Goal: Transaction & Acquisition: Purchase product/service

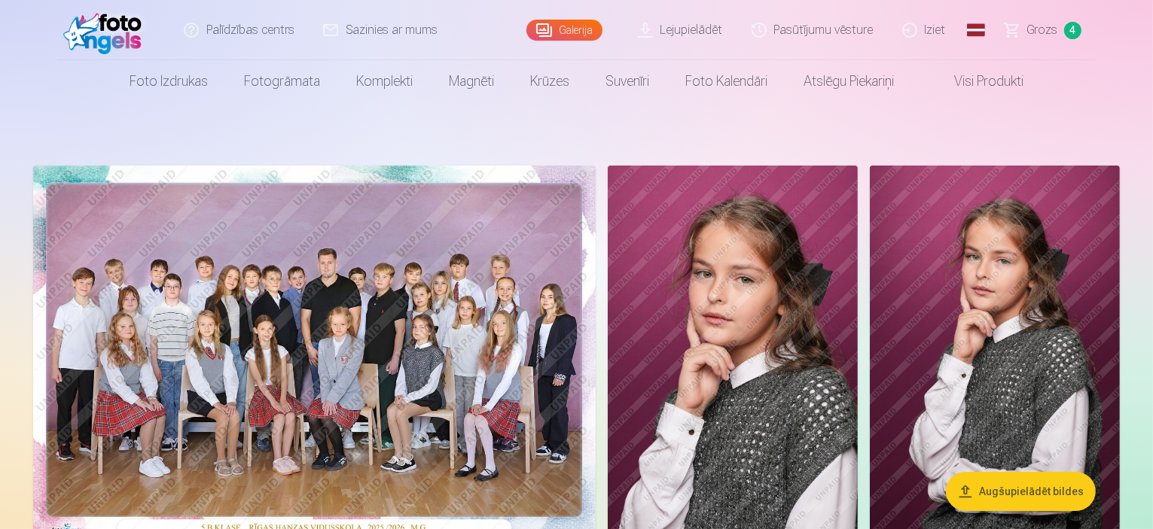
click at [1039, 32] on span "Grozs" at bounding box center [1042, 30] width 31 height 18
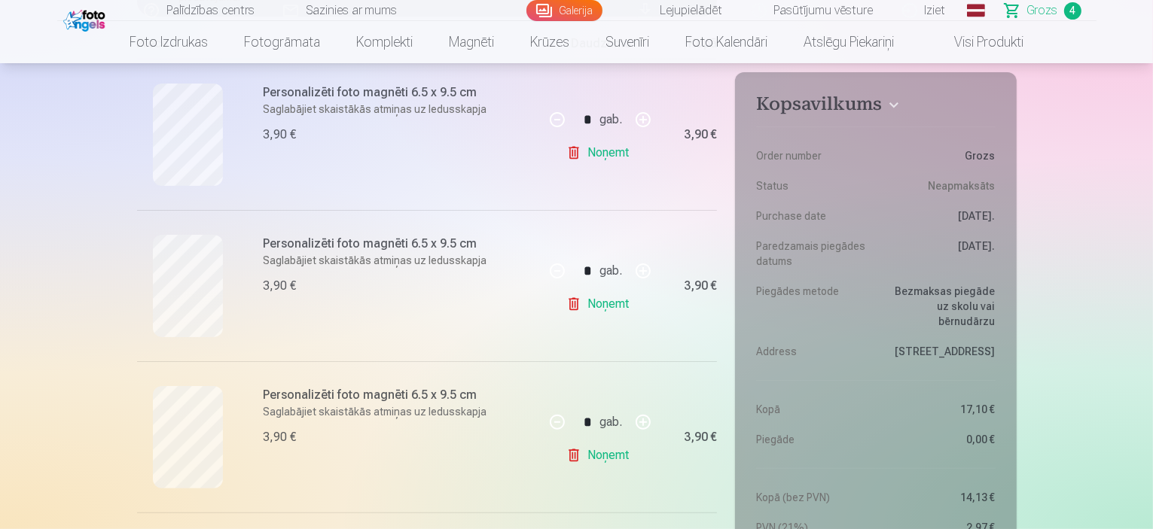
scroll to position [334, 0]
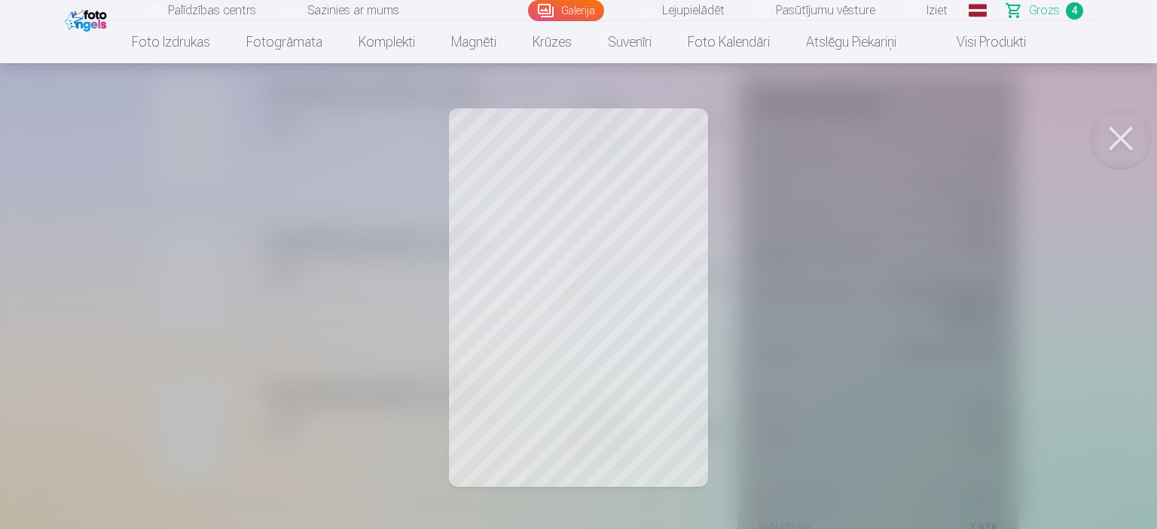
click at [1111, 142] on button at bounding box center [1121, 138] width 60 height 60
click at [1130, 145] on button at bounding box center [1121, 138] width 60 height 60
click at [1130, 139] on button at bounding box center [1121, 138] width 60 height 60
click at [1124, 136] on button at bounding box center [1121, 138] width 60 height 60
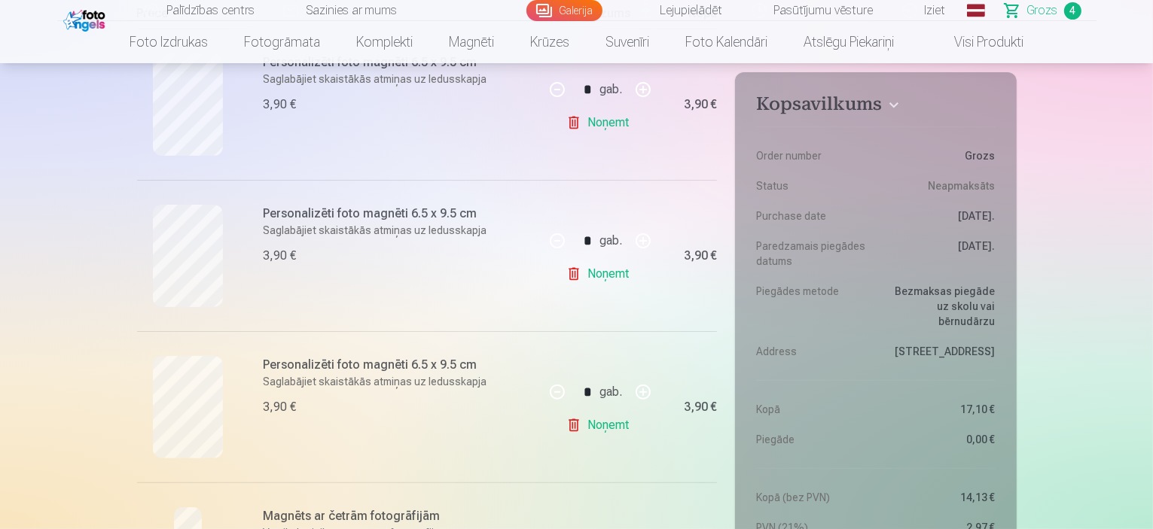
scroll to position [342, 0]
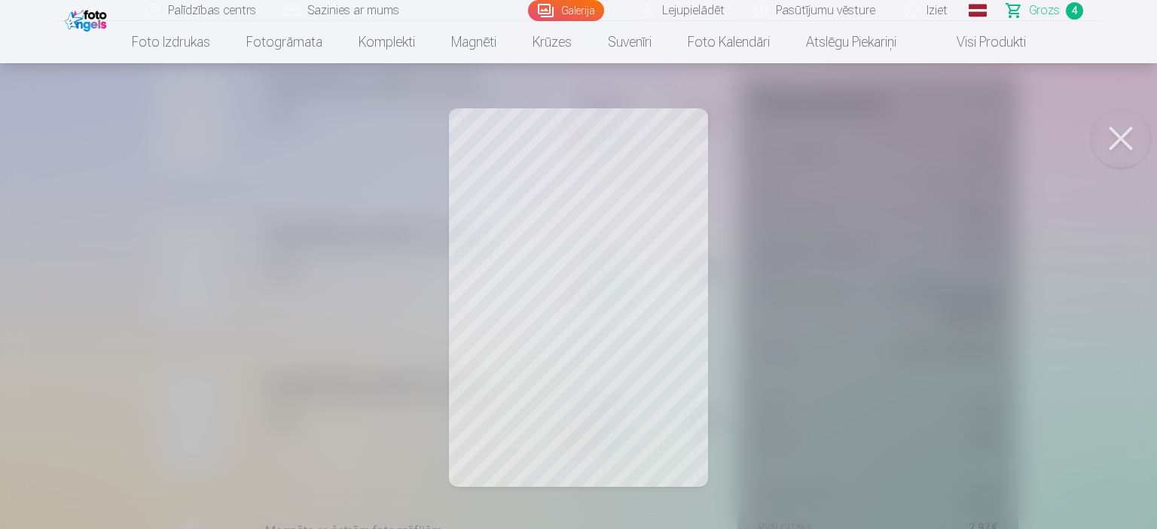
click at [1123, 142] on button at bounding box center [1121, 138] width 60 height 60
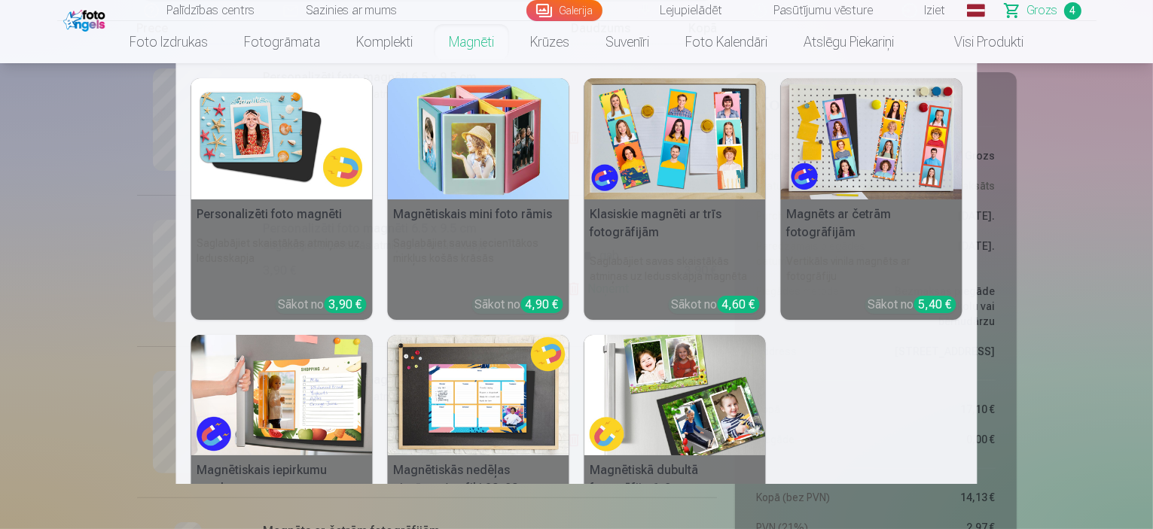
click at [462, 44] on link "Magnēti" at bounding box center [471, 42] width 81 height 42
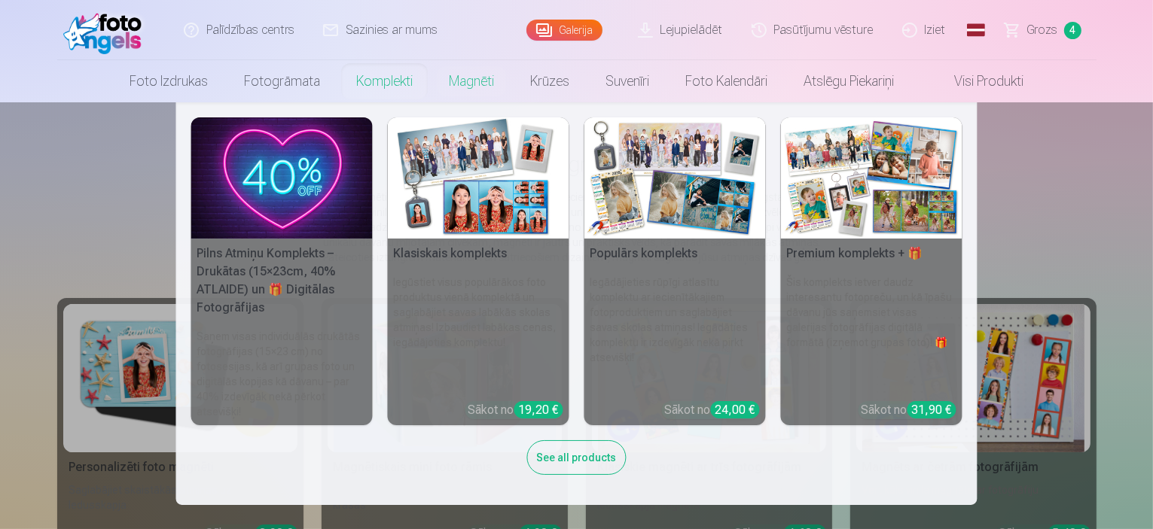
click at [119, 343] on nav "Pilns Atmiņu Komplekts – Drukātas (15×23cm, 40% ATLAIDE) un 🎁 Digitālas Fotogrā…" at bounding box center [576, 303] width 1153 height 403
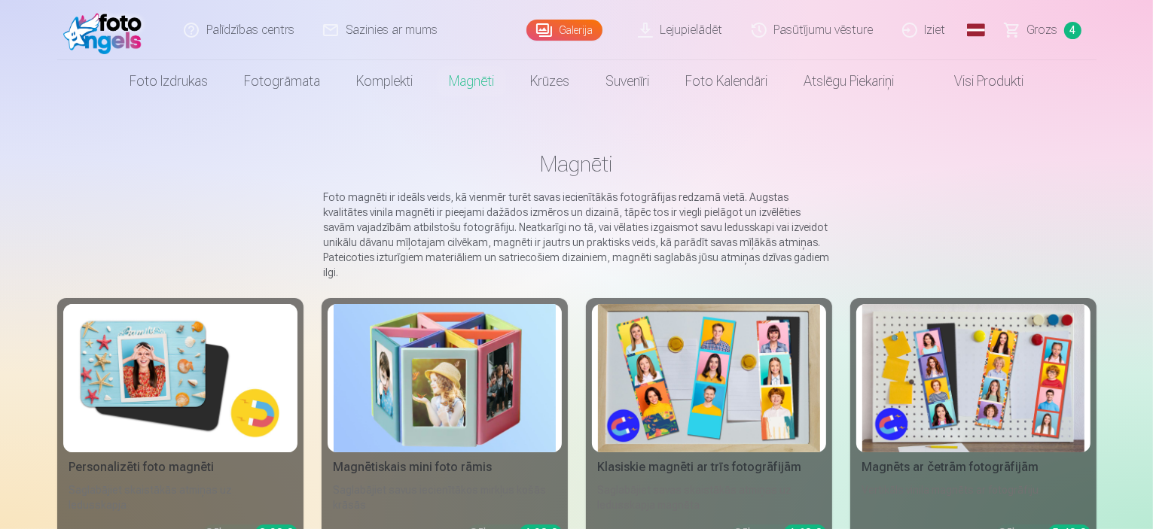
click at [157, 325] on img at bounding box center [180, 378] width 222 height 148
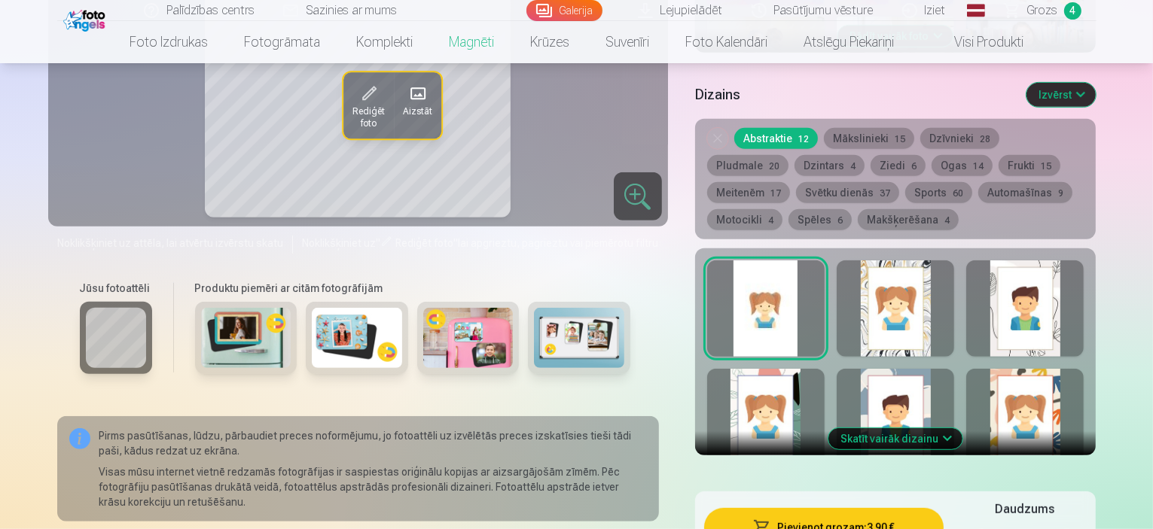
scroll to position [734, 0]
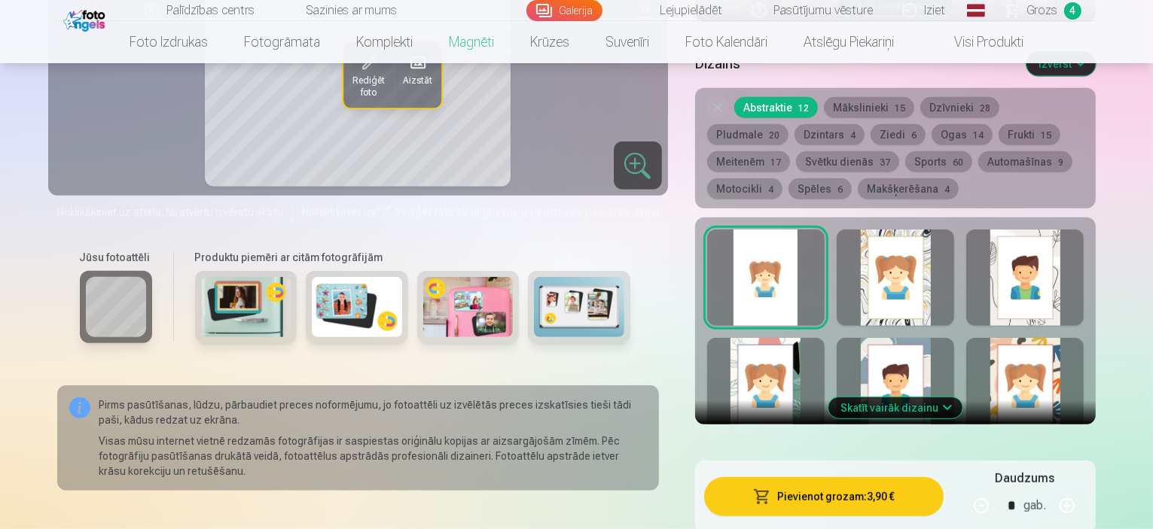
click at [871, 124] on button "Ziedi 6" at bounding box center [898, 134] width 55 height 21
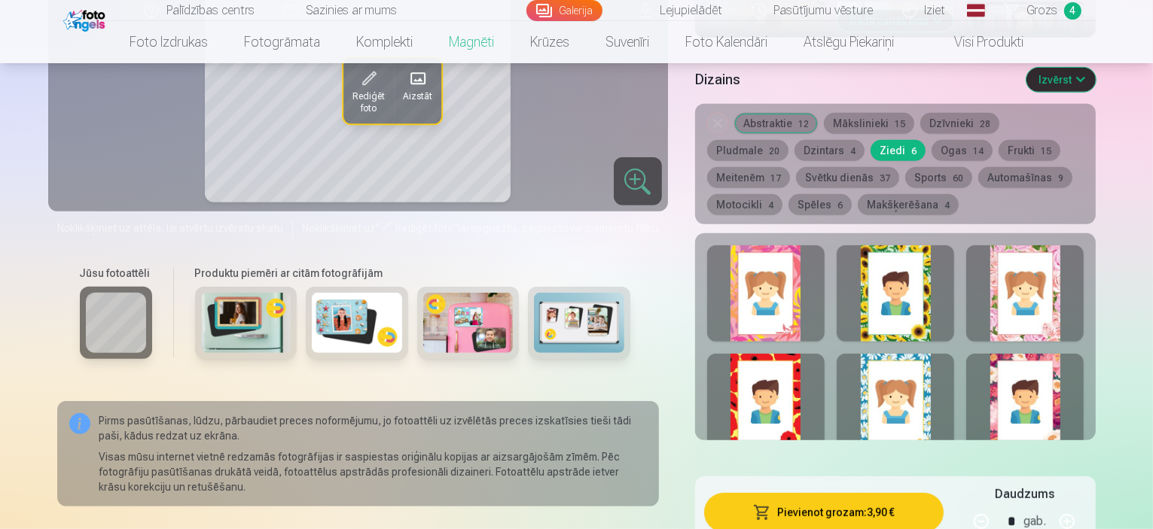
scroll to position [696, 0]
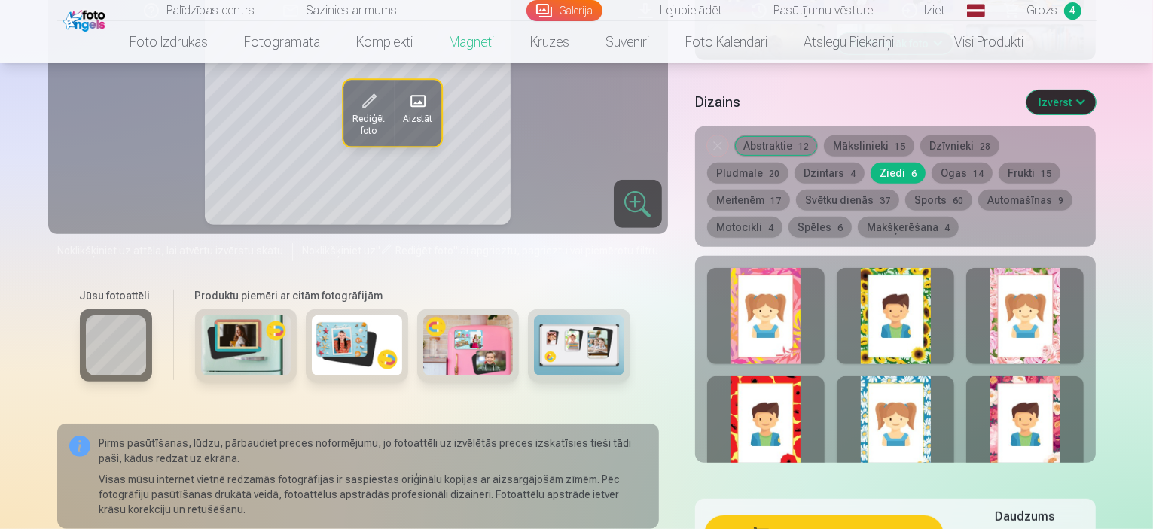
click at [1084, 329] on div at bounding box center [1024, 316] width 117 height 96
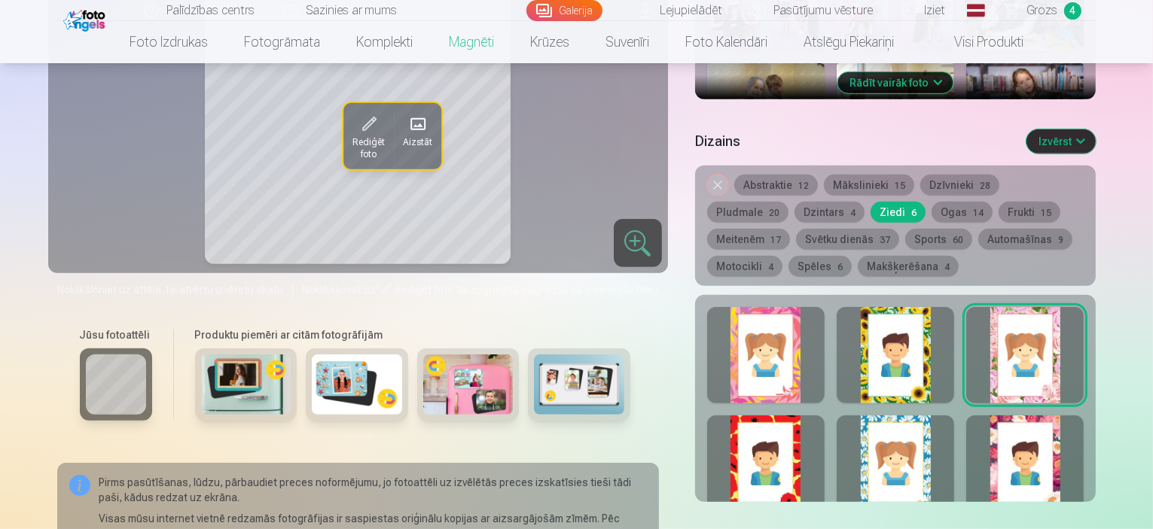
scroll to position [673, 0]
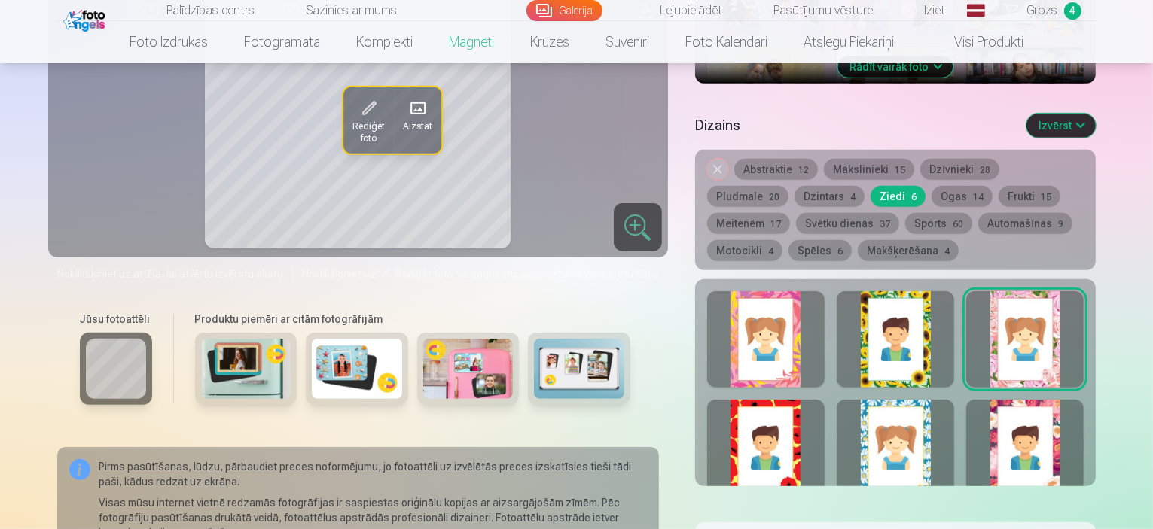
click at [1084, 418] on div at bounding box center [1024, 448] width 117 height 96
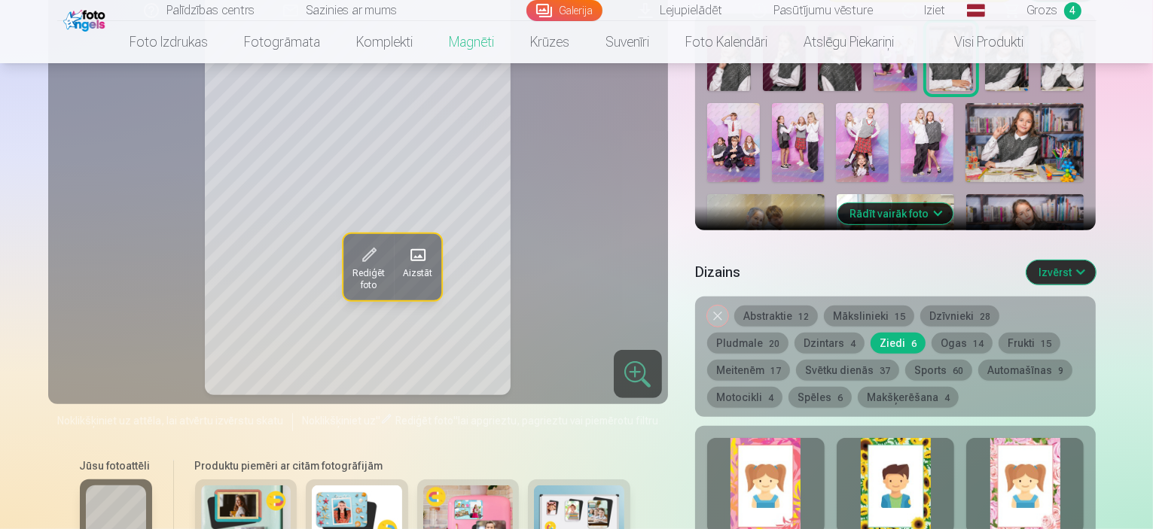
scroll to position [681, 0]
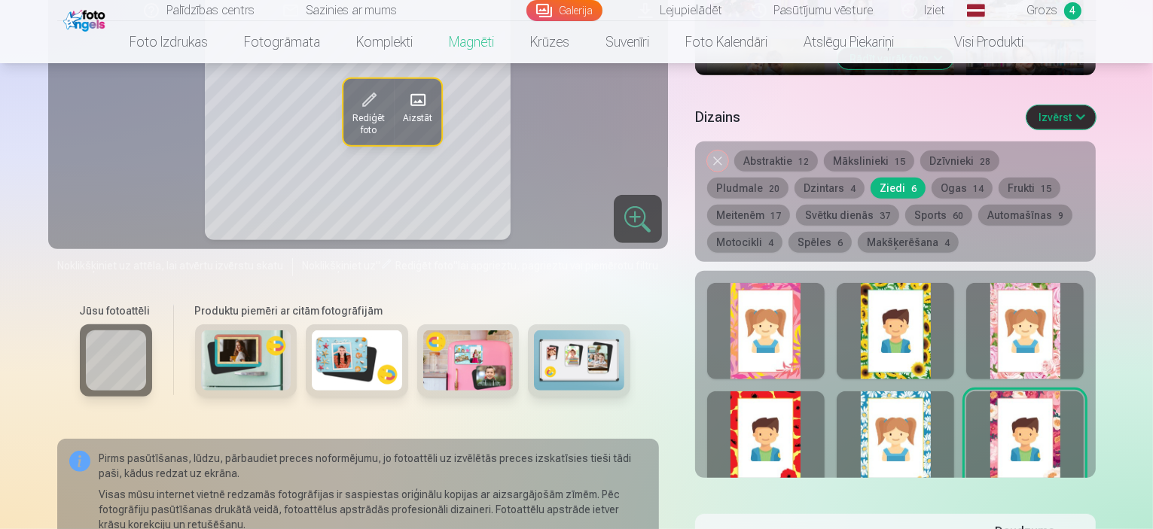
click at [825, 315] on div at bounding box center [765, 331] width 117 height 96
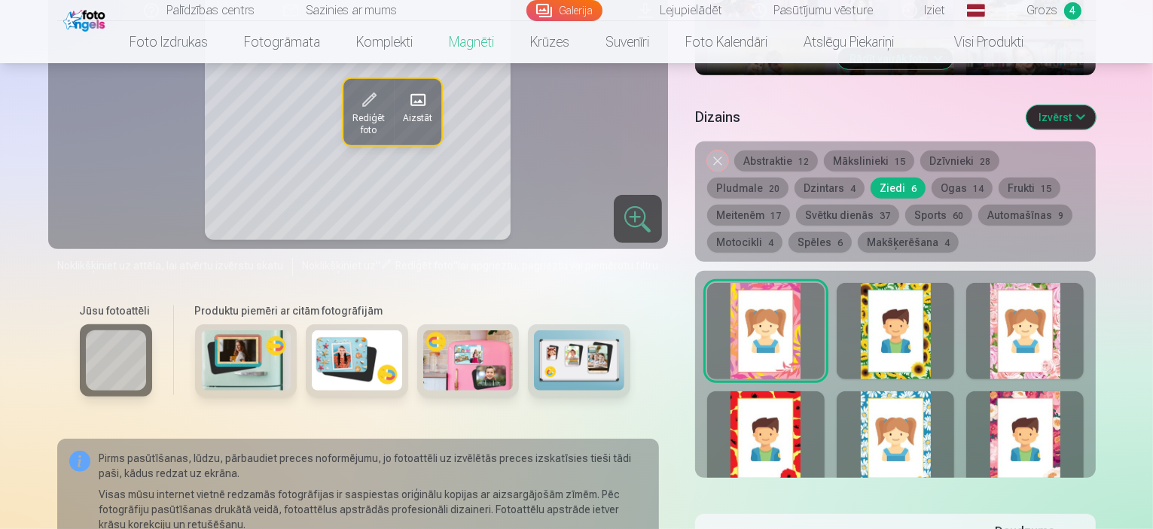
click at [814, 396] on div at bounding box center [765, 440] width 117 height 96
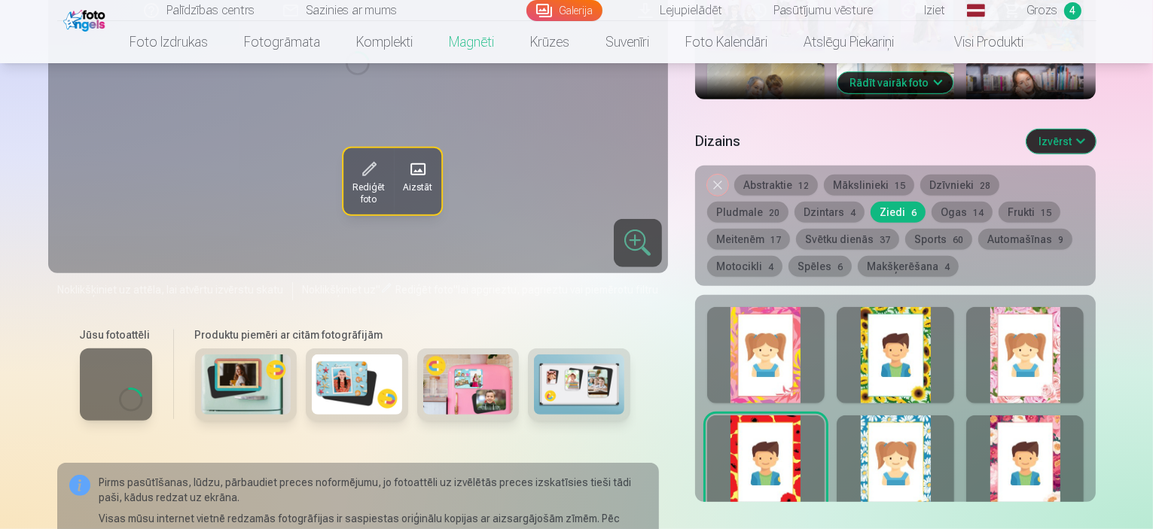
scroll to position [680, 0]
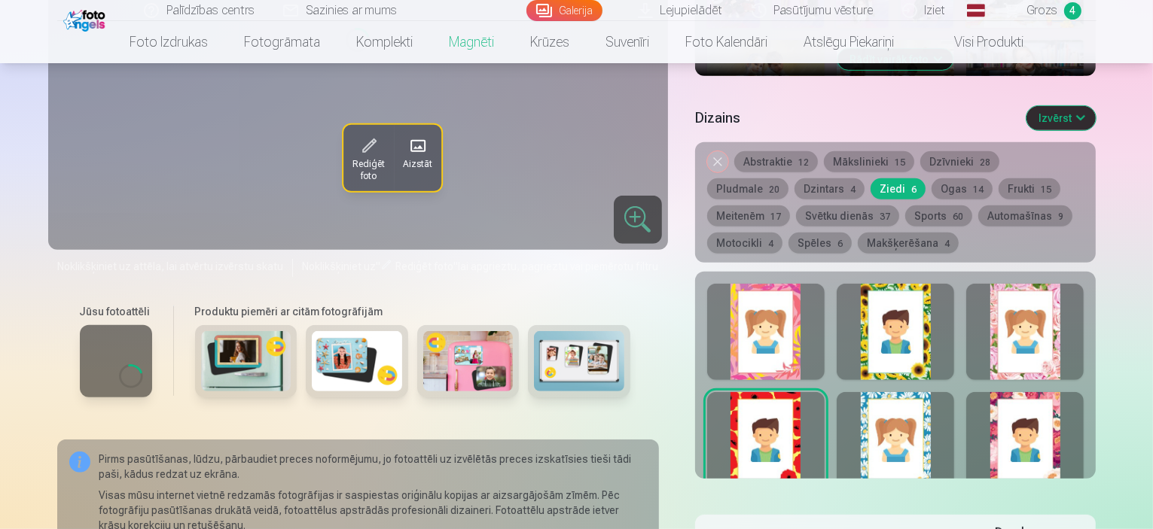
click at [790, 206] on button "Meitenēm 17" at bounding box center [748, 216] width 83 height 21
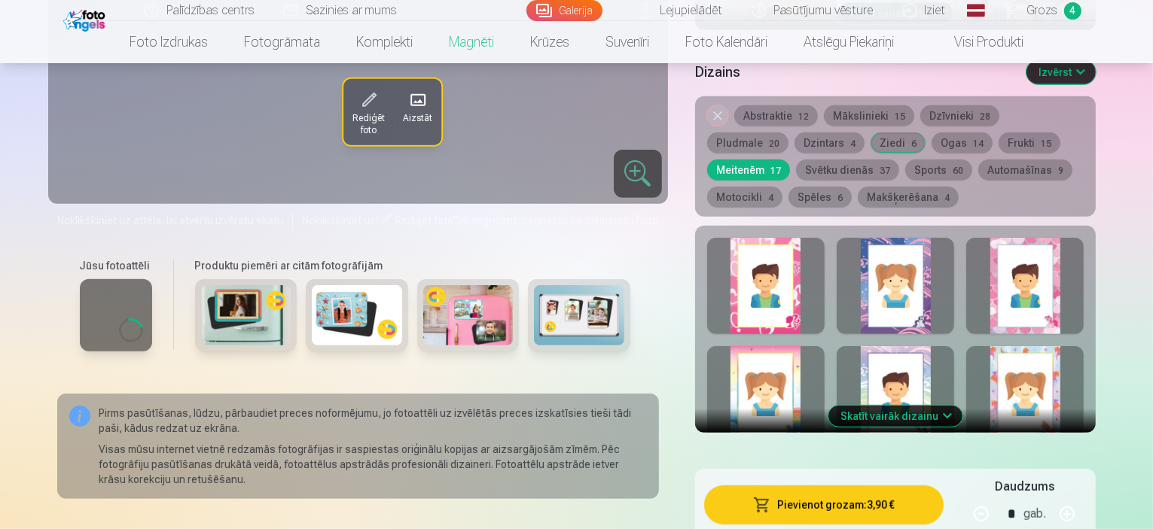
scroll to position [742, 0]
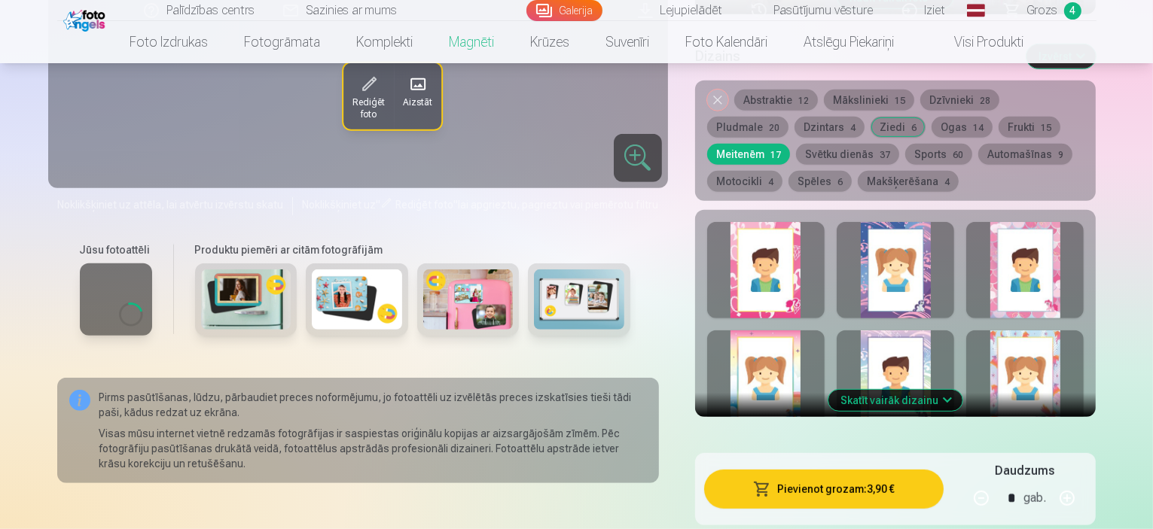
click at [938, 390] on button "Skatīt vairāk dizainu" at bounding box center [895, 400] width 134 height 21
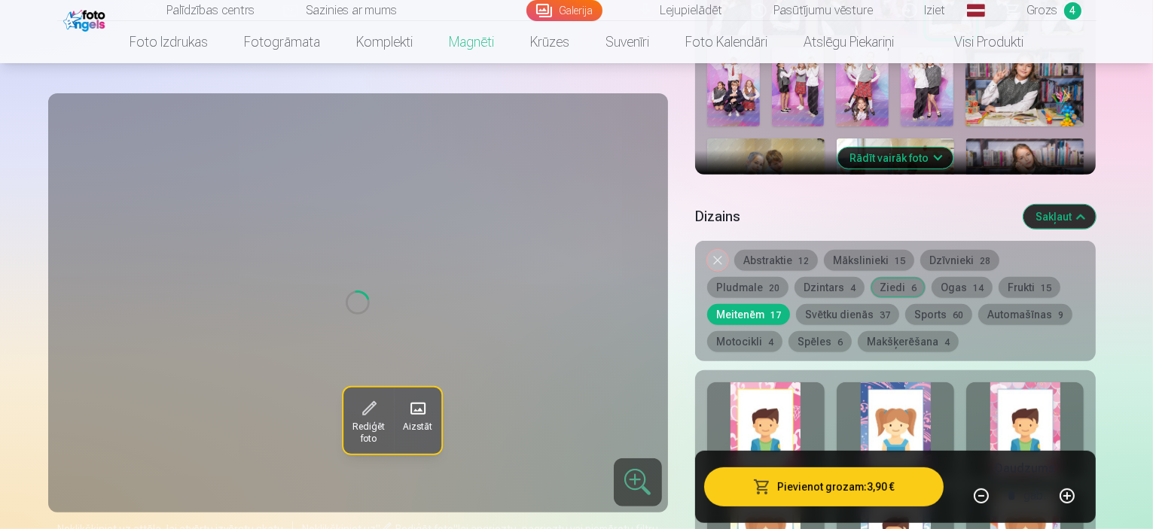
scroll to position [565, 0]
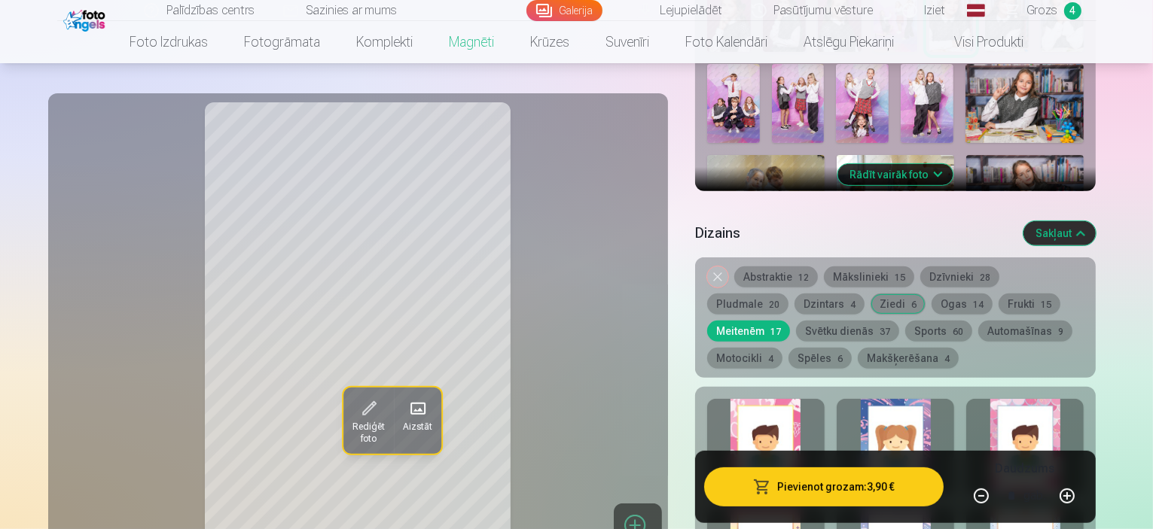
click at [905, 321] on button "Sports 60" at bounding box center [938, 331] width 67 height 21
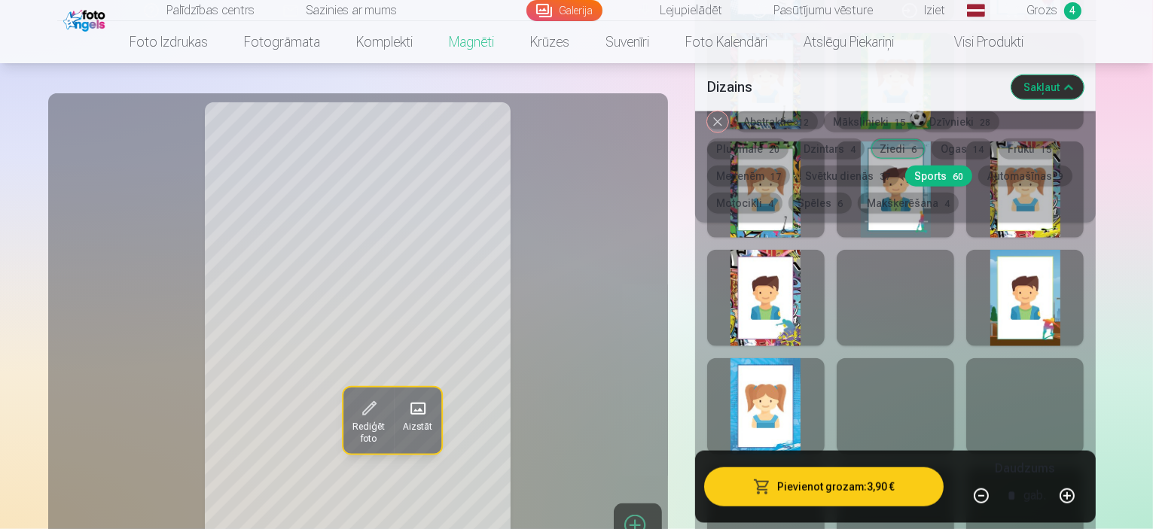
scroll to position [1852, 0]
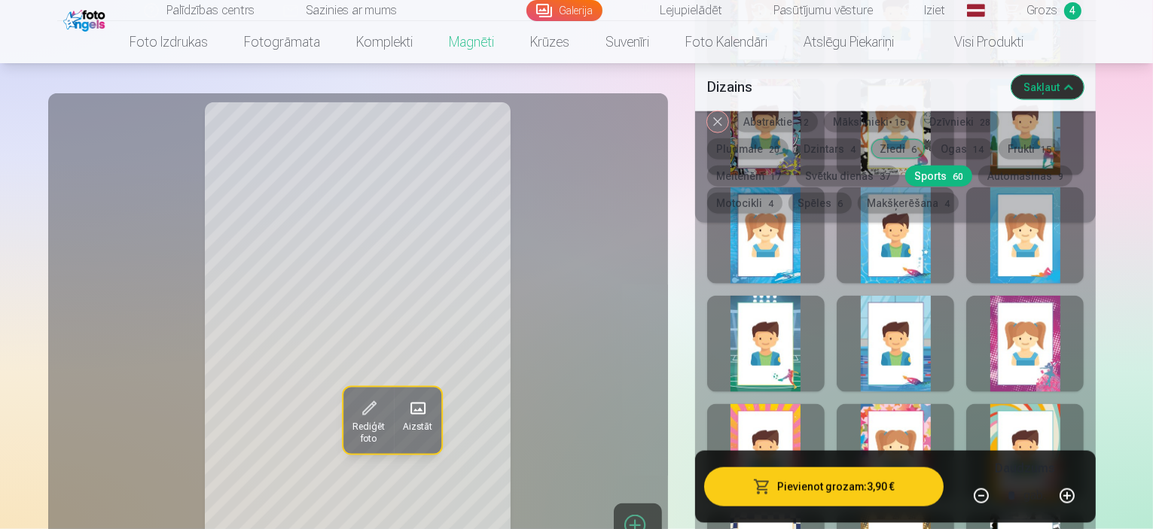
click at [1084, 319] on div at bounding box center [1024, 344] width 117 height 96
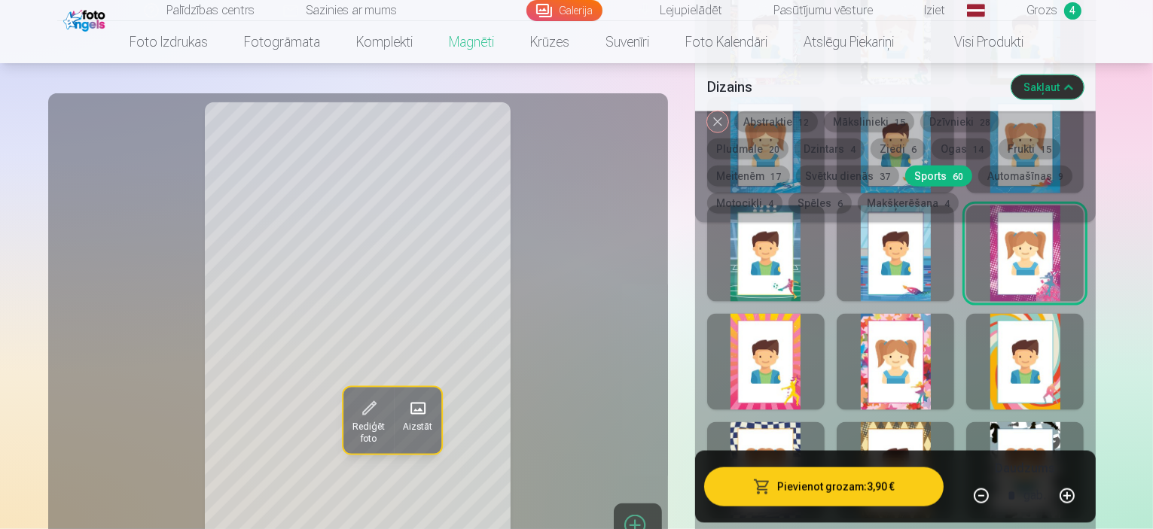
click at [954, 386] on div at bounding box center [895, 362] width 117 height 96
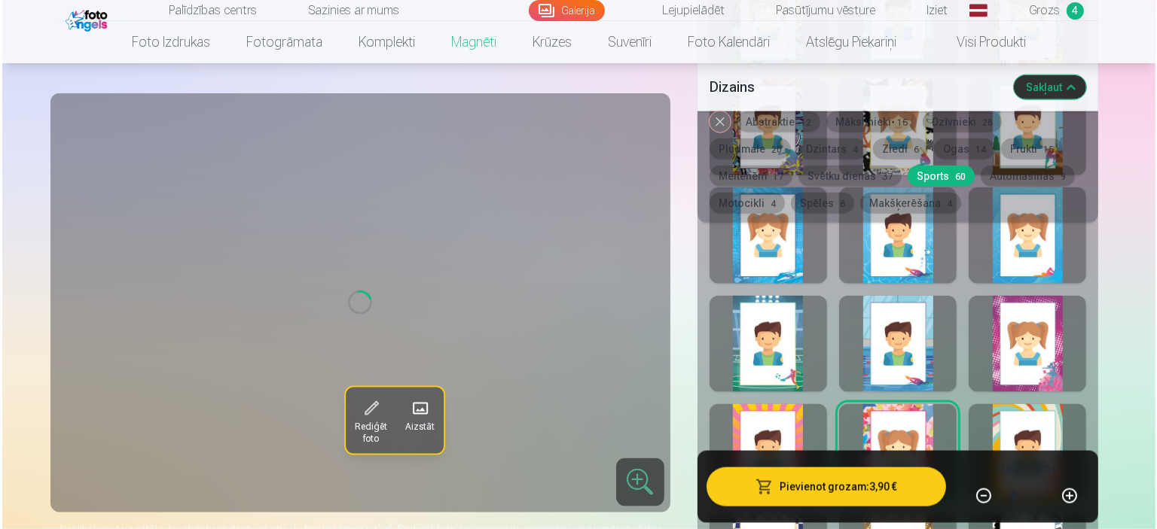
scroll to position [1903, 0]
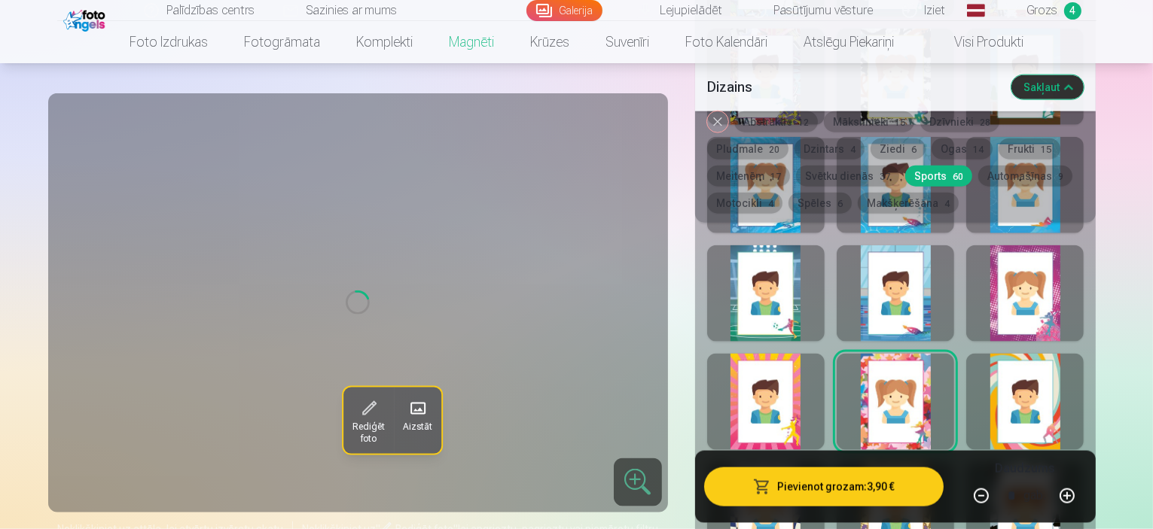
click at [787, 408] on div at bounding box center [765, 402] width 117 height 96
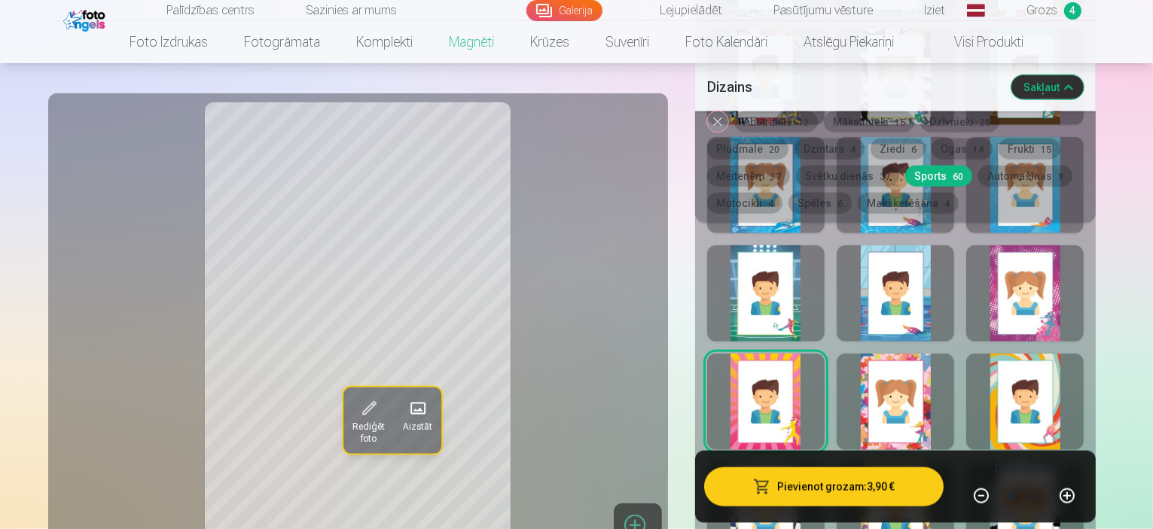
click at [954, 423] on div at bounding box center [895, 402] width 117 height 96
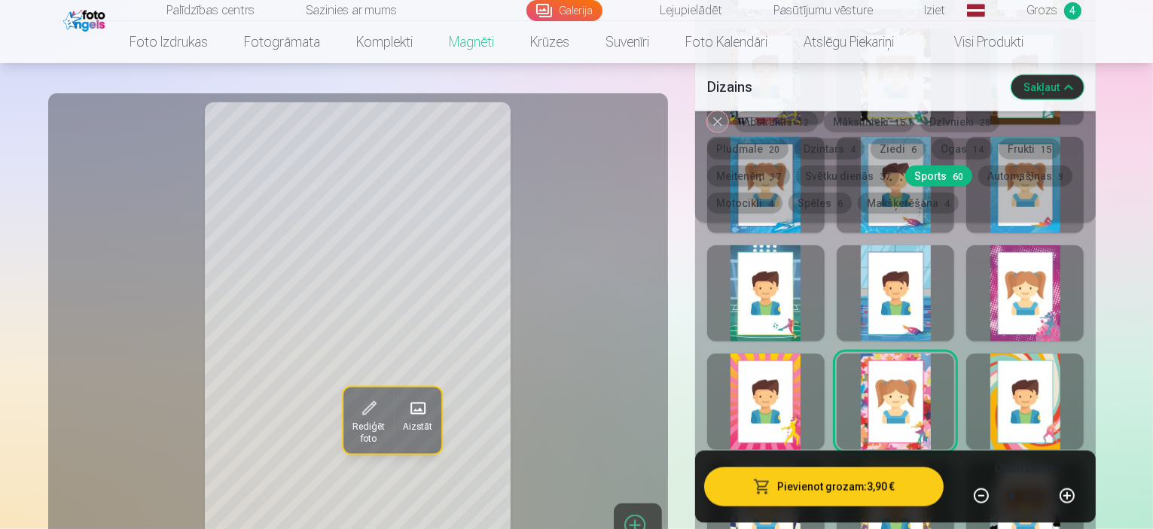
click at [1084, 301] on div at bounding box center [1024, 294] width 117 height 96
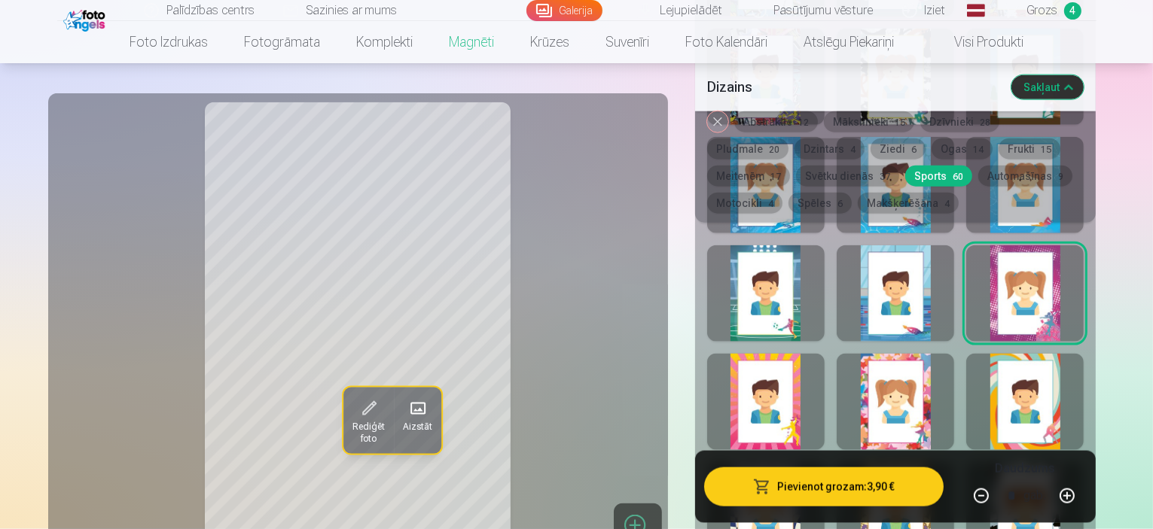
click at [954, 421] on div at bounding box center [895, 402] width 117 height 96
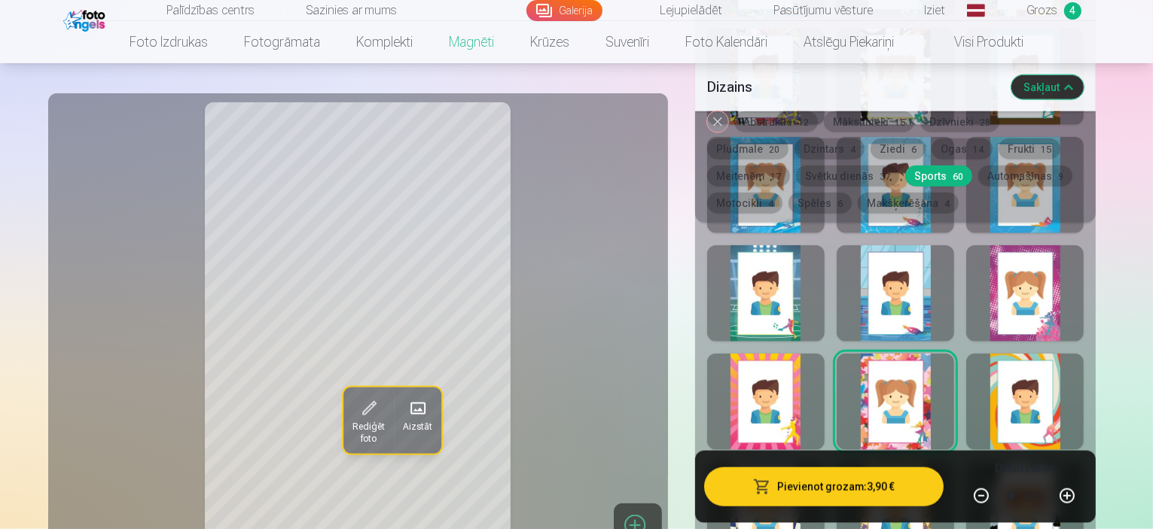
click at [819, 427] on div at bounding box center [765, 402] width 117 height 96
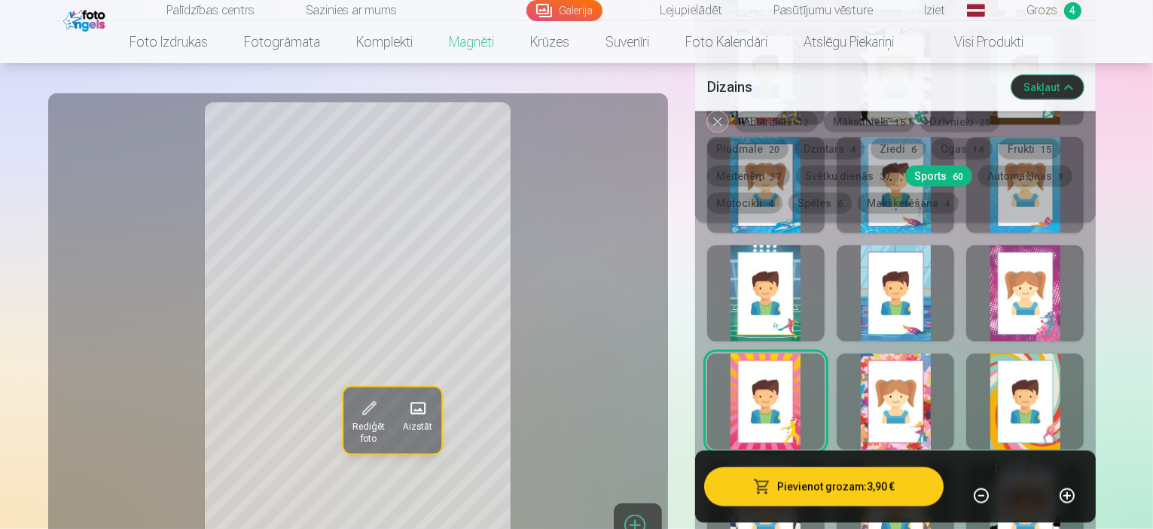
click at [954, 418] on div at bounding box center [895, 402] width 117 height 96
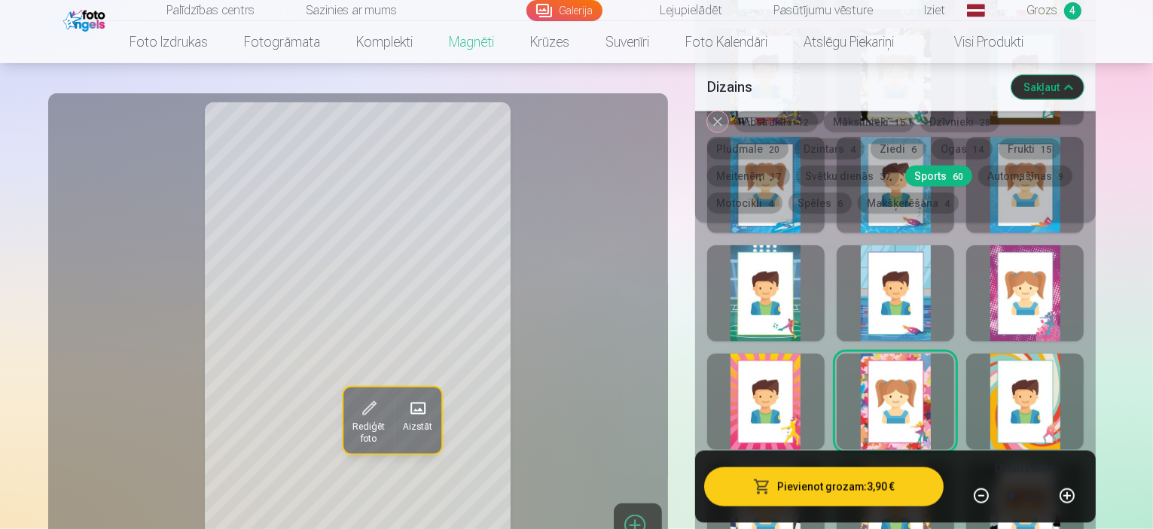
click at [1084, 316] on div at bounding box center [1024, 294] width 117 height 96
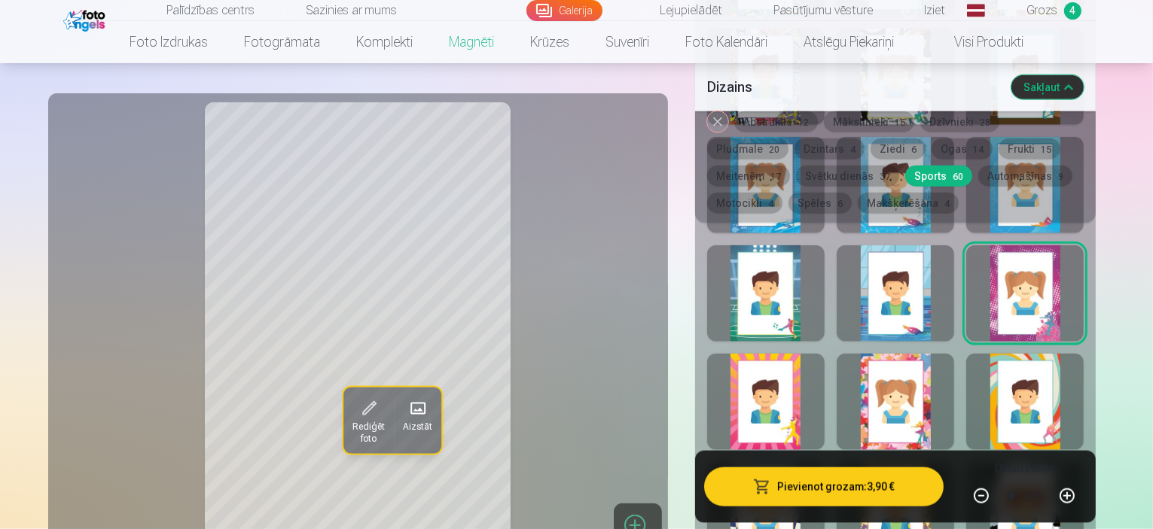
click at [850, 489] on button "Pievienot grozam : 3,90 €" at bounding box center [824, 487] width 240 height 39
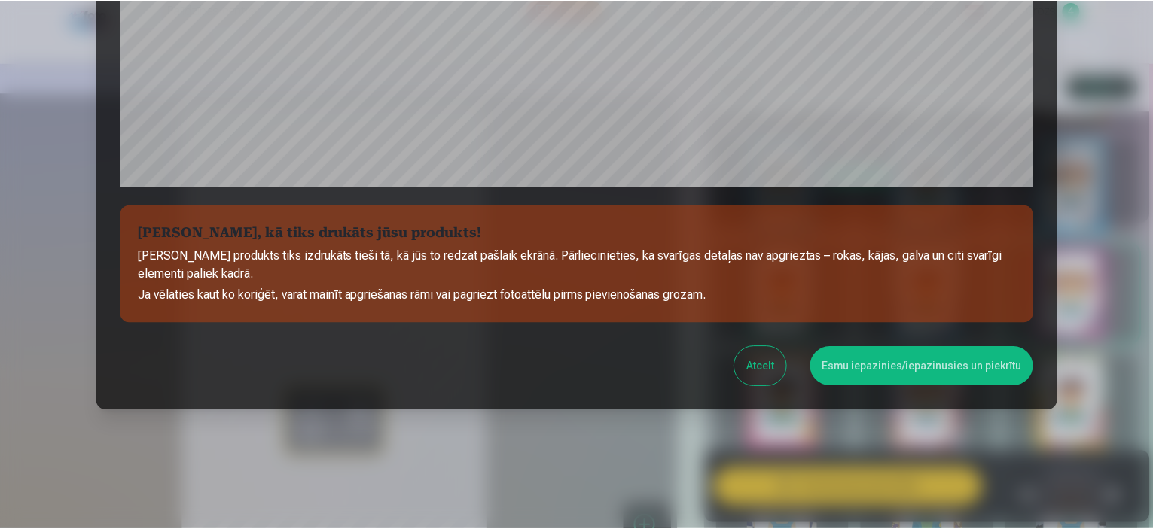
scroll to position [554, 0]
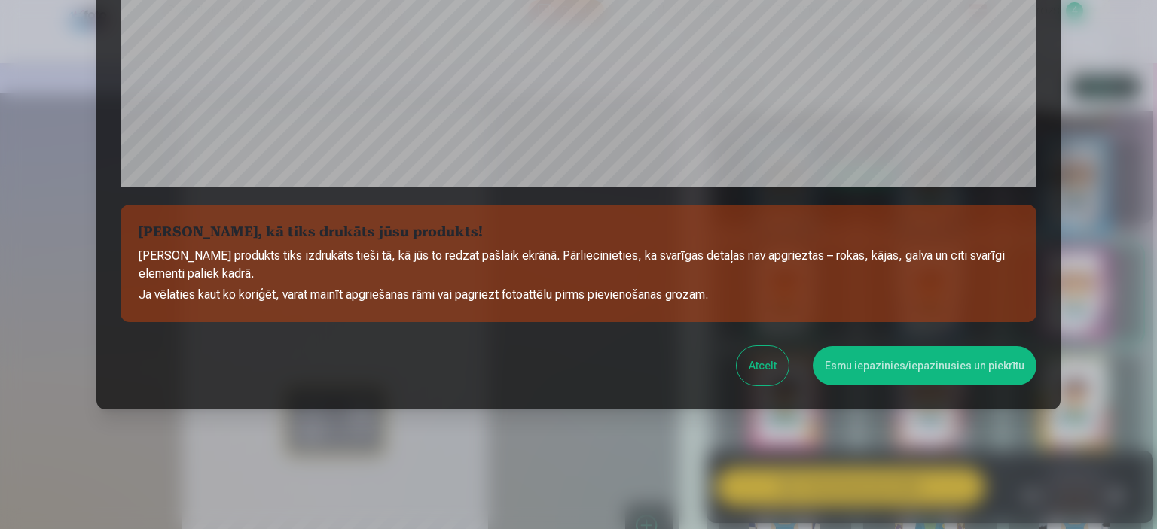
click at [948, 377] on button "Esmu iepazinies/iepazinusies un piekrītu" at bounding box center [925, 365] width 224 height 39
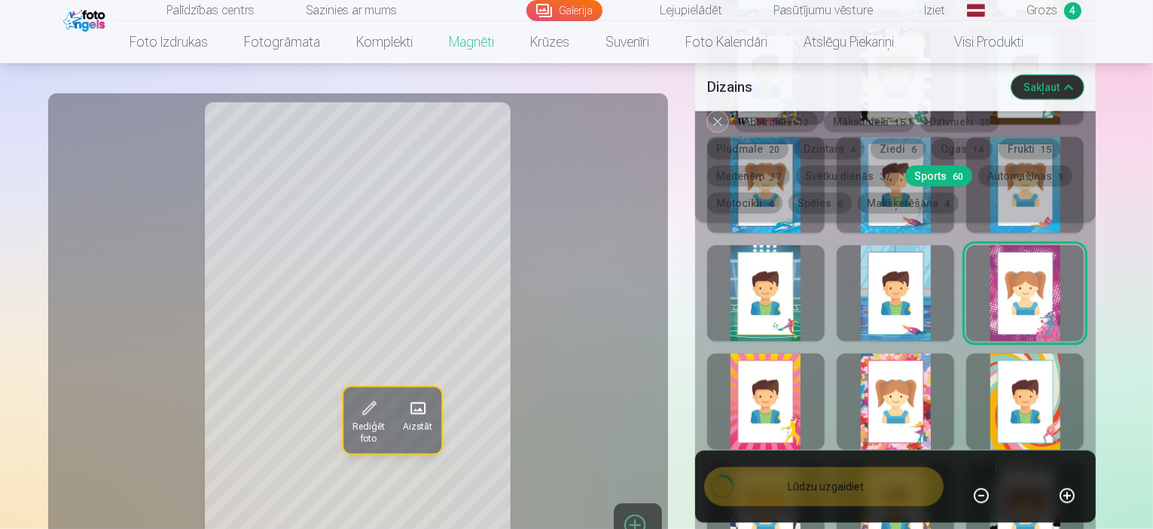
click at [1042, 14] on span "Grozs" at bounding box center [1042, 11] width 31 height 18
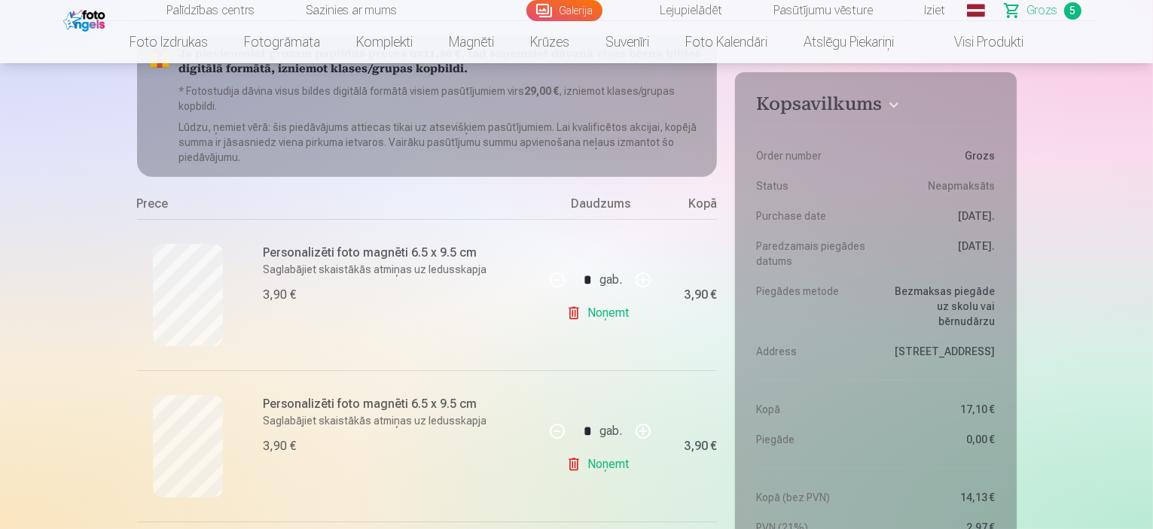
scroll to position [144, 0]
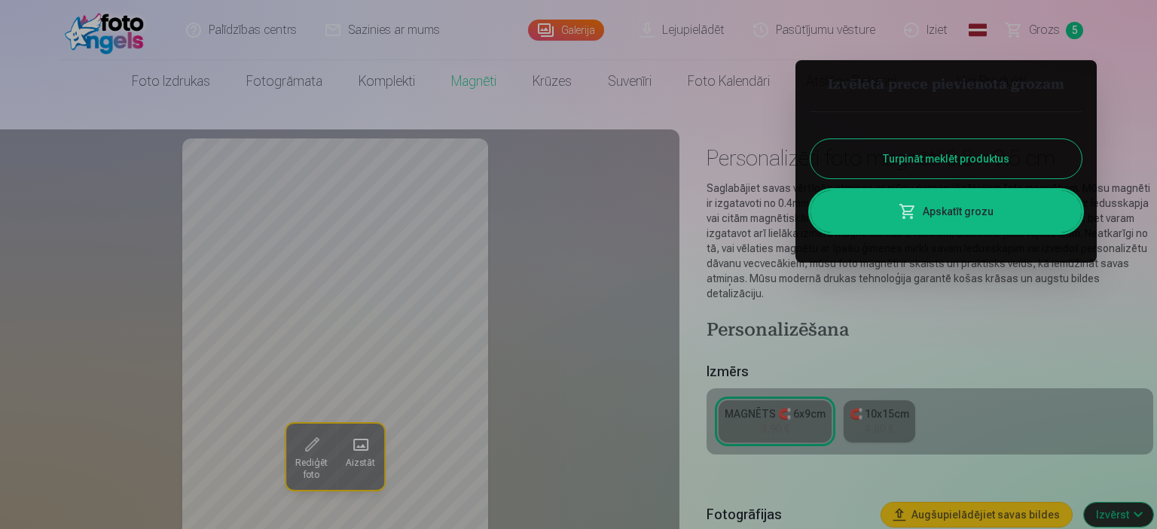
click at [1039, 32] on div at bounding box center [578, 264] width 1157 height 529
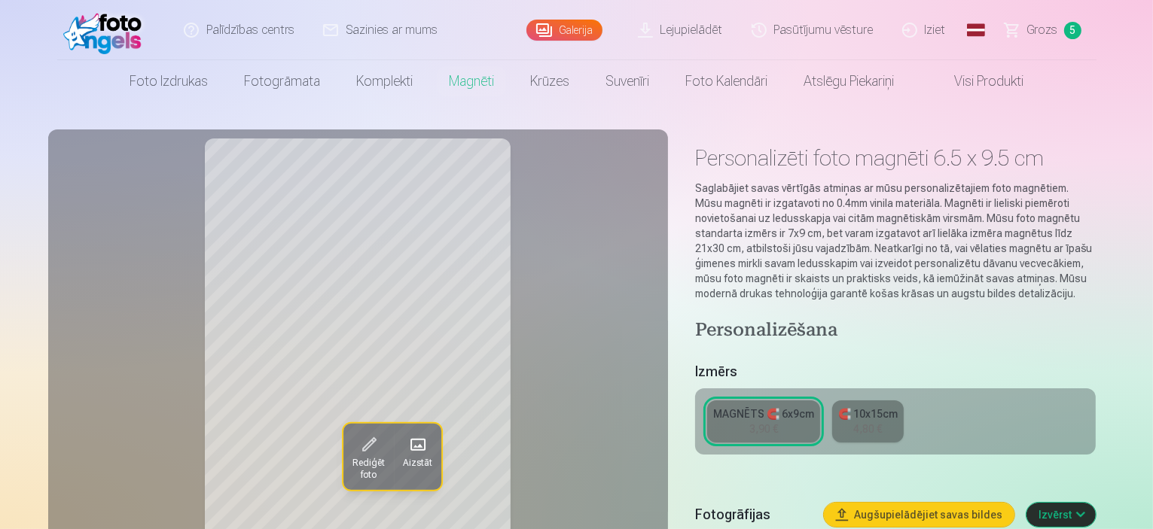
click at [1039, 26] on span "Grozs" at bounding box center [1042, 30] width 31 height 18
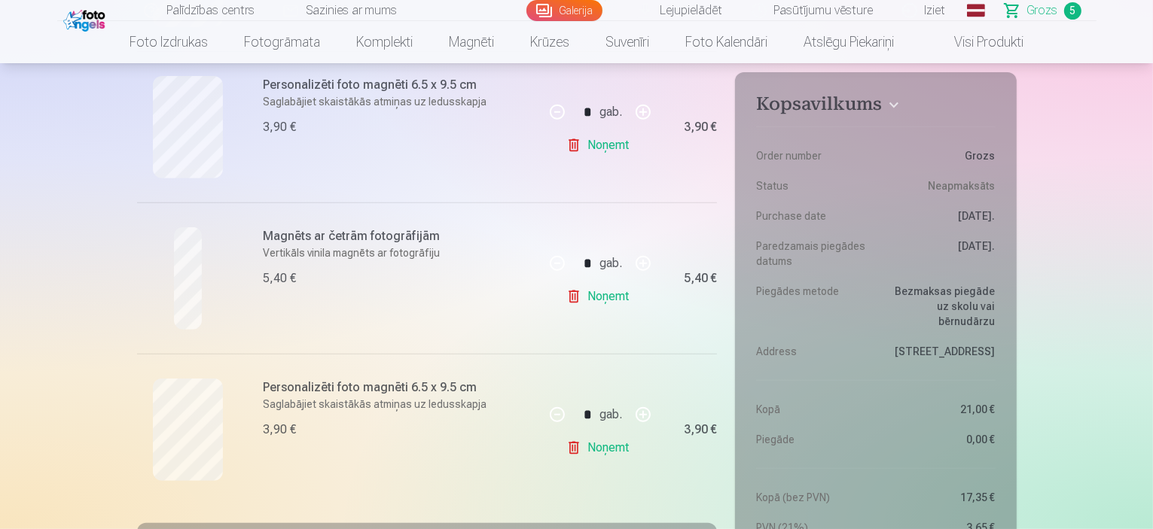
scroll to position [645, 0]
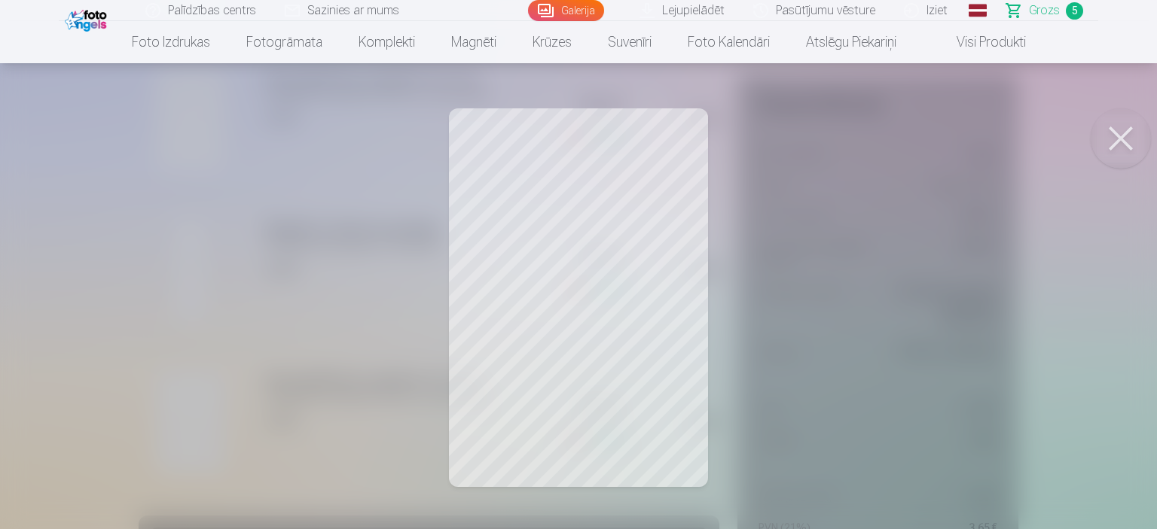
click at [1119, 129] on button at bounding box center [1121, 138] width 60 height 60
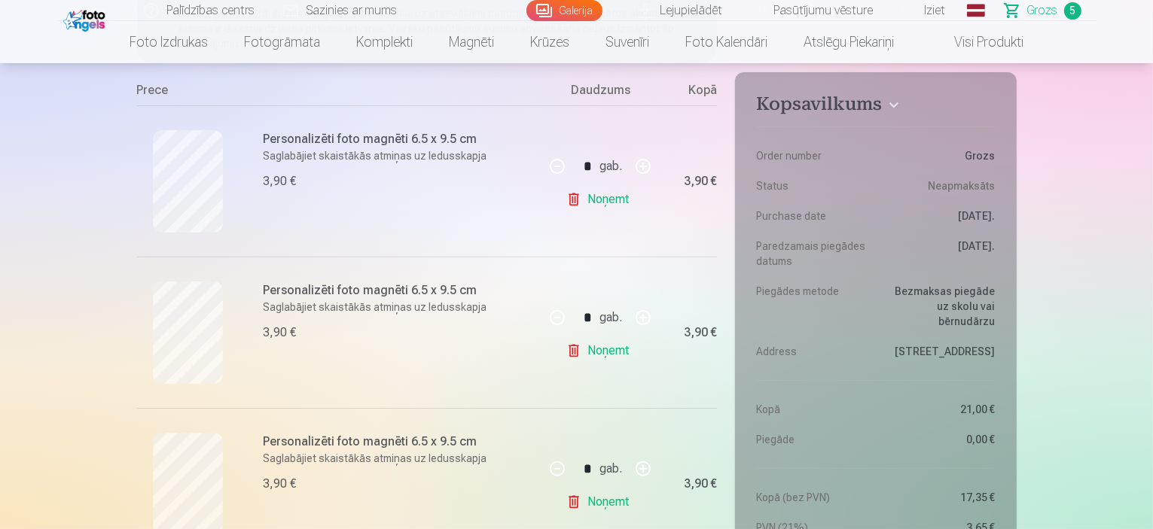
scroll to position [271, 0]
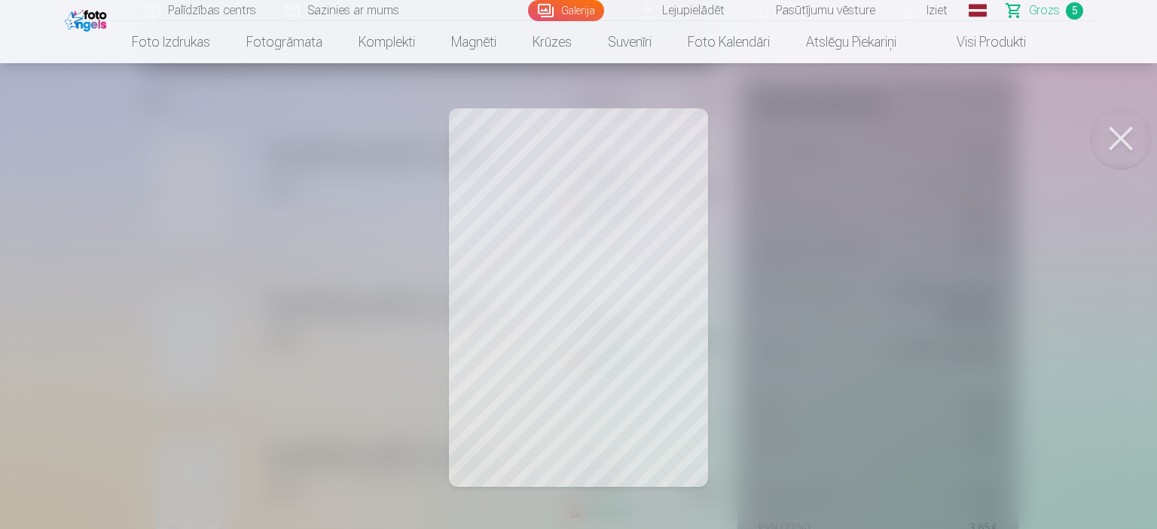
click at [1127, 145] on button at bounding box center [1121, 138] width 60 height 60
click at [1115, 138] on button at bounding box center [1121, 138] width 60 height 60
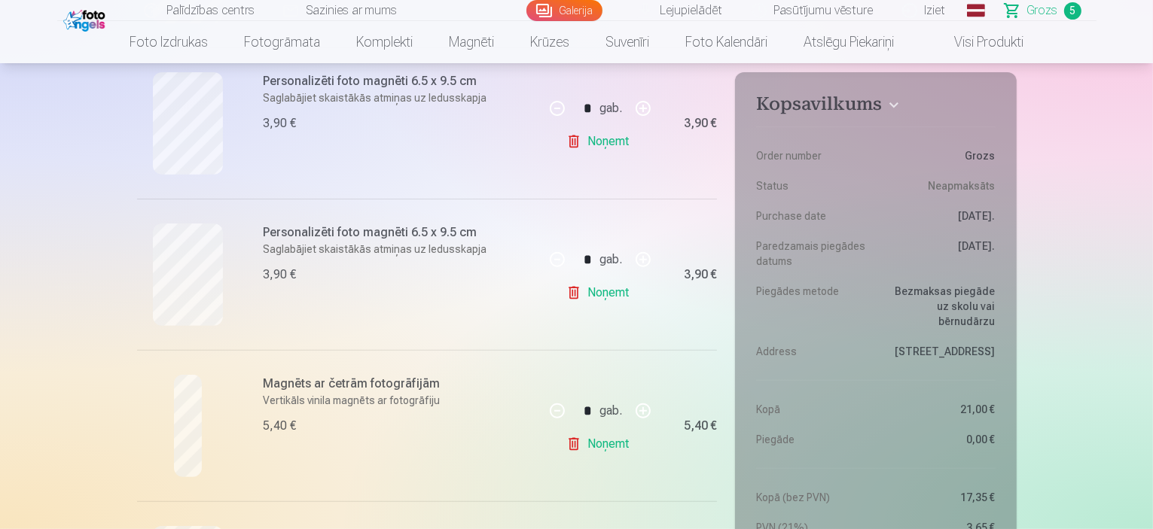
scroll to position [505, 0]
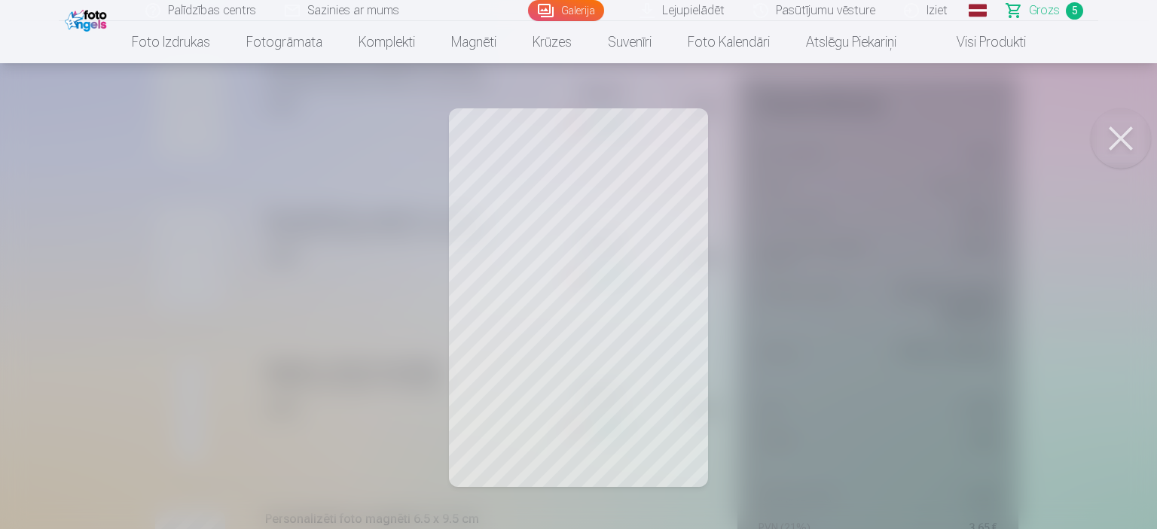
click at [1117, 141] on button at bounding box center [1121, 138] width 60 height 60
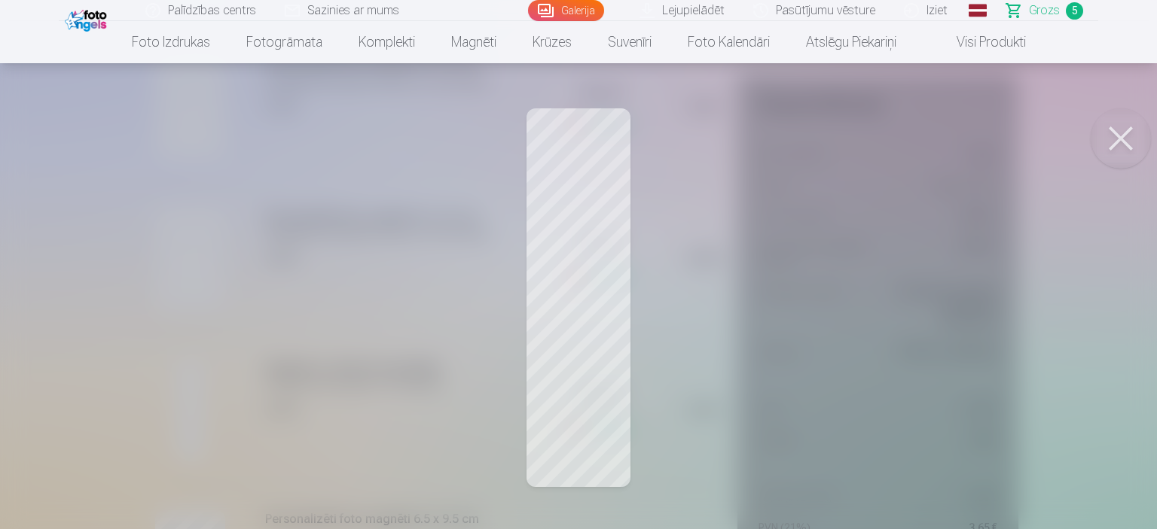
click at [1118, 133] on button at bounding box center [1121, 138] width 60 height 60
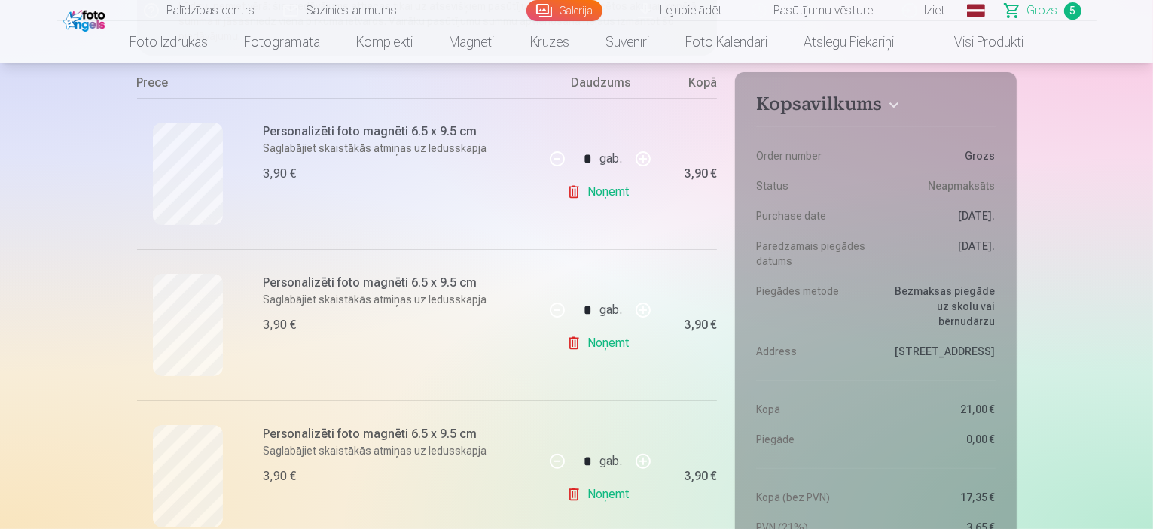
scroll to position [279, 0]
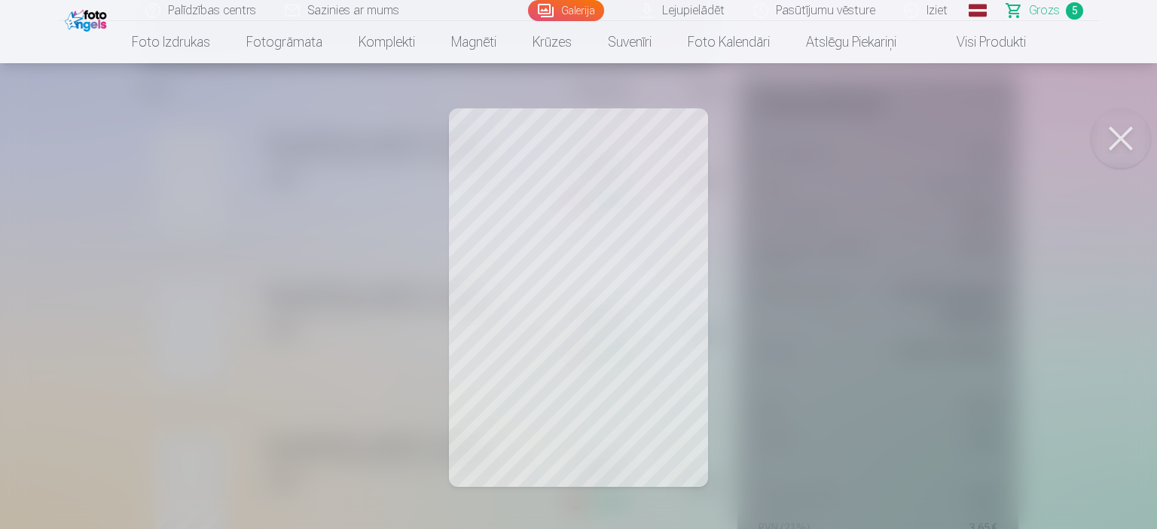
click at [1115, 135] on button at bounding box center [1121, 138] width 60 height 60
click at [1118, 146] on button at bounding box center [1121, 138] width 60 height 60
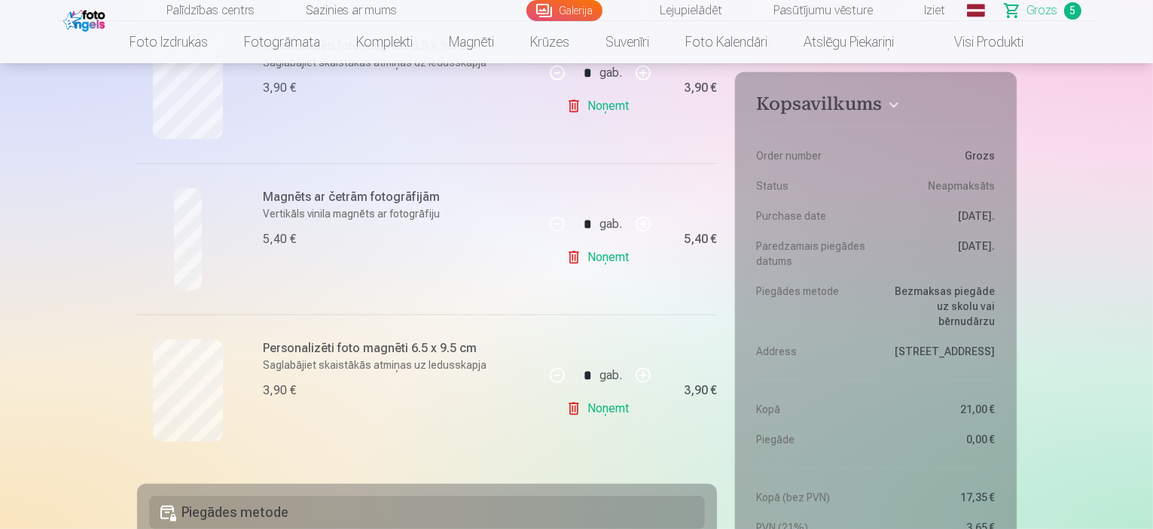
scroll to position [746, 0]
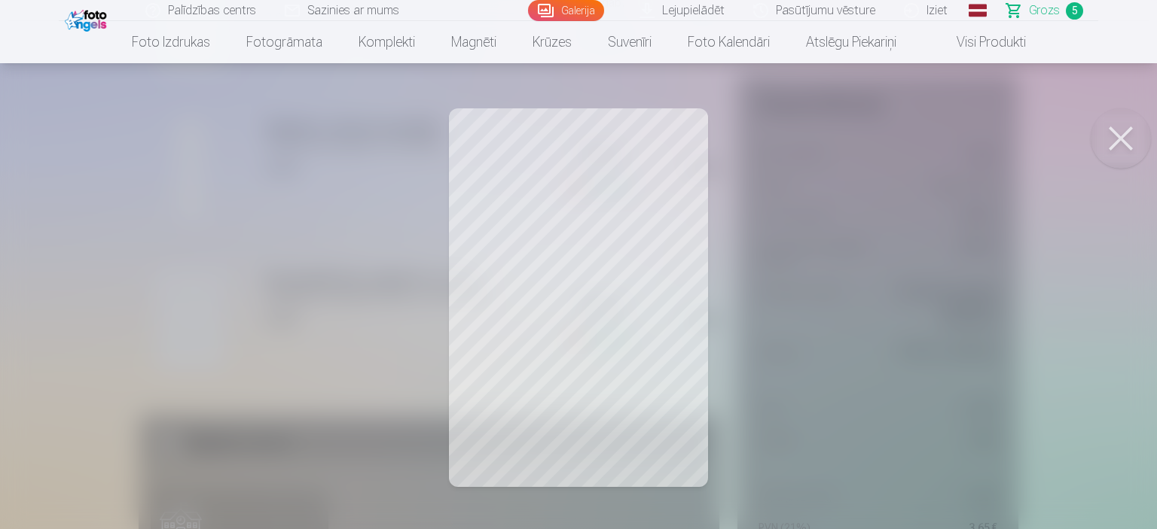
click at [1103, 147] on button at bounding box center [1121, 138] width 60 height 60
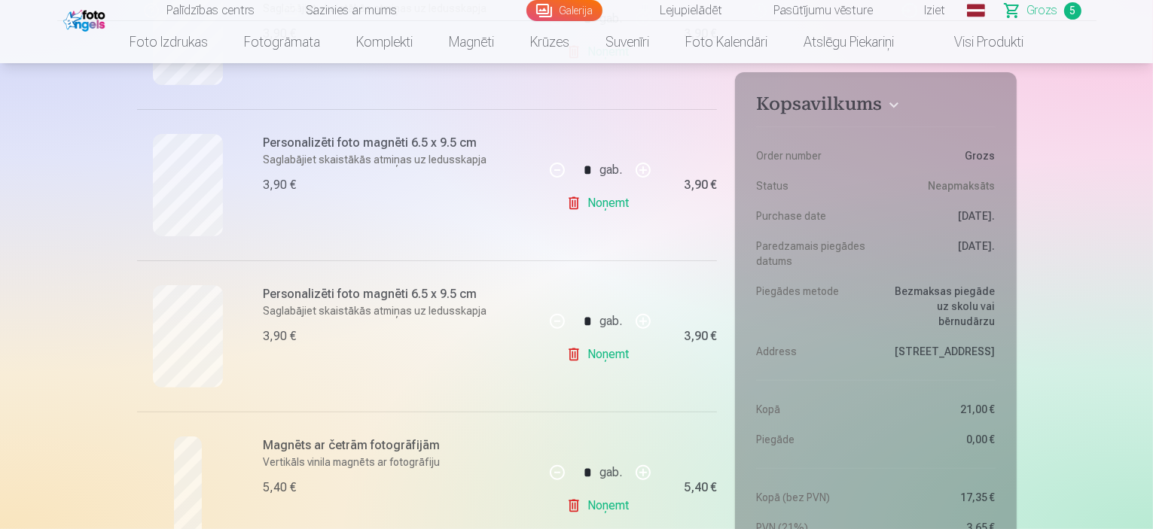
scroll to position [420, 0]
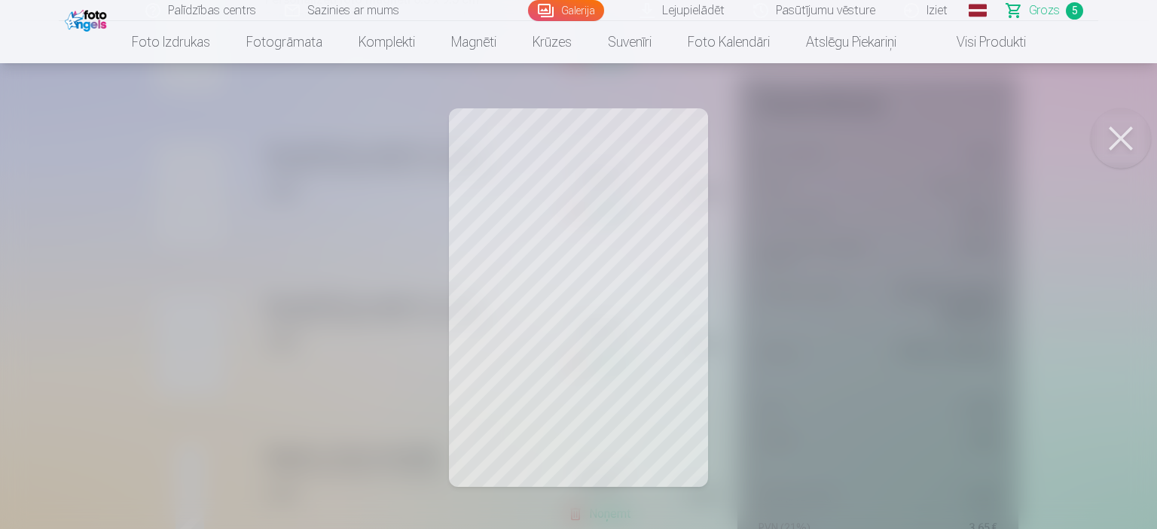
click at [1125, 145] on button at bounding box center [1121, 138] width 60 height 60
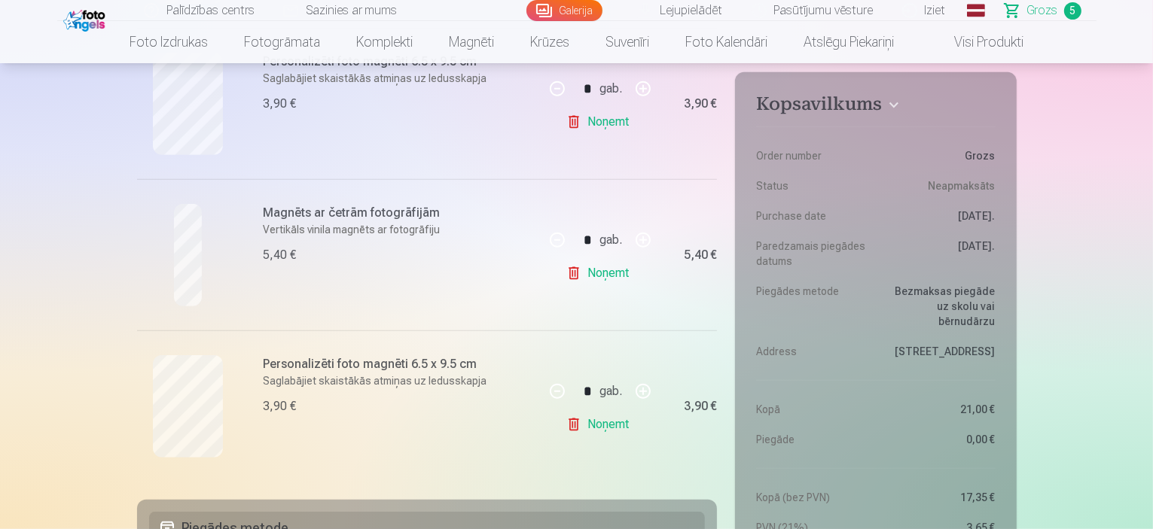
scroll to position [669, 0]
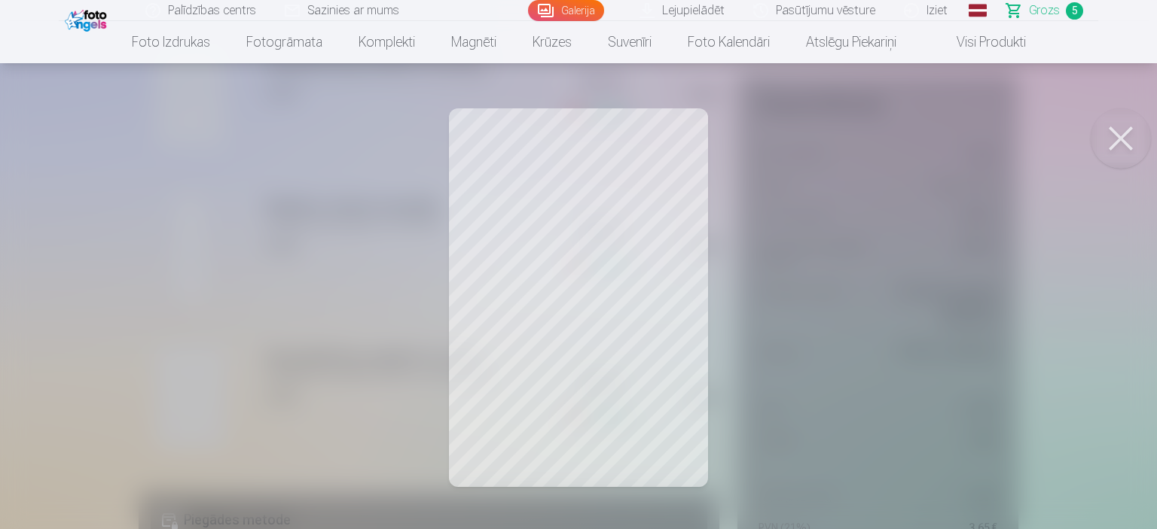
click at [1115, 142] on button at bounding box center [1121, 138] width 60 height 60
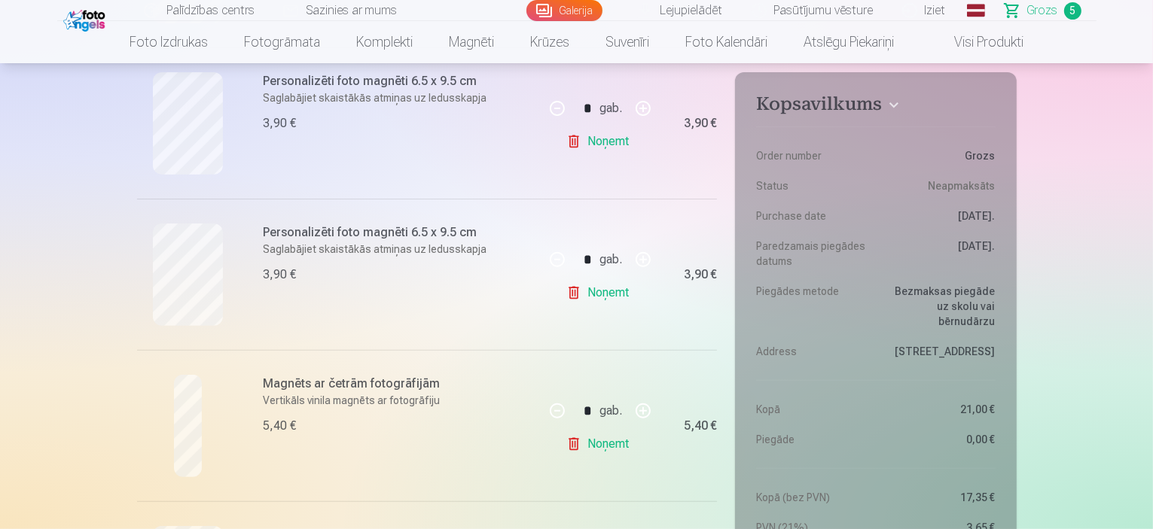
scroll to position [754, 0]
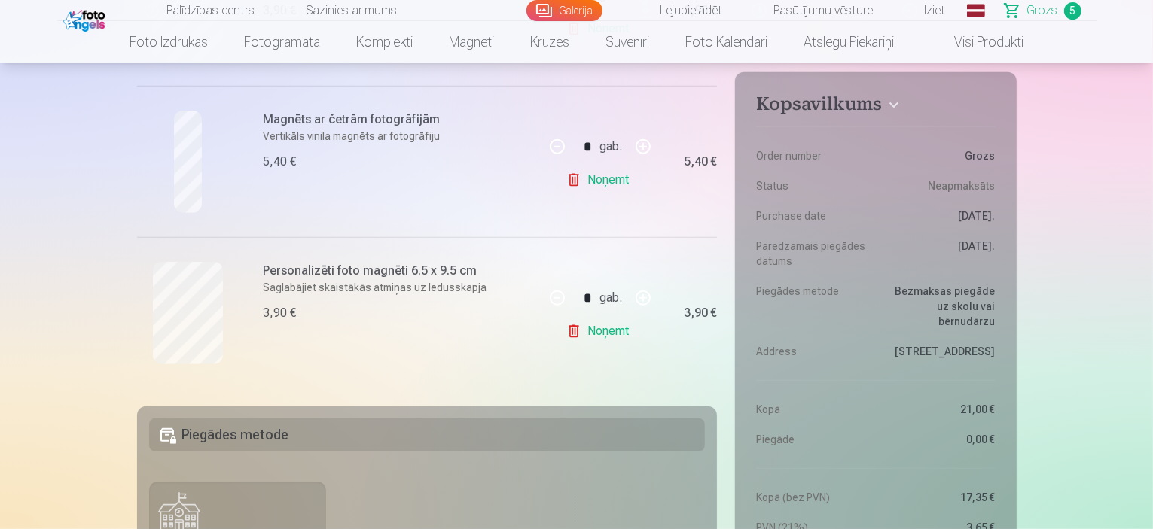
click at [151, 277] on div at bounding box center [188, 313] width 102 height 102
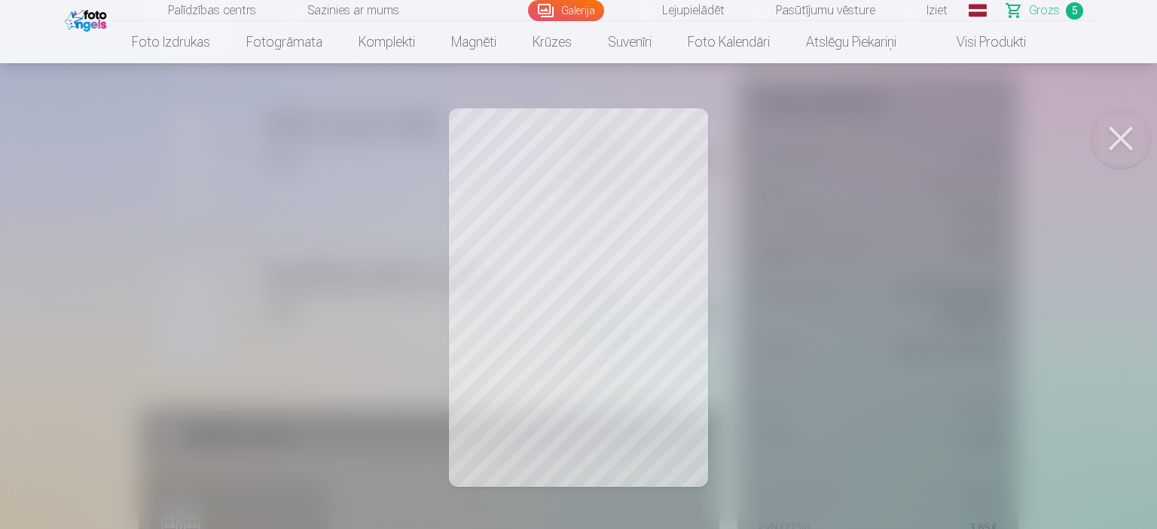
click at [1115, 147] on button at bounding box center [1121, 138] width 60 height 60
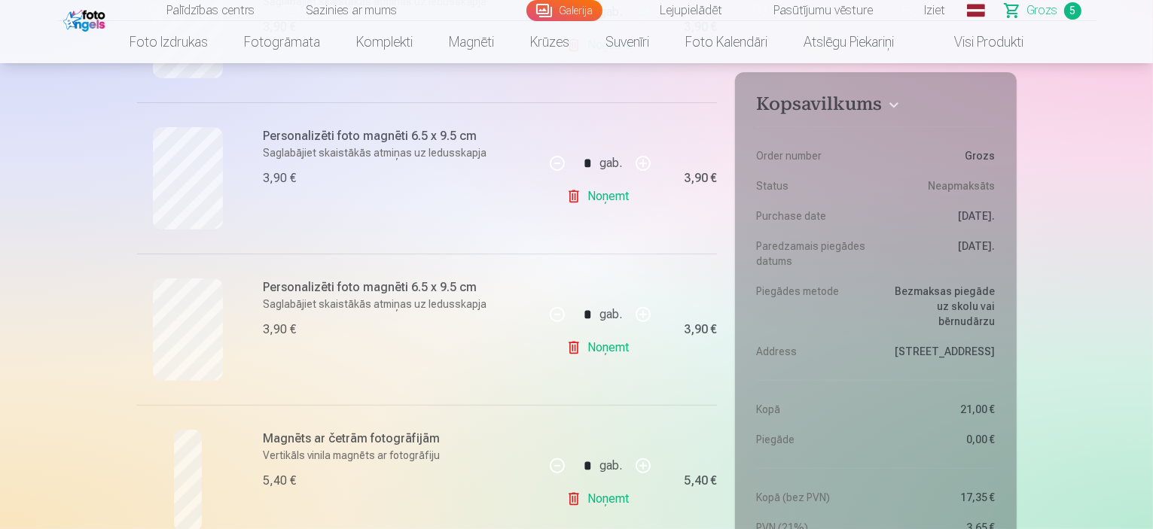
scroll to position [287, 0]
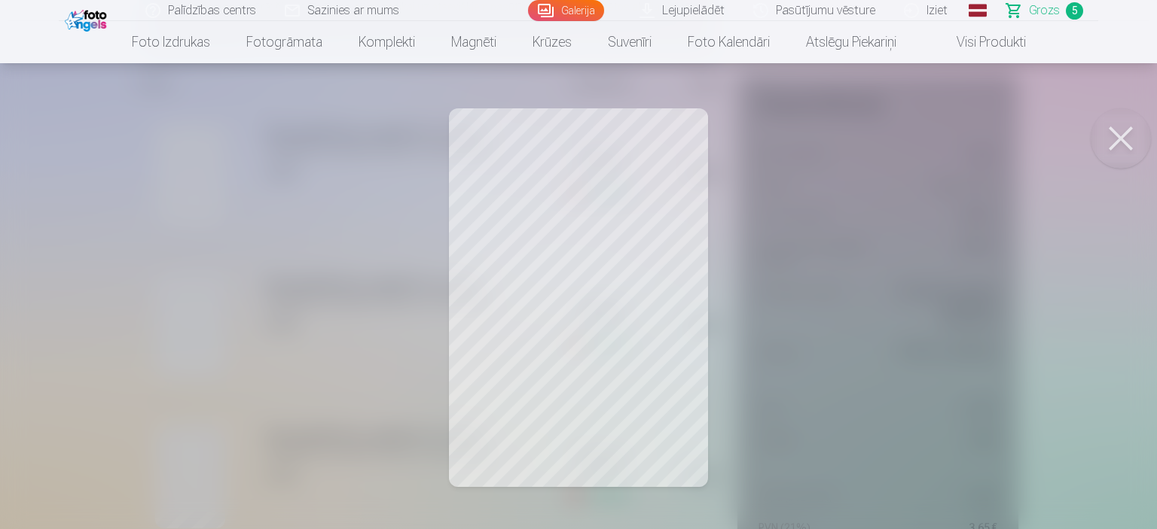
click at [1124, 145] on button at bounding box center [1121, 138] width 60 height 60
click at [1113, 136] on button at bounding box center [1121, 138] width 60 height 60
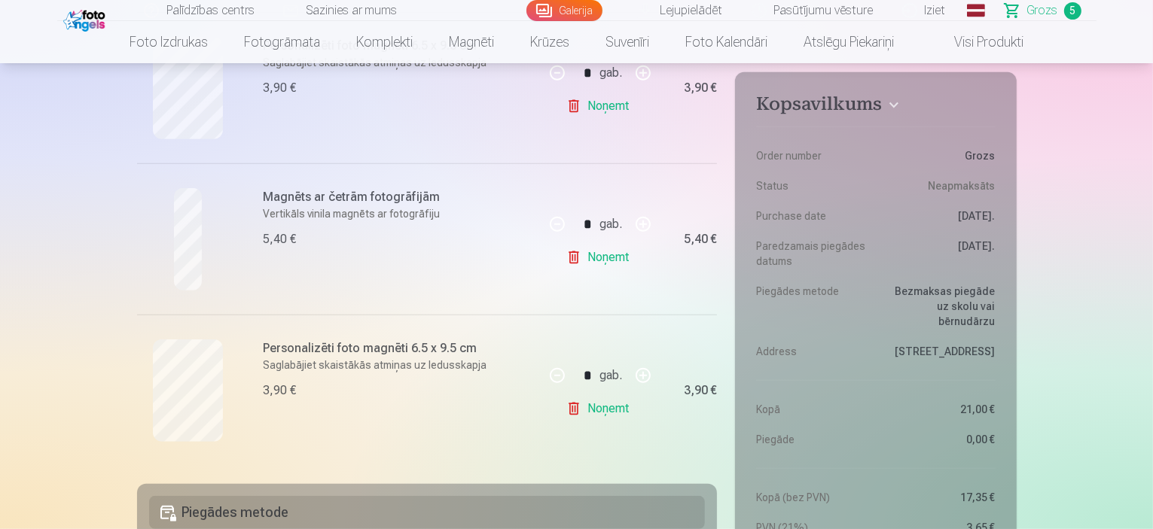
scroll to position [808, 0]
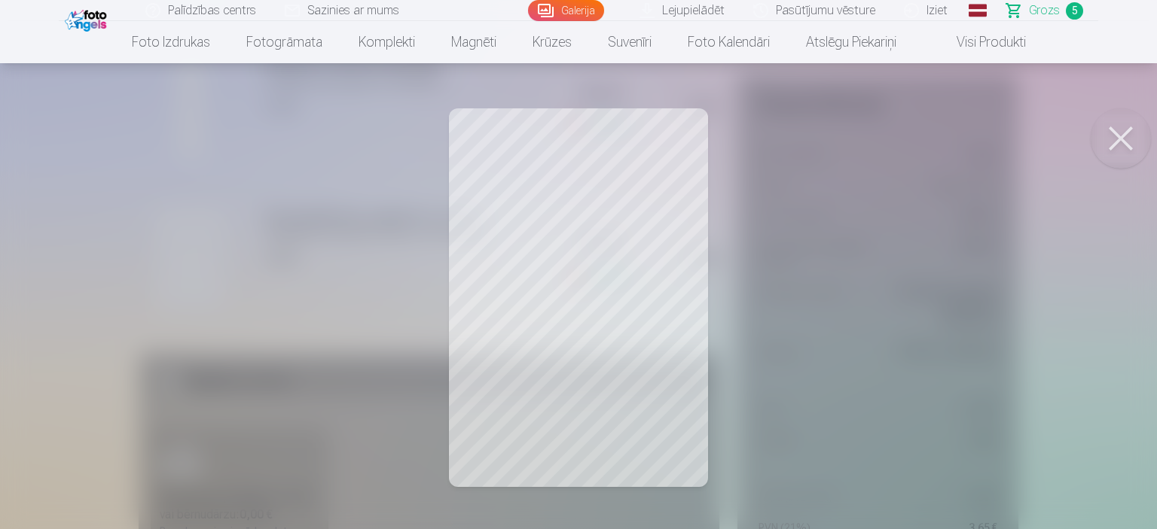
click at [1111, 135] on button at bounding box center [1121, 138] width 60 height 60
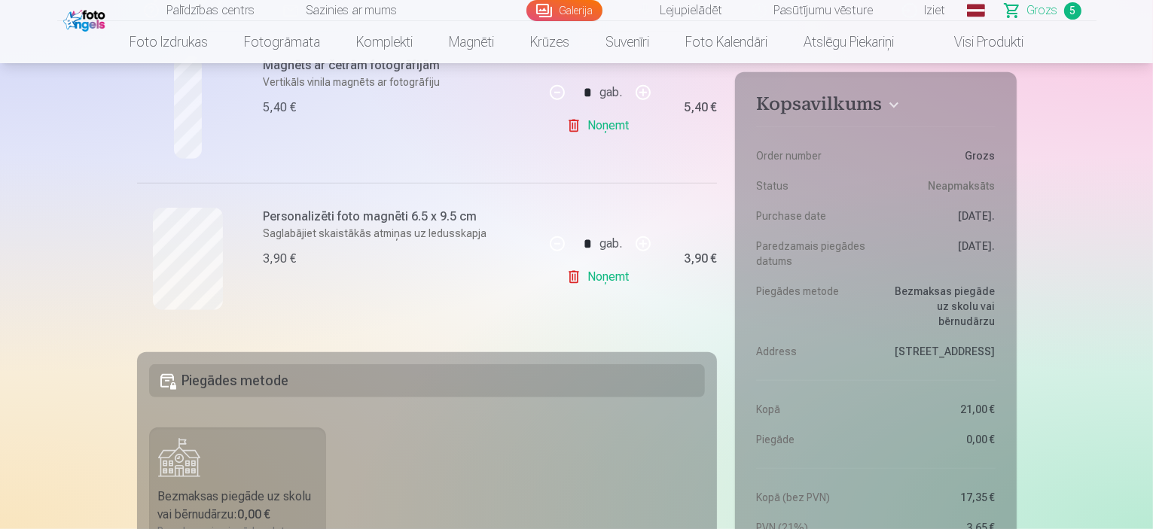
scroll to position [653, 0]
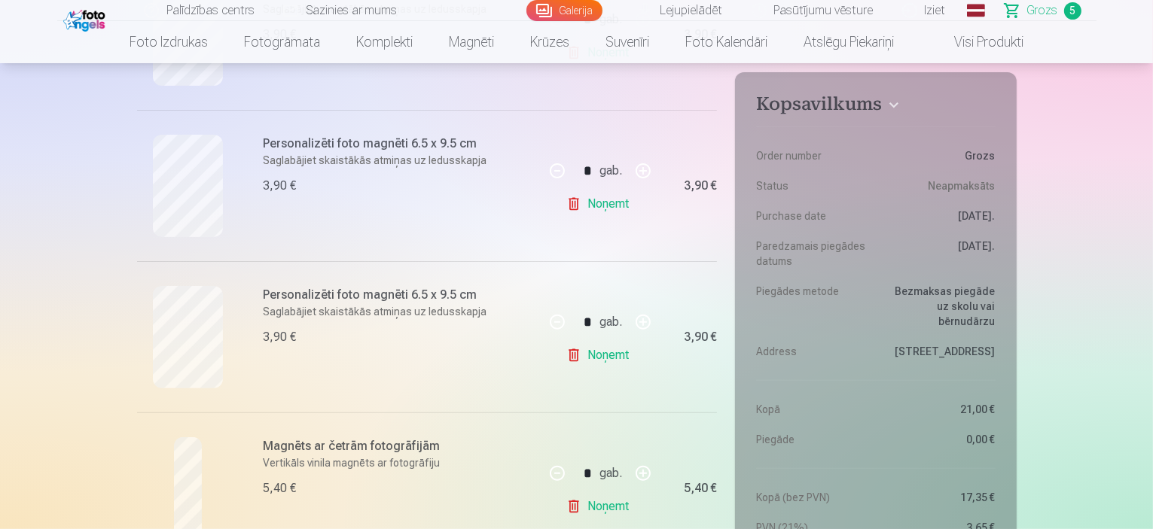
scroll to position [412, 0]
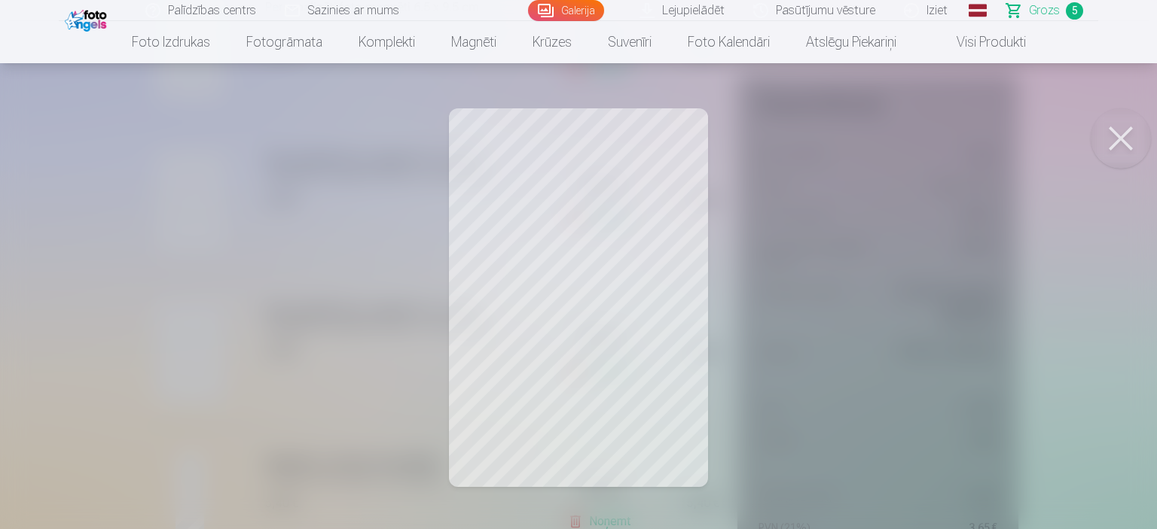
click at [1117, 144] on button at bounding box center [1121, 138] width 60 height 60
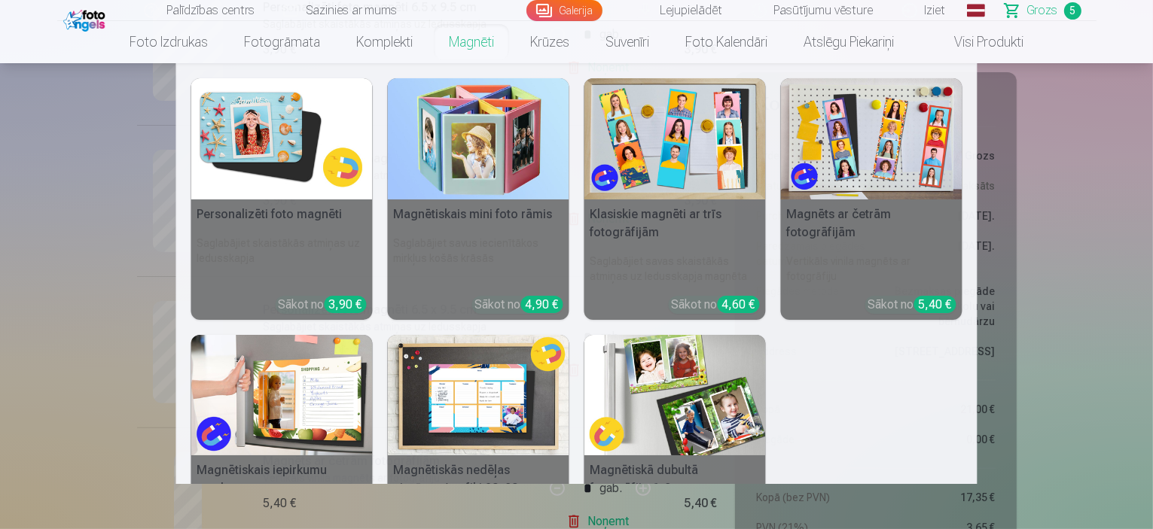
click at [458, 35] on link "Magnēti" at bounding box center [471, 42] width 81 height 42
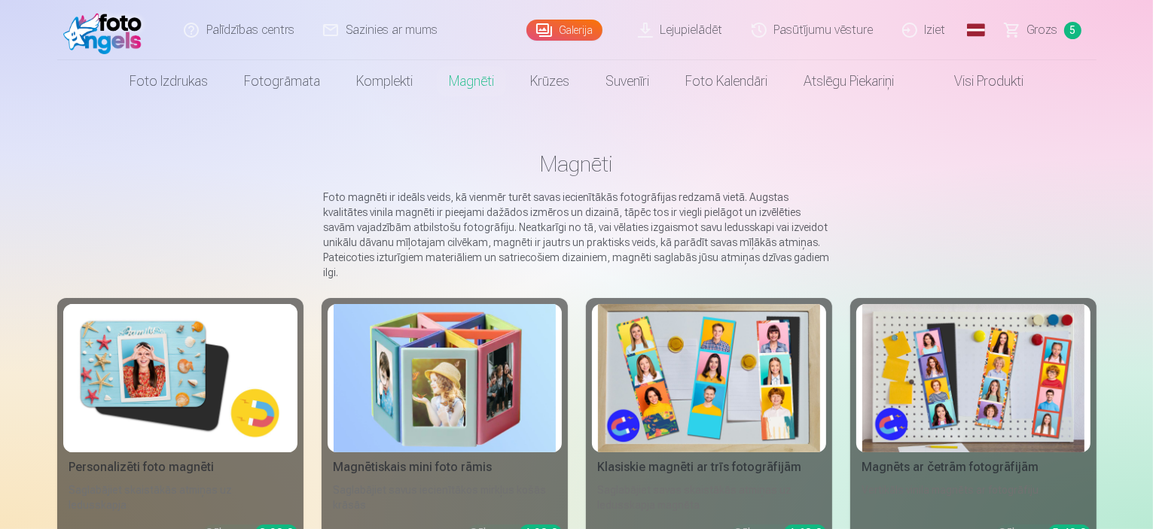
click at [82, 383] on img at bounding box center [180, 378] width 222 height 148
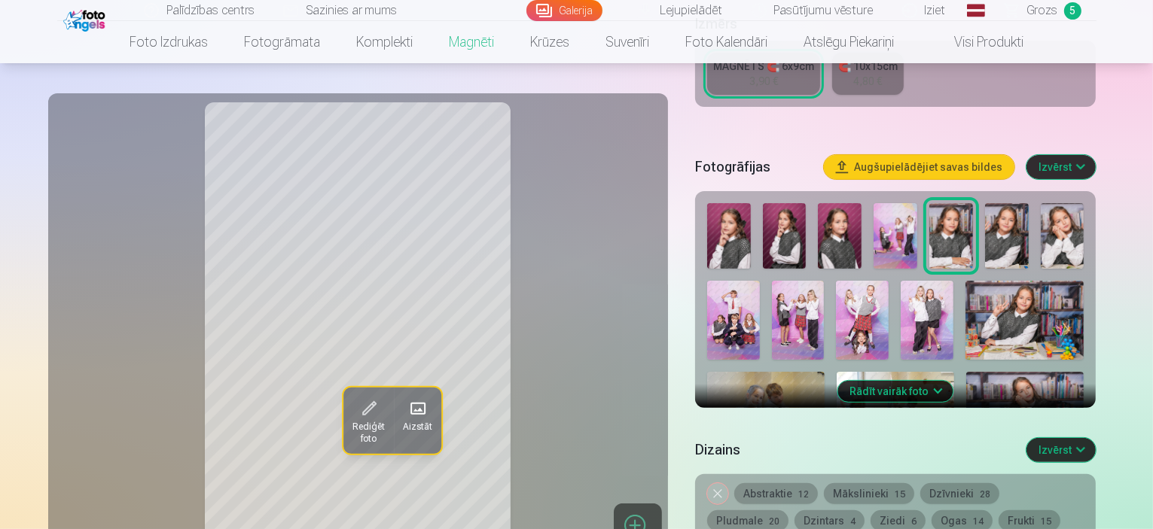
scroll to position [386, 0]
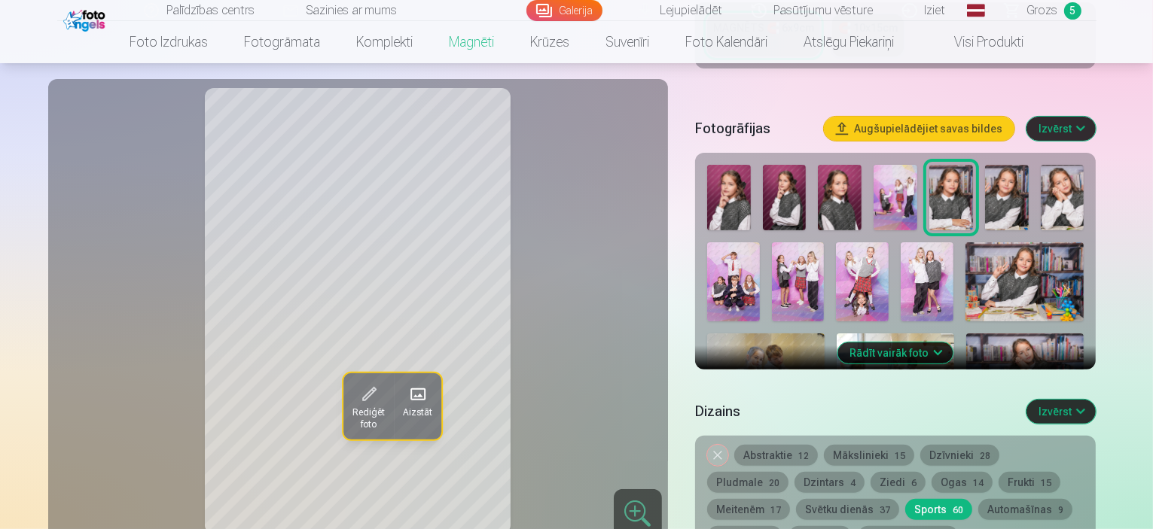
click at [901, 243] on img at bounding box center [927, 282] width 53 height 79
click at [836, 249] on img at bounding box center [862, 282] width 53 height 79
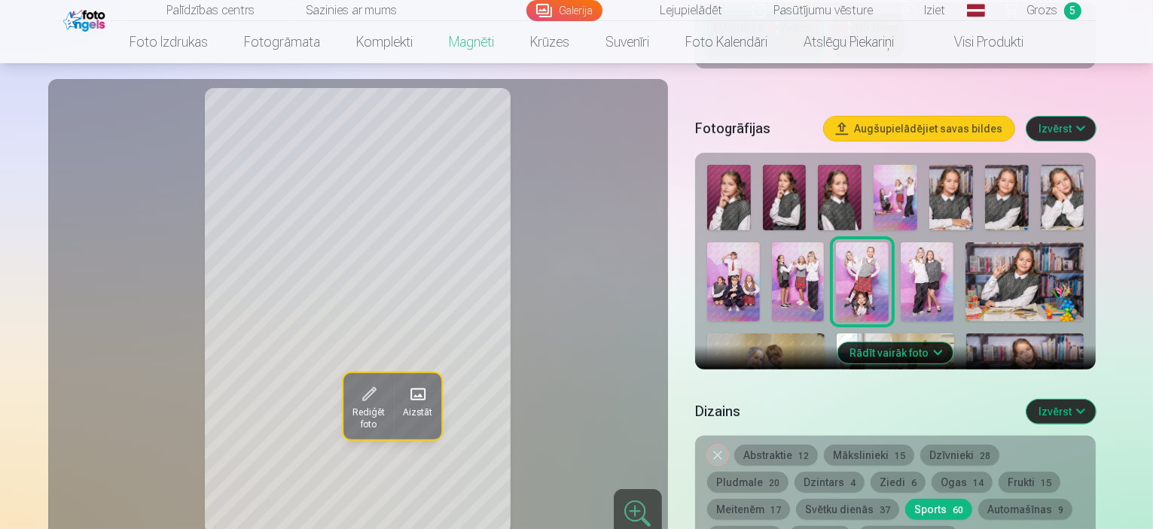
click at [958, 177] on img at bounding box center [951, 198] width 44 height 66
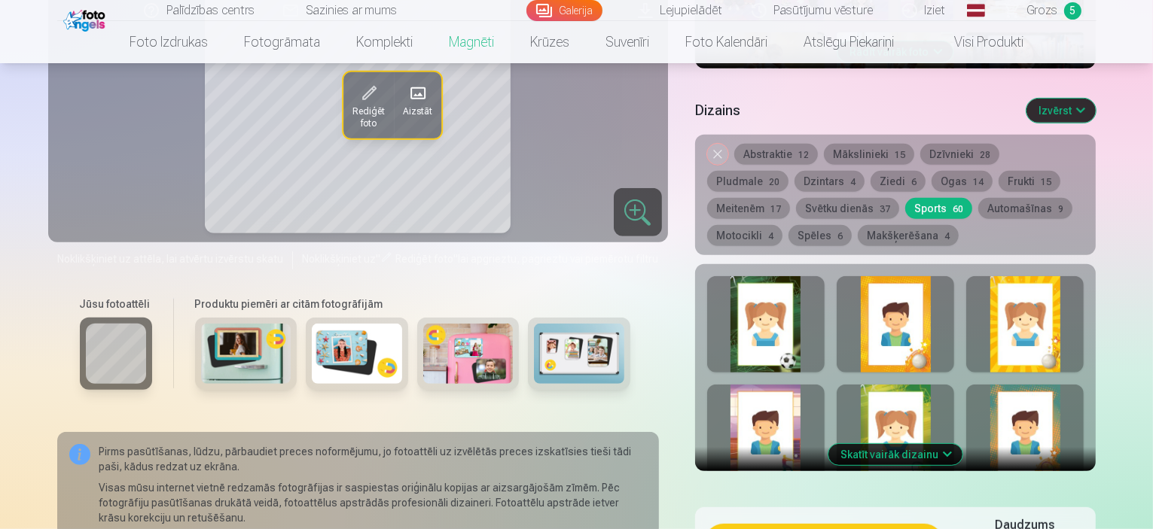
scroll to position [696, 0]
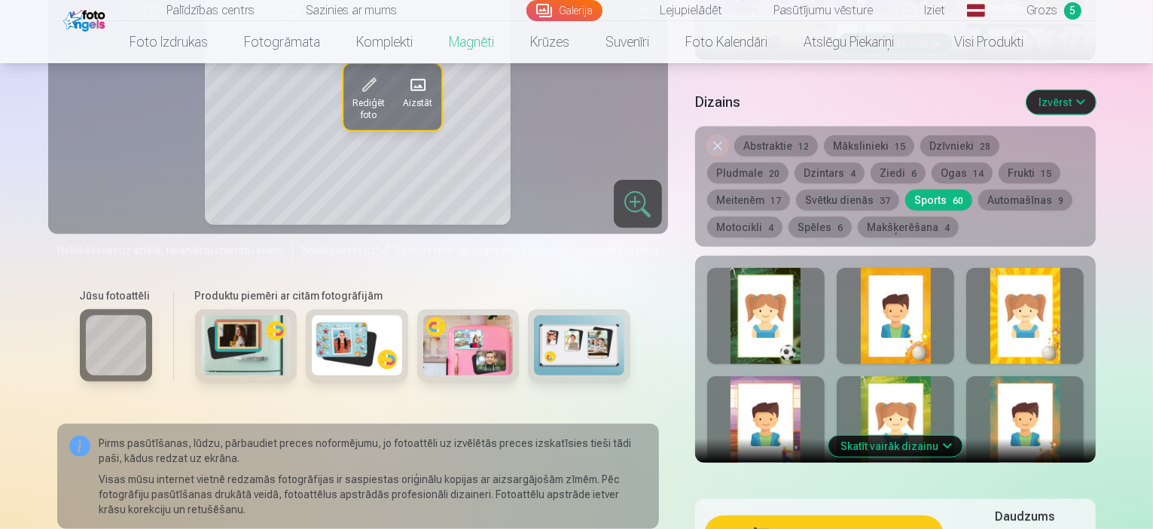
click at [782, 136] on button "Abstraktie 12" at bounding box center [776, 146] width 84 height 21
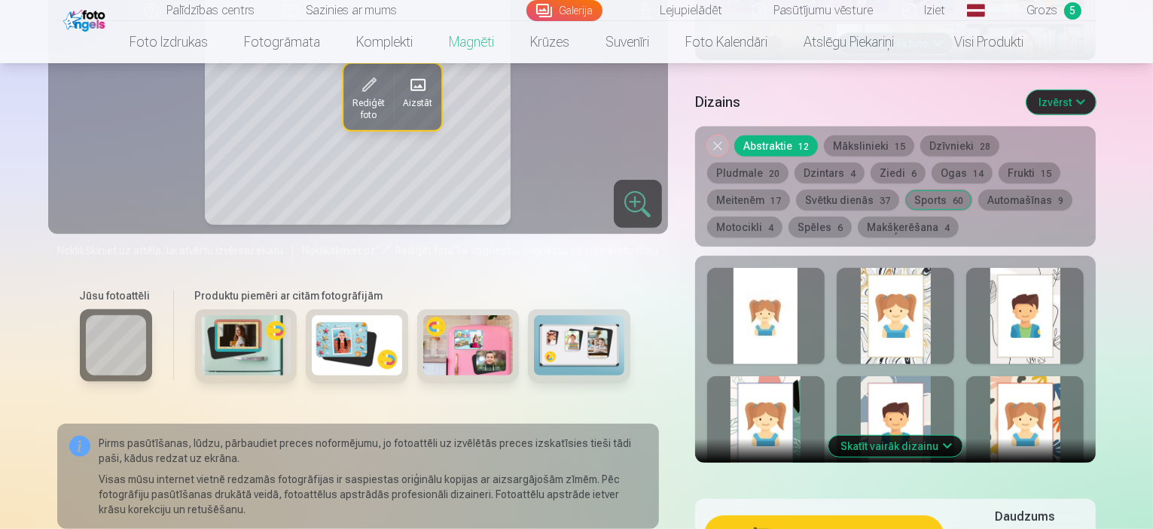
drag, startPoint x: 1152, startPoint y: 90, endPoint x: 1152, endPoint y: 105, distance: 15.1
click at [1097, 105] on div "Dizains Izvērst" at bounding box center [895, 102] width 401 height 48
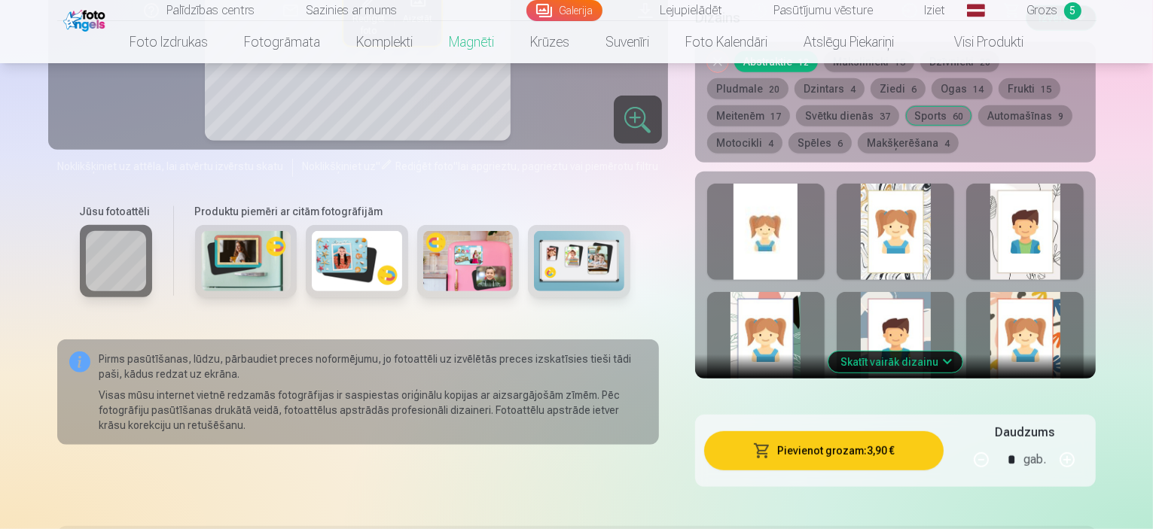
scroll to position [796, 0]
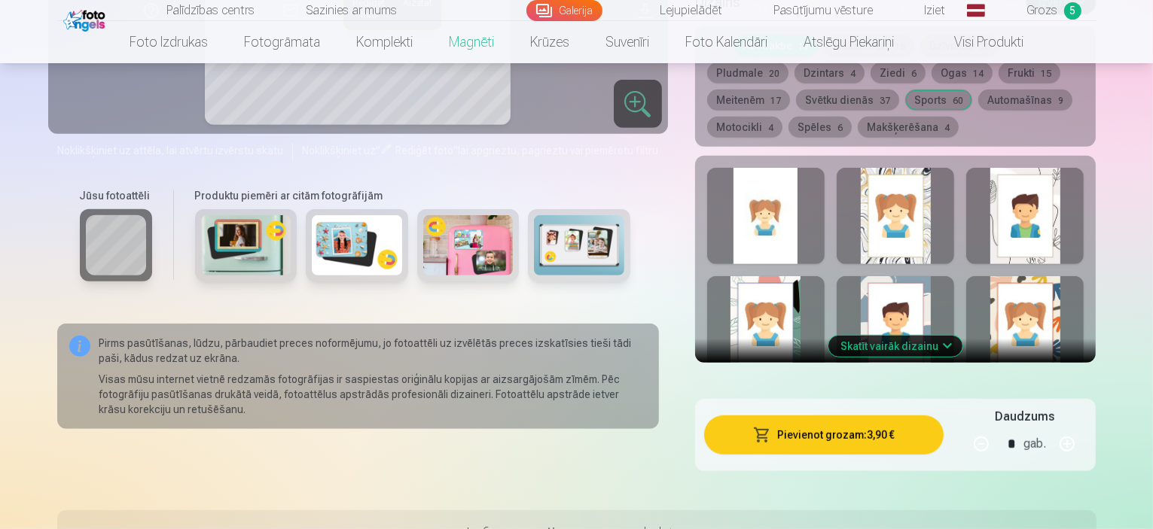
click at [963, 336] on button "Skatīt vairāk dizainu" at bounding box center [895, 346] width 134 height 21
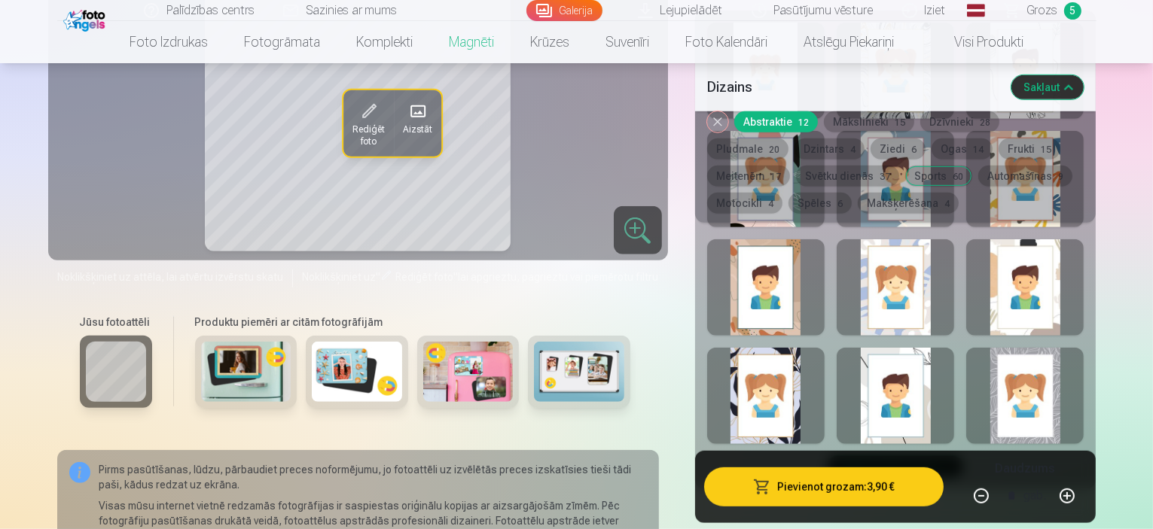
scroll to position [1037, 0]
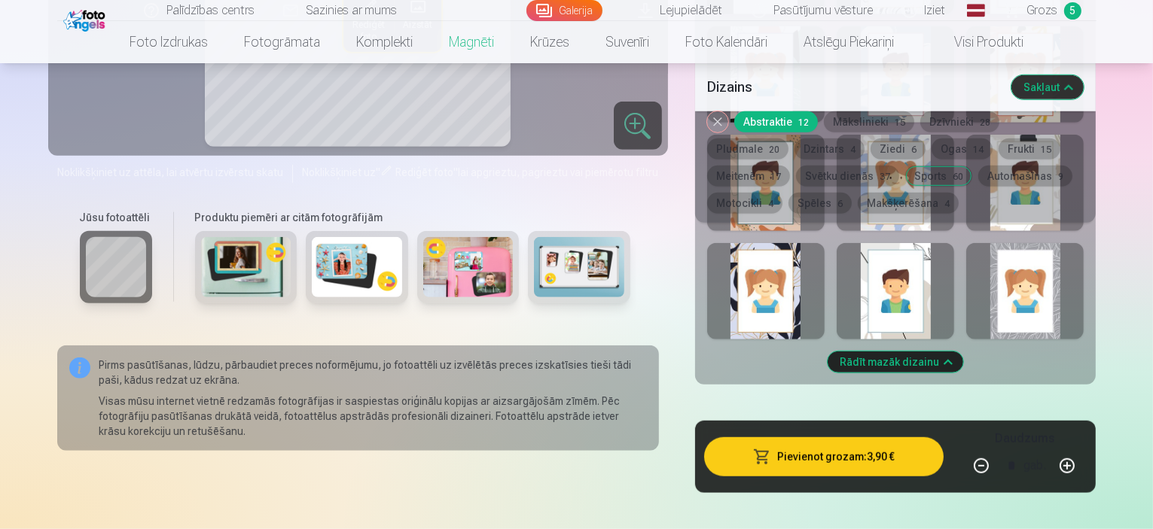
click at [954, 277] on div at bounding box center [895, 291] width 117 height 96
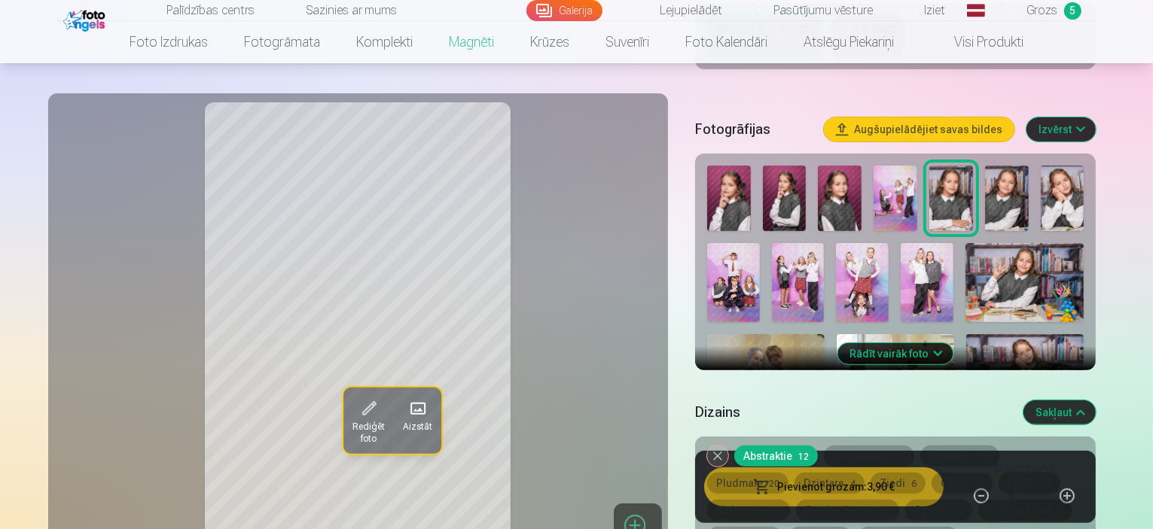
scroll to position [371, 0]
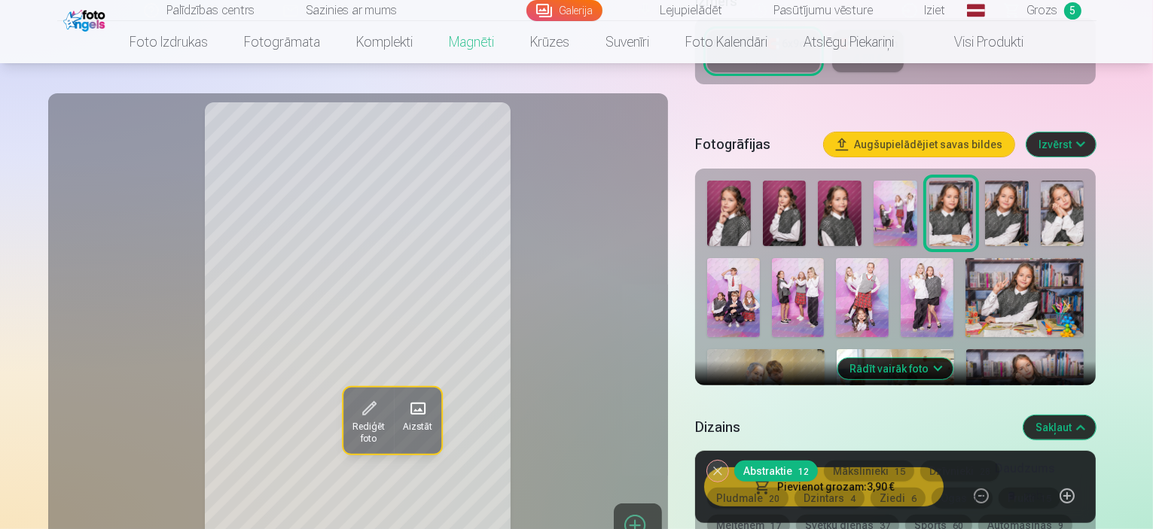
click at [1021, 192] on img at bounding box center [1007, 214] width 44 height 66
click at [961, 186] on img at bounding box center [951, 214] width 44 height 66
click at [1065, 186] on img at bounding box center [1063, 214] width 44 height 66
click at [944, 359] on button "Rādīt vairāk foto" at bounding box center [895, 369] width 115 height 21
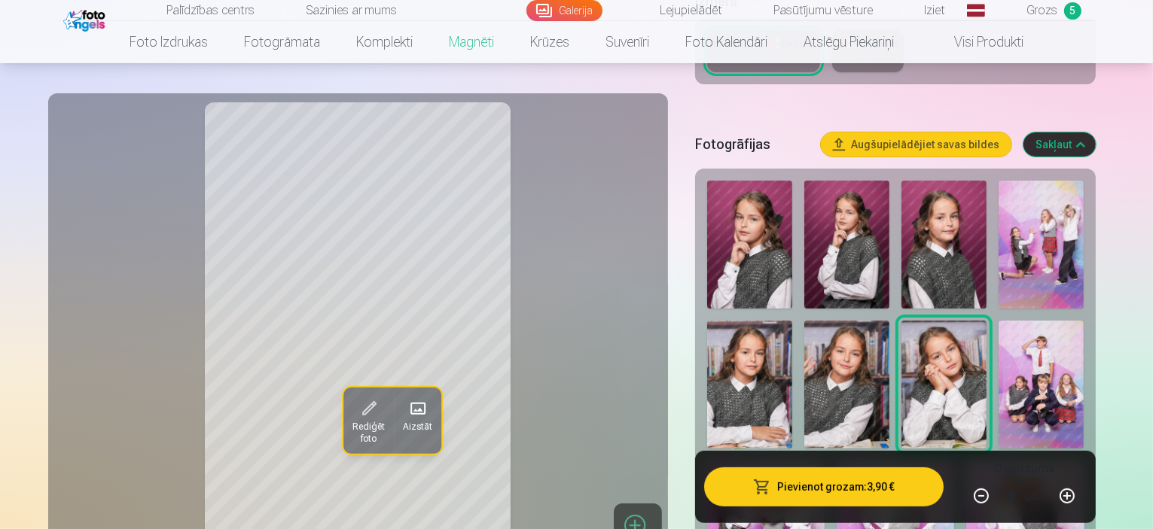
click at [782, 230] on img at bounding box center [749, 245] width 85 height 128
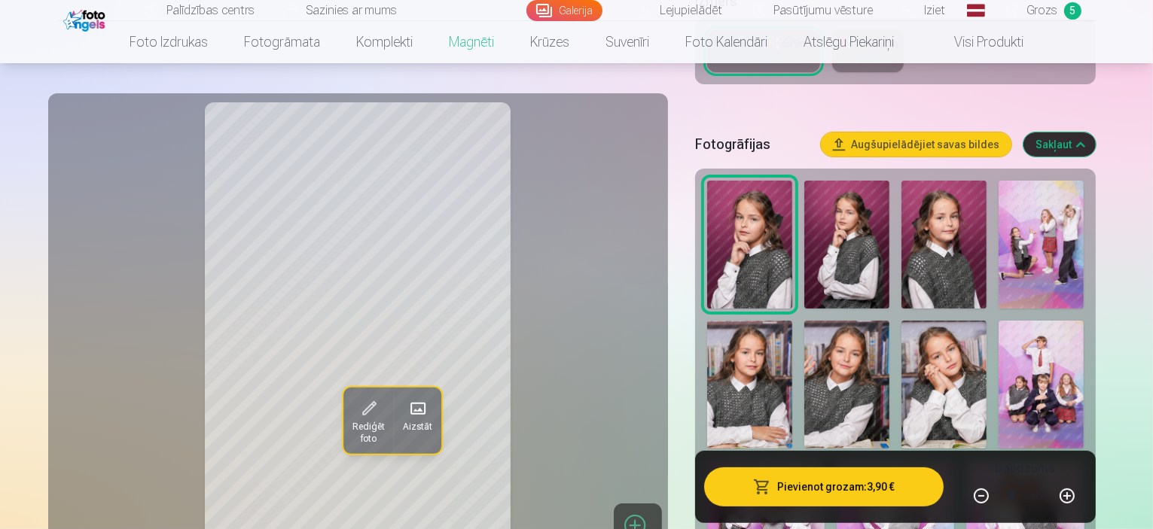
click at [858, 222] on img at bounding box center [846, 245] width 85 height 128
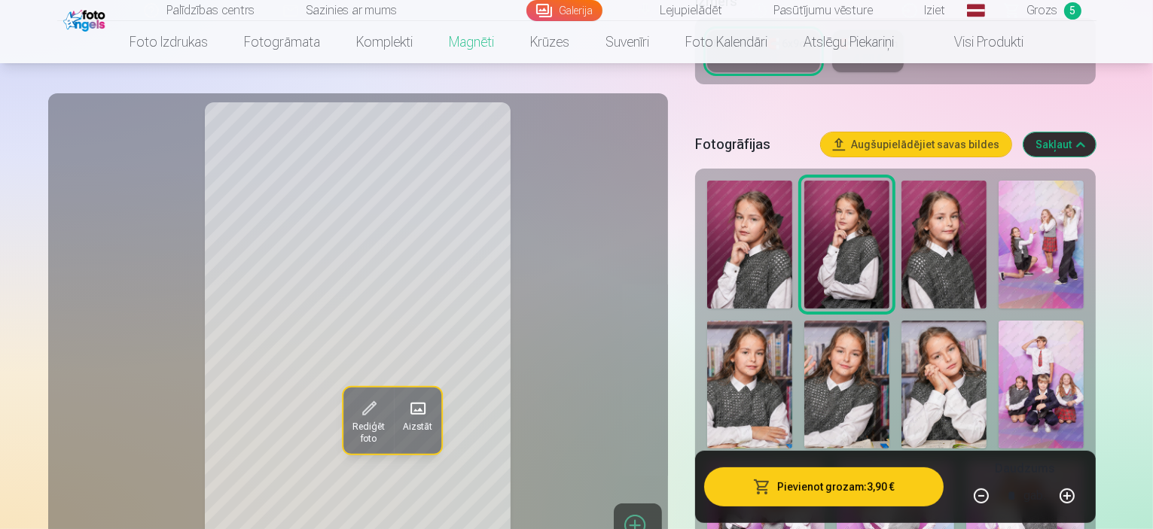
click at [771, 215] on img at bounding box center [749, 245] width 85 height 128
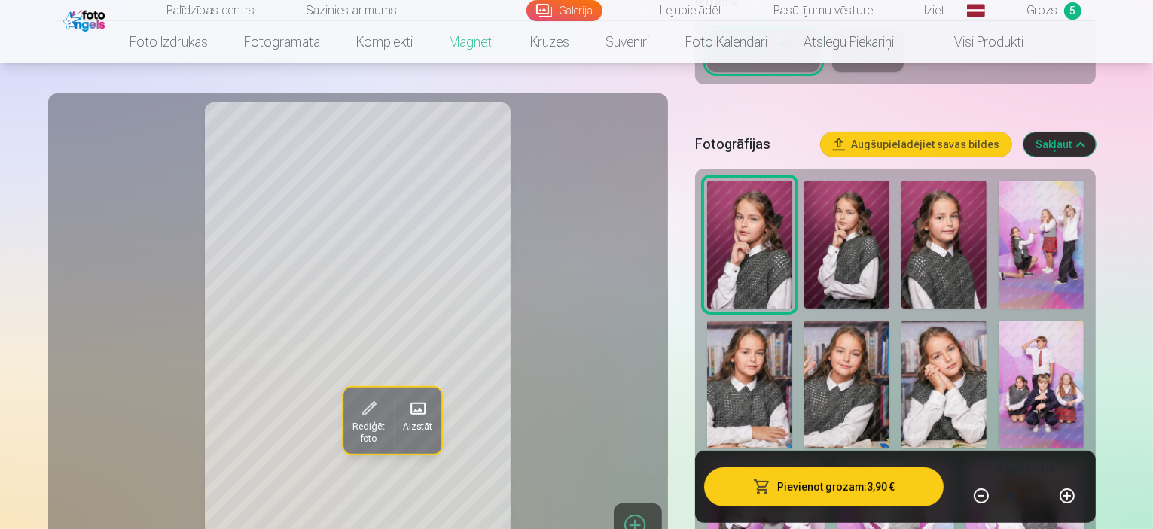
click at [920, 234] on img at bounding box center [944, 245] width 85 height 128
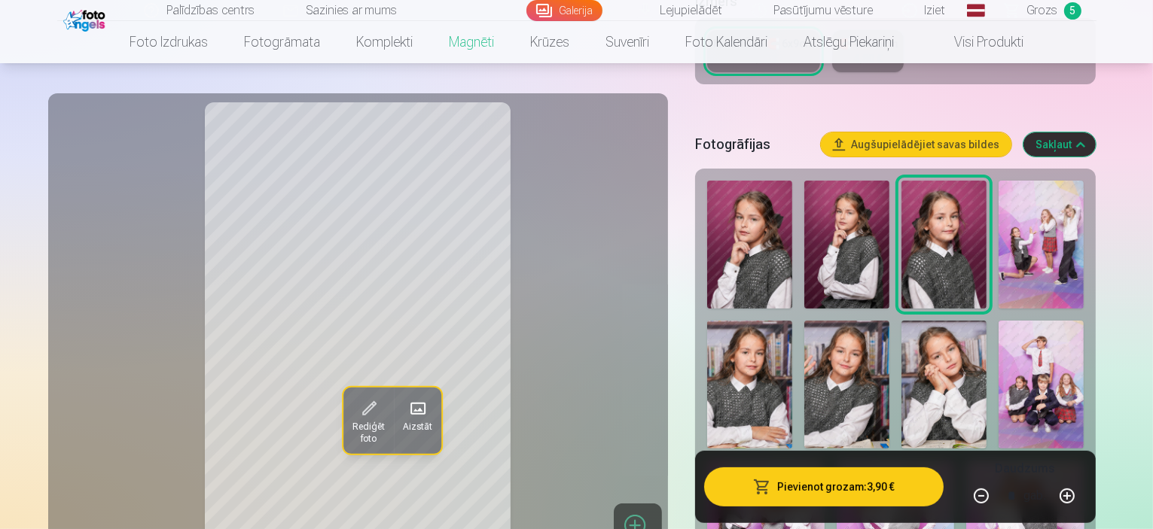
click at [792, 321] on img at bounding box center [749, 385] width 85 height 128
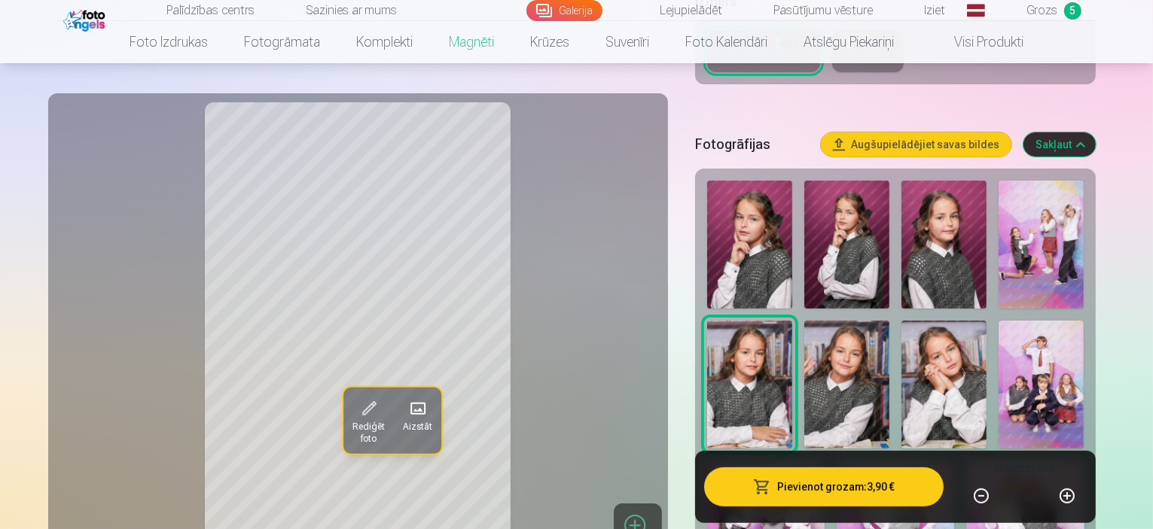
click at [804, 349] on img at bounding box center [846, 385] width 85 height 128
click at [902, 339] on img at bounding box center [944, 385] width 85 height 128
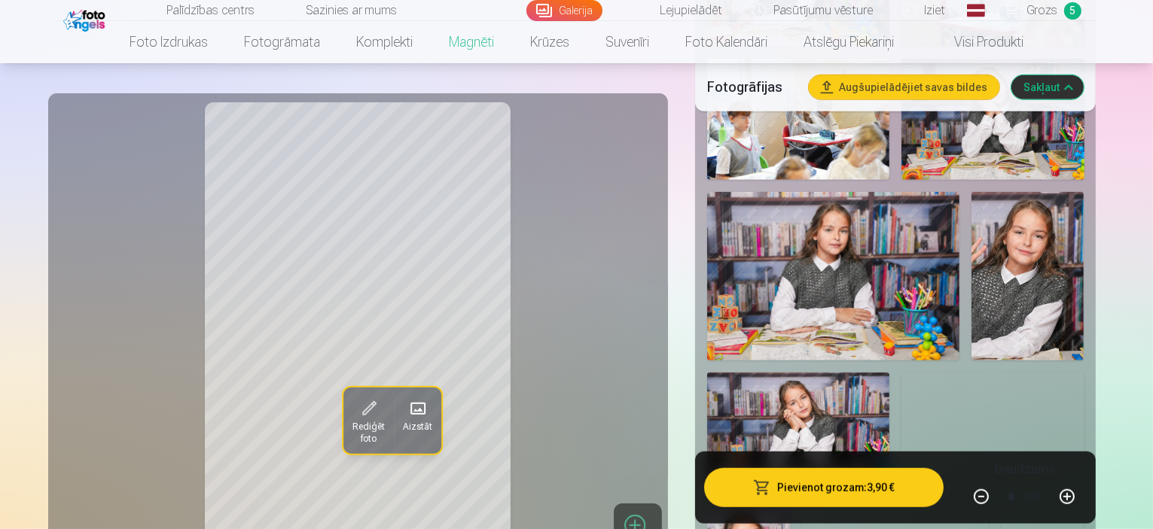
scroll to position [1105, 0]
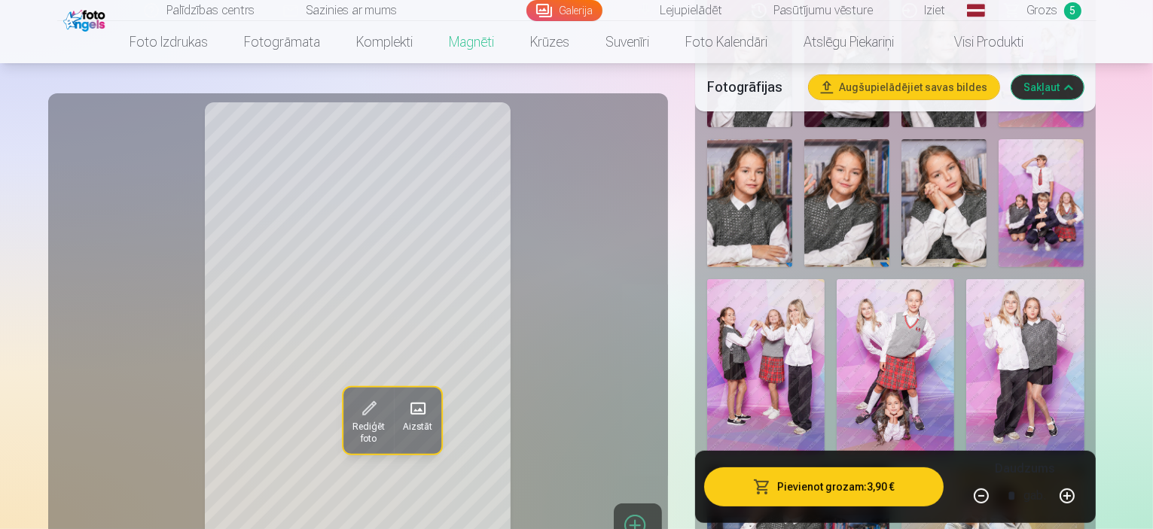
scroll to position [533, 0]
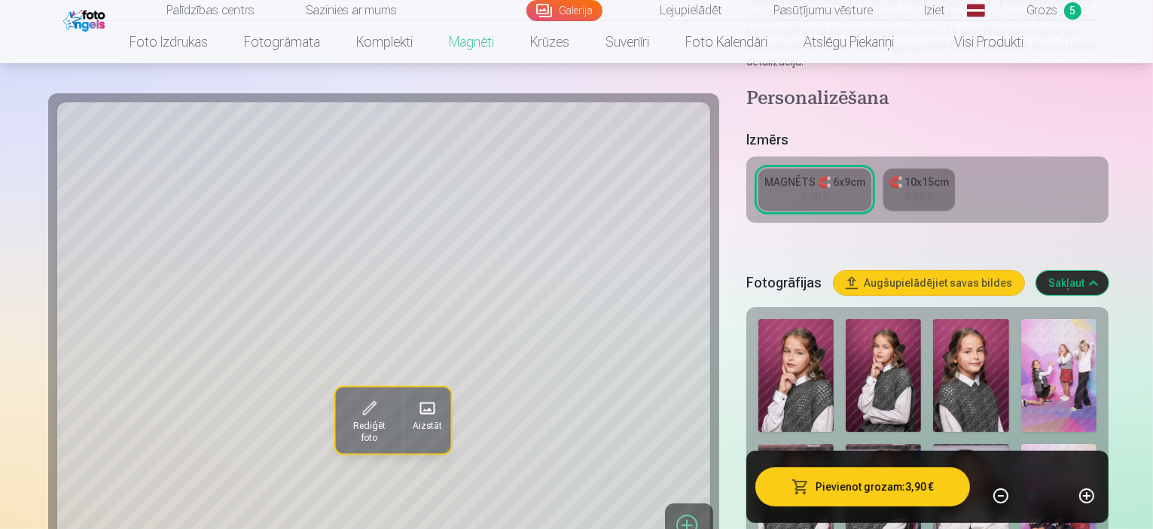
scroll to position [253, 0]
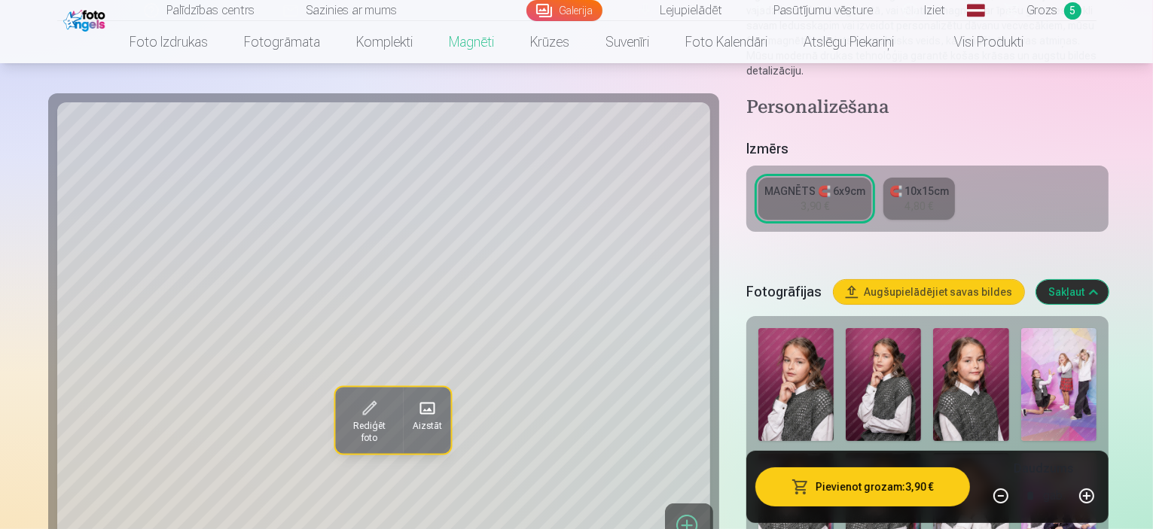
click at [933, 453] on img at bounding box center [970, 509] width 75 height 113
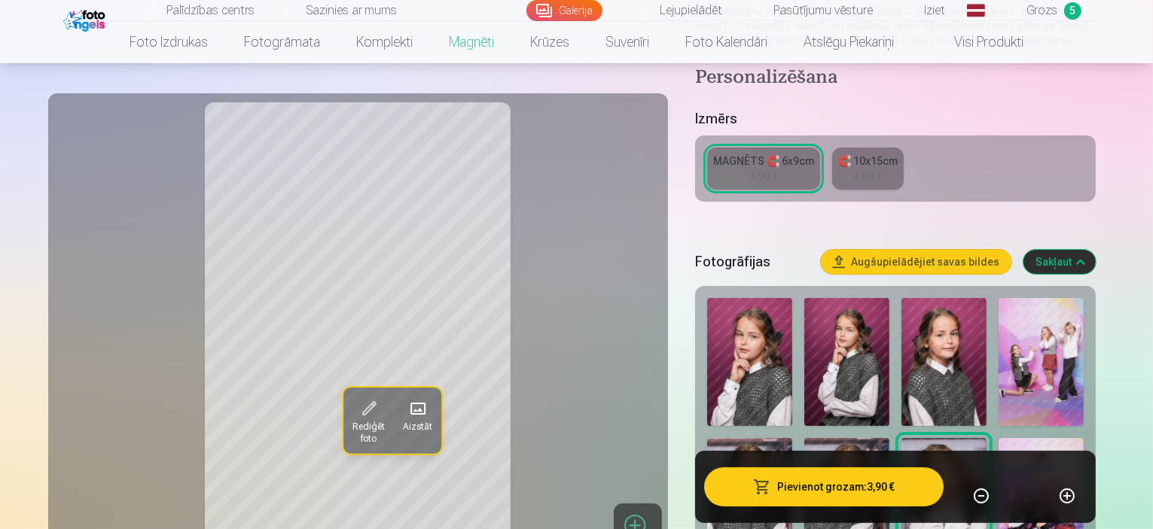
click at [1048, 10] on span "Grozs" at bounding box center [1042, 11] width 31 height 18
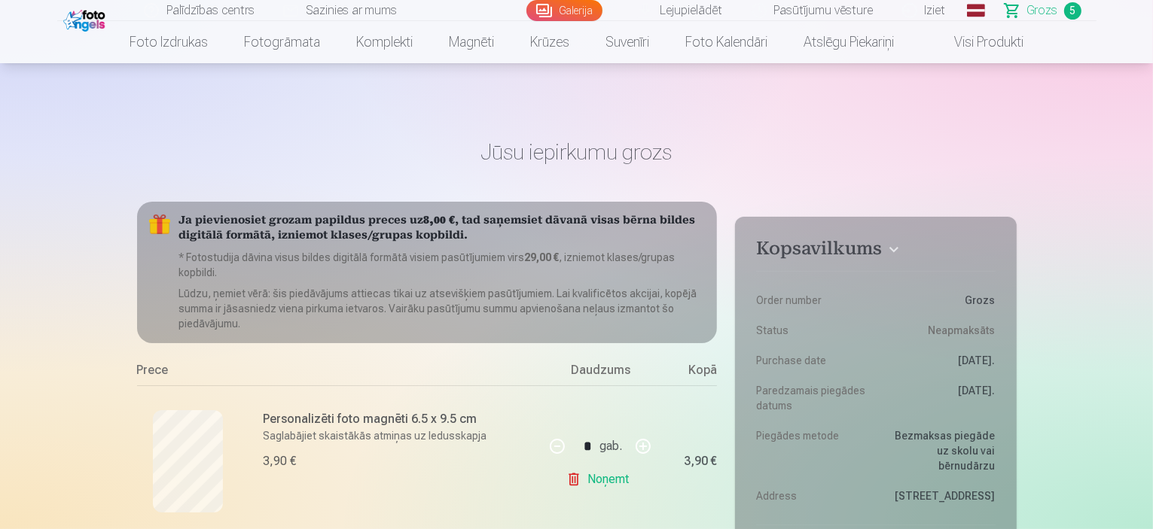
scroll to position [310, 0]
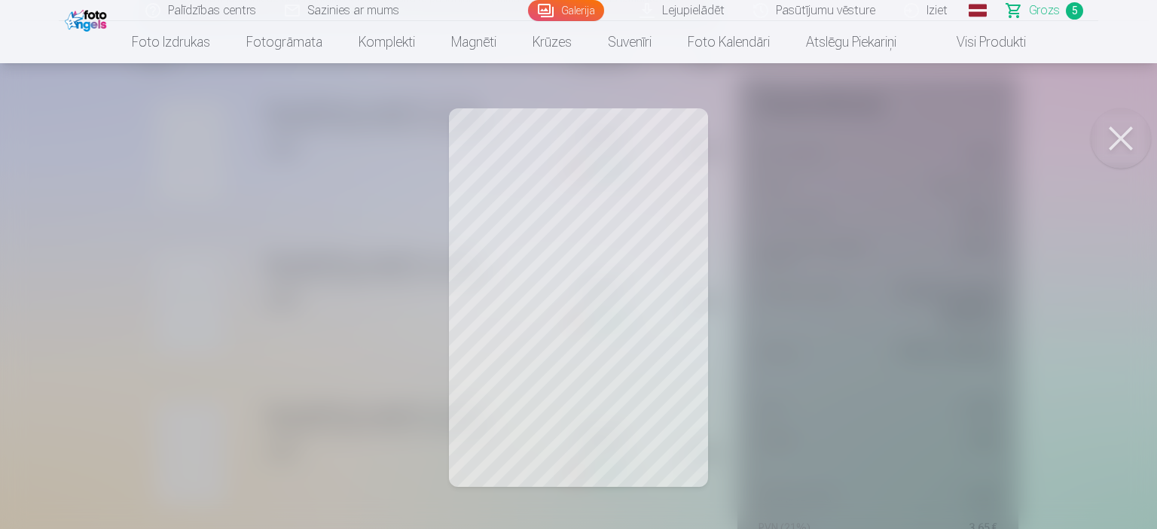
click at [1103, 154] on button at bounding box center [1121, 138] width 60 height 60
click at [1123, 133] on button at bounding box center [1121, 138] width 60 height 60
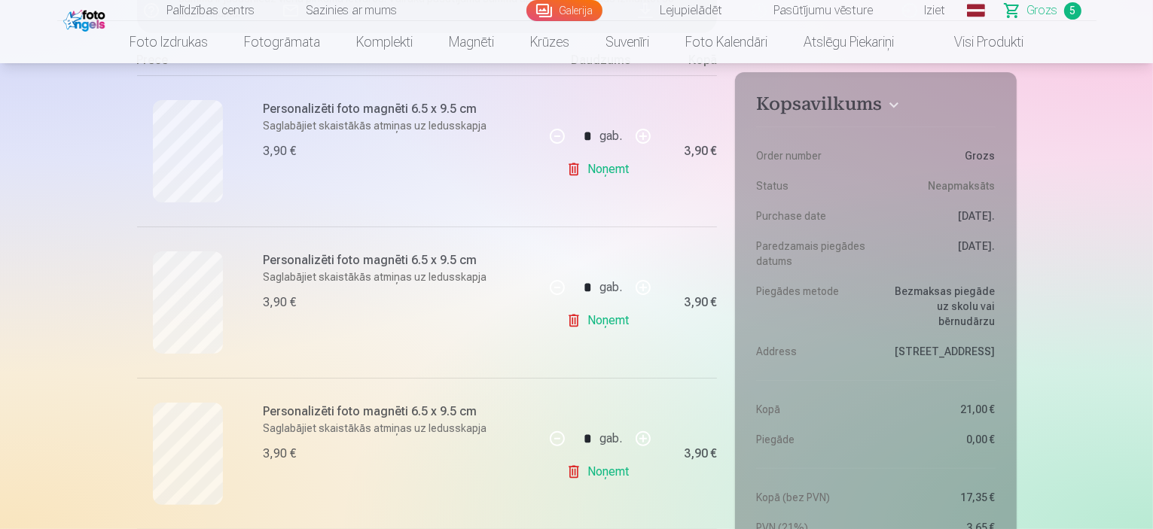
click at [603, 168] on link "Noņemt" at bounding box center [600, 169] width 69 height 30
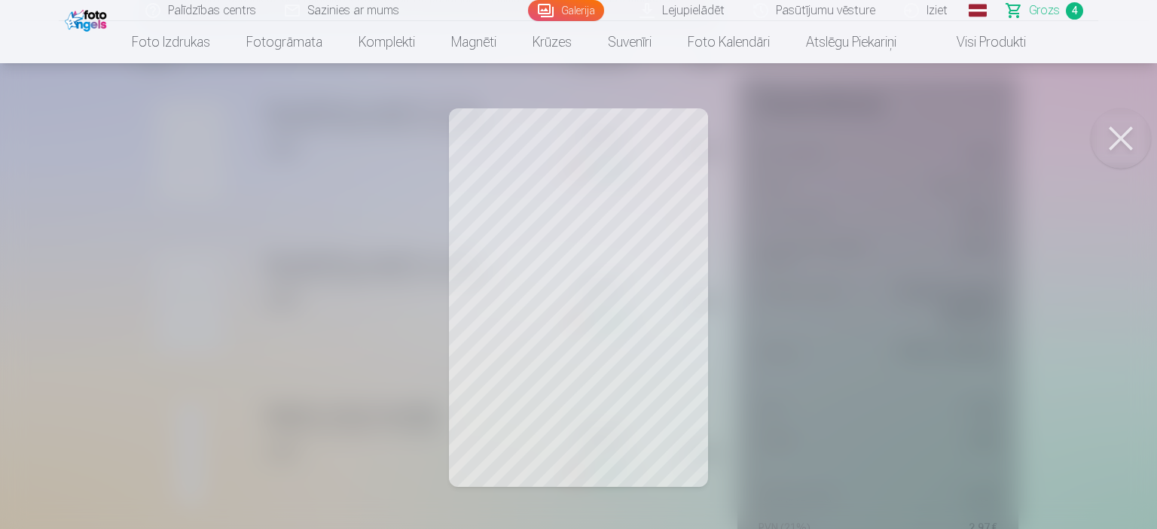
click at [1120, 139] on button at bounding box center [1121, 138] width 60 height 60
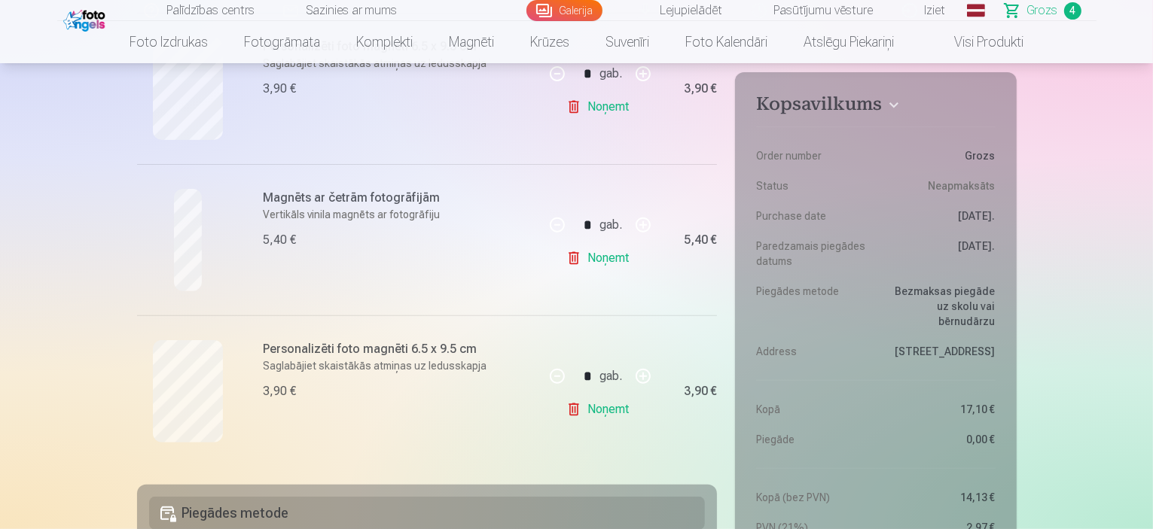
scroll to position [532, 0]
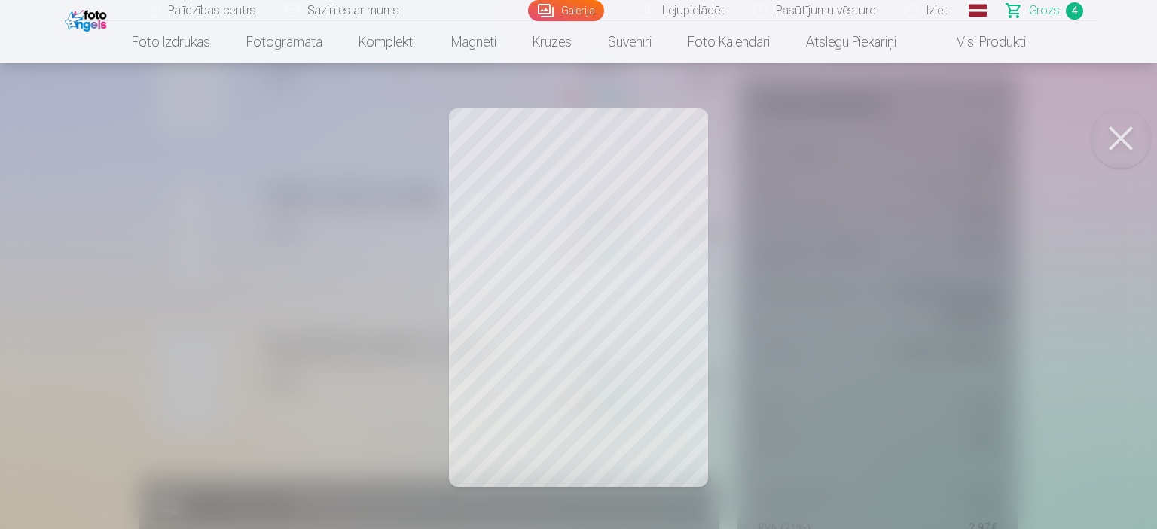
click at [1123, 149] on button at bounding box center [1121, 138] width 60 height 60
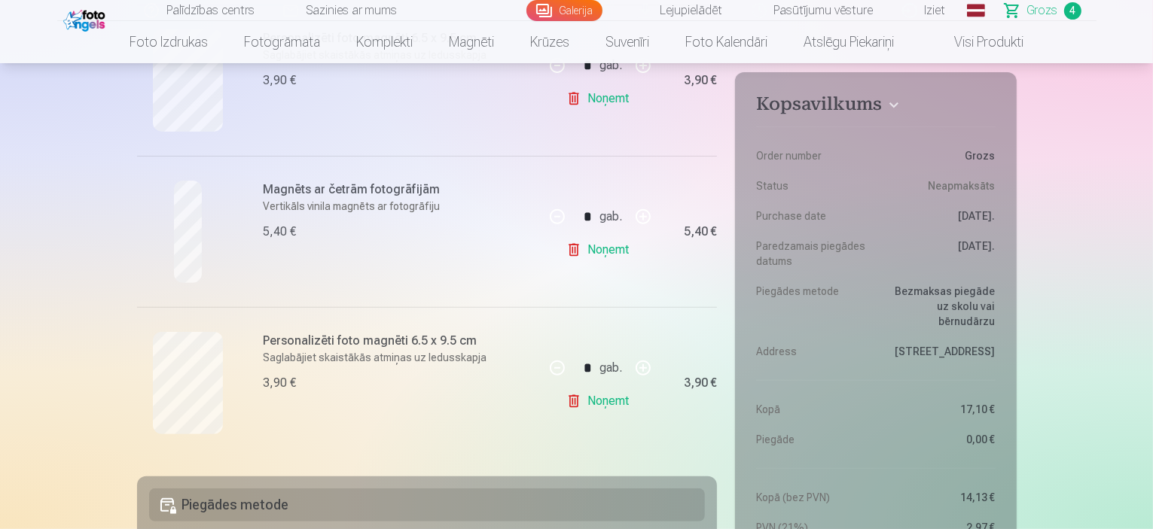
click at [608, 401] on link "Noņemt" at bounding box center [600, 401] width 69 height 30
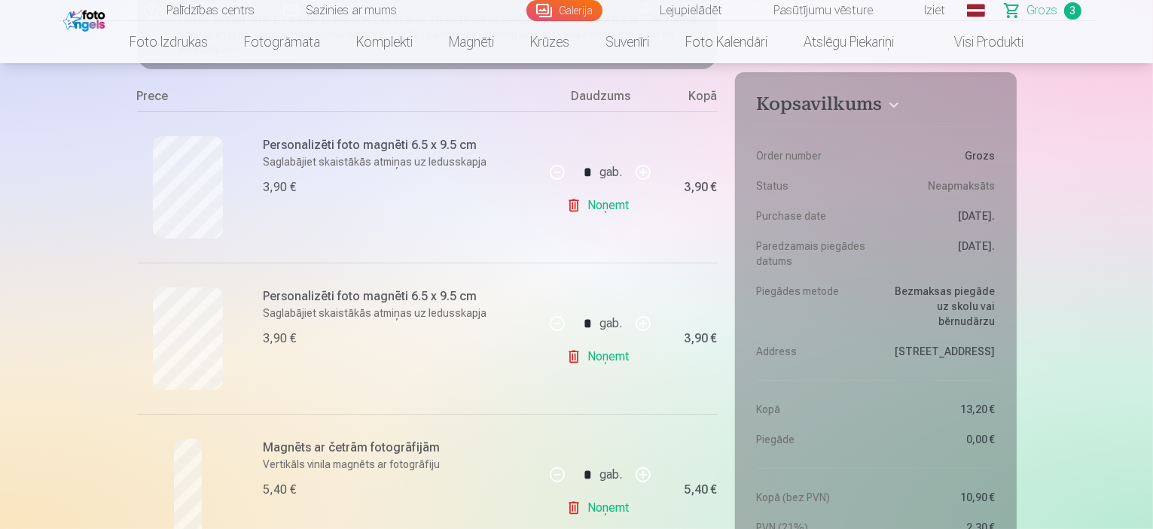
scroll to position [267, 0]
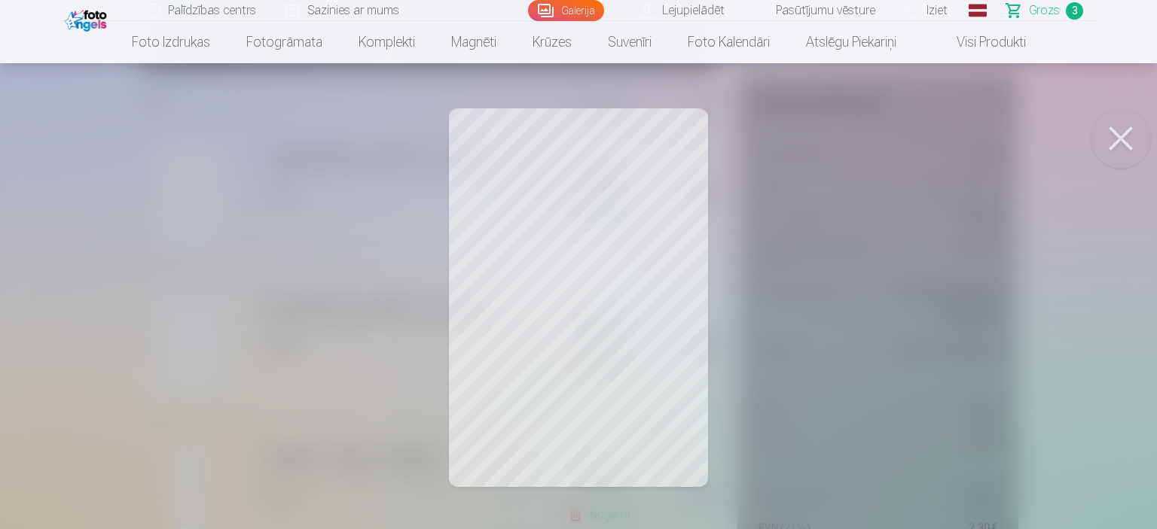
drag, startPoint x: 1127, startPoint y: 134, endPoint x: 1119, endPoint y: 133, distance: 7.6
click at [1127, 134] on button at bounding box center [1121, 138] width 60 height 60
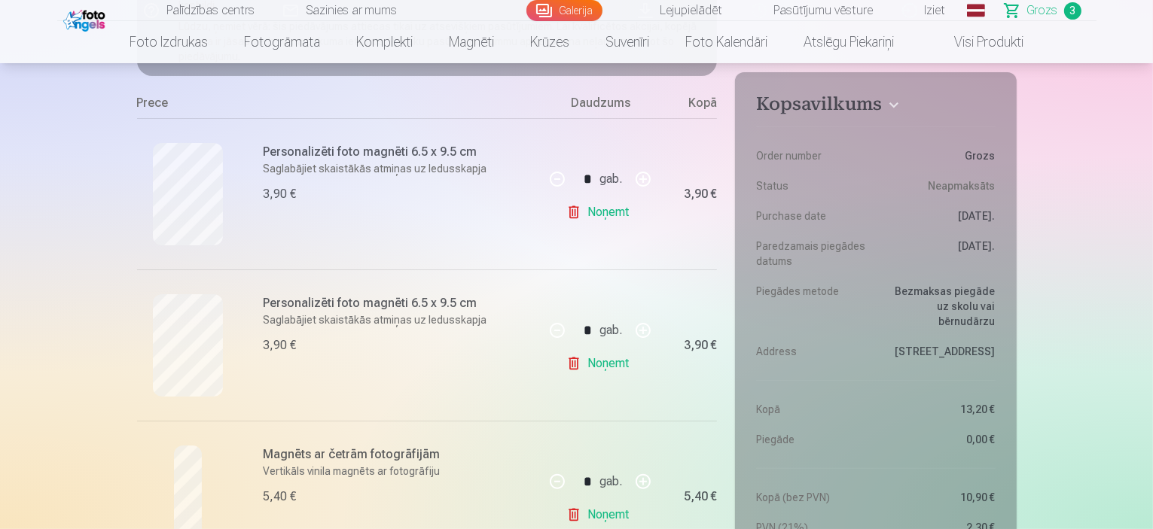
click at [619, 363] on link "Noņemt" at bounding box center [600, 364] width 69 height 30
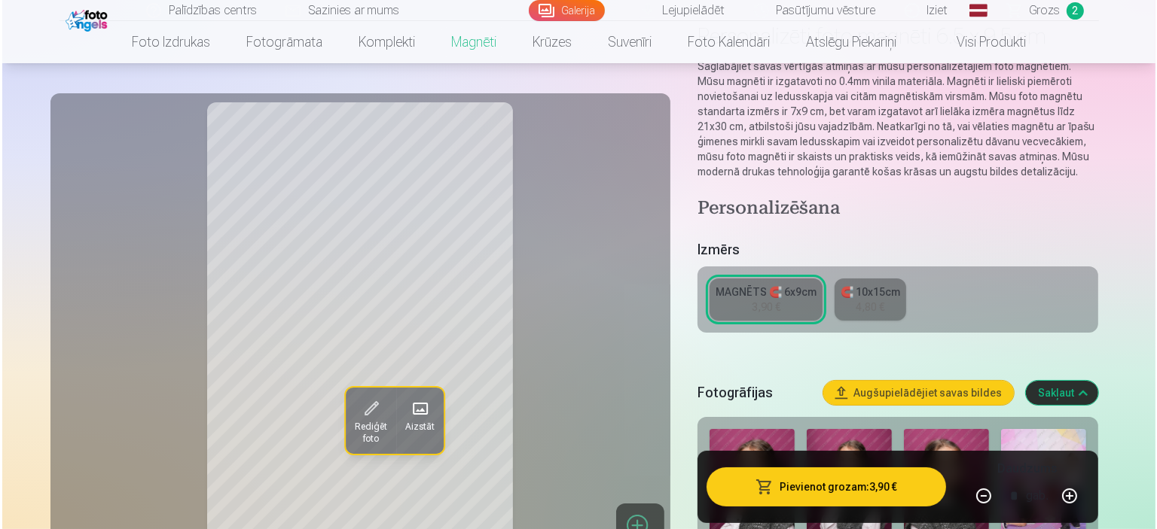
scroll to position [358, 0]
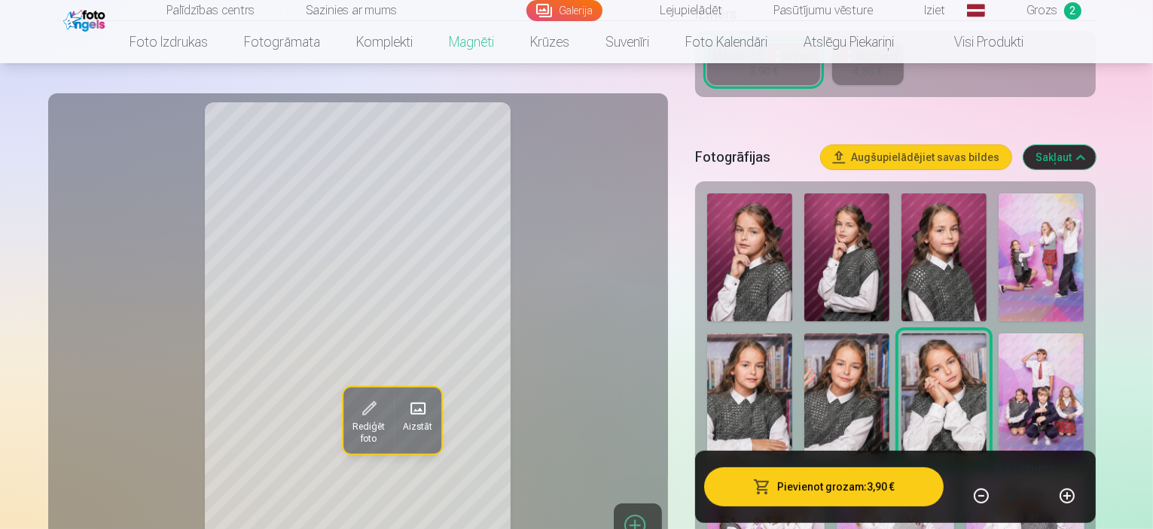
click at [792, 334] on img at bounding box center [749, 398] width 85 height 128
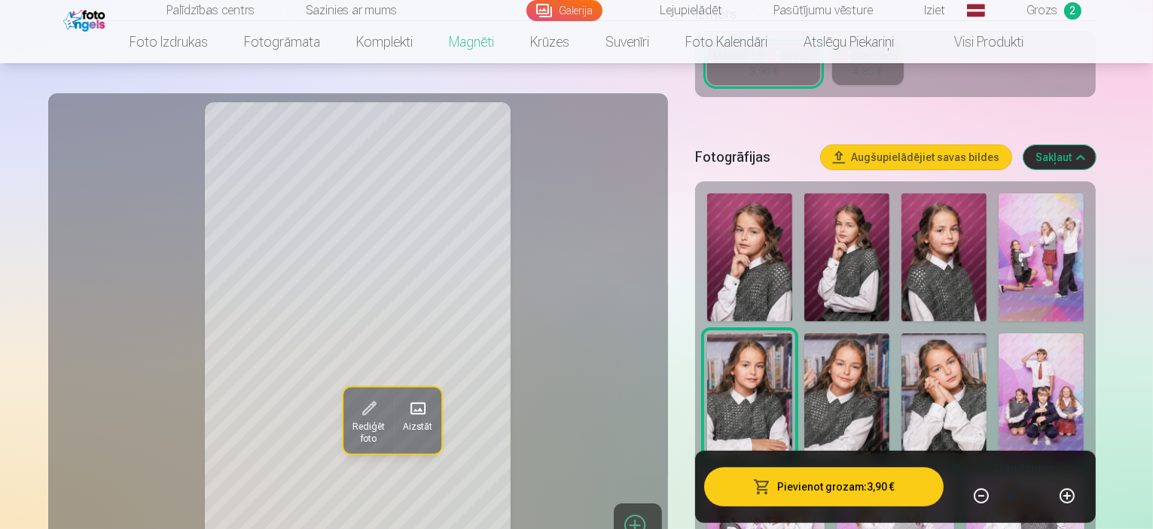
click at [868, 490] on button "Pievienot grozam : 3,90 €" at bounding box center [824, 487] width 240 height 39
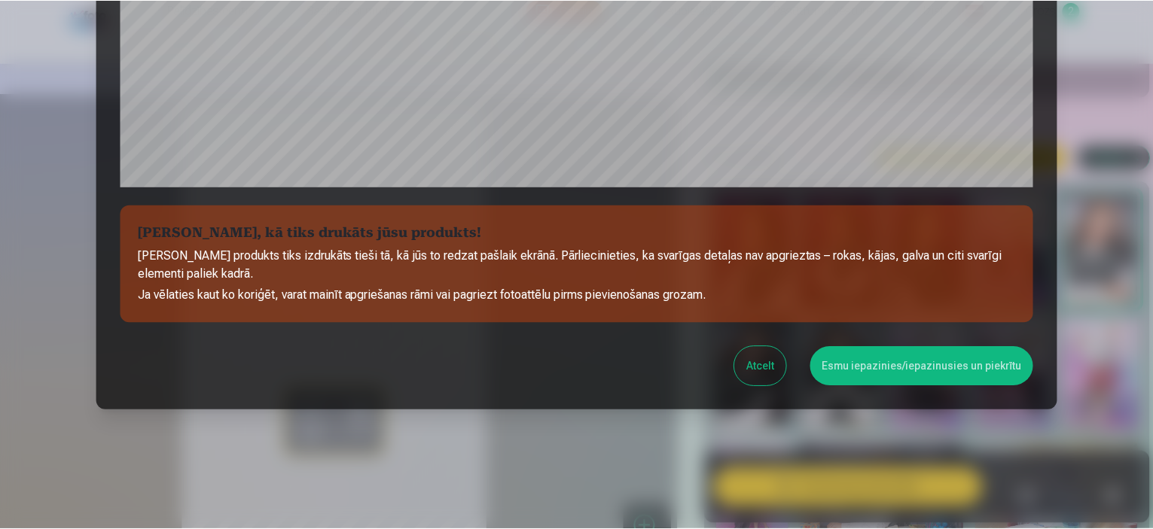
scroll to position [554, 0]
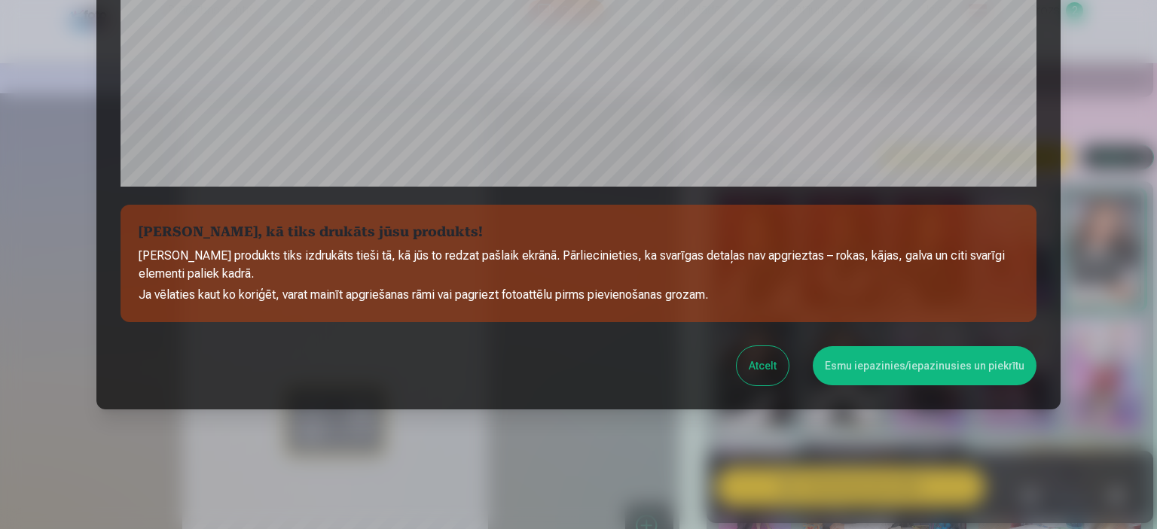
click at [921, 365] on button "Esmu iepazinies/iepazinusies un piekrītu" at bounding box center [925, 365] width 224 height 39
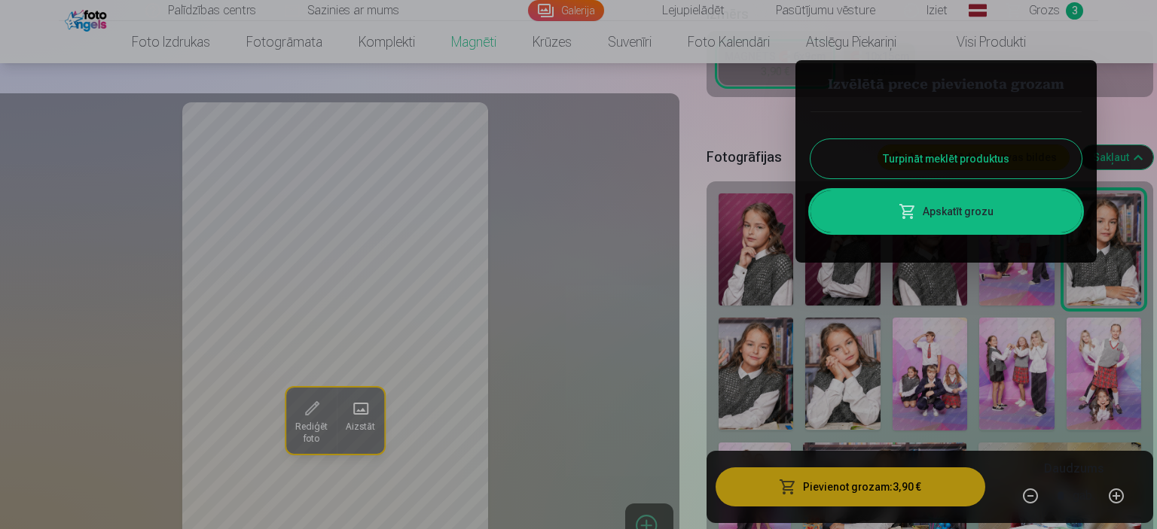
click at [958, 222] on link "Apskatīt grozu" at bounding box center [945, 212] width 271 height 42
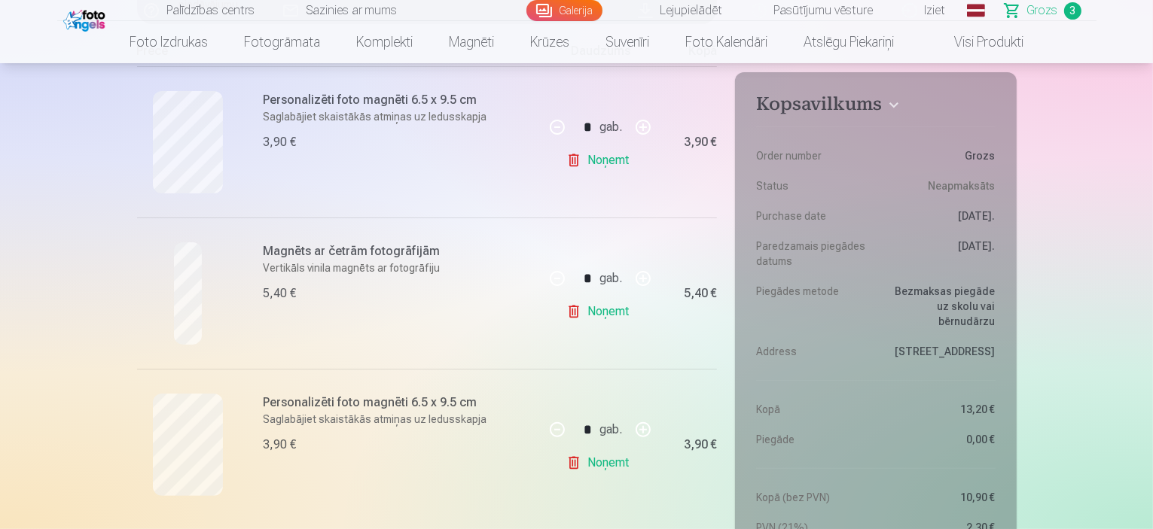
scroll to position [326, 0]
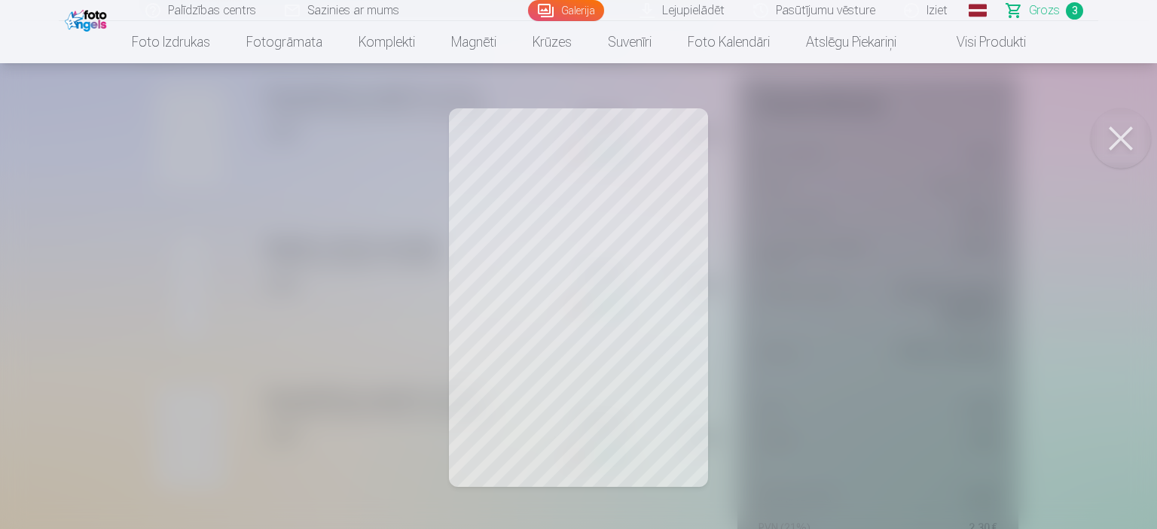
click at [1127, 135] on button at bounding box center [1121, 138] width 60 height 60
click at [1117, 145] on button at bounding box center [1121, 138] width 60 height 60
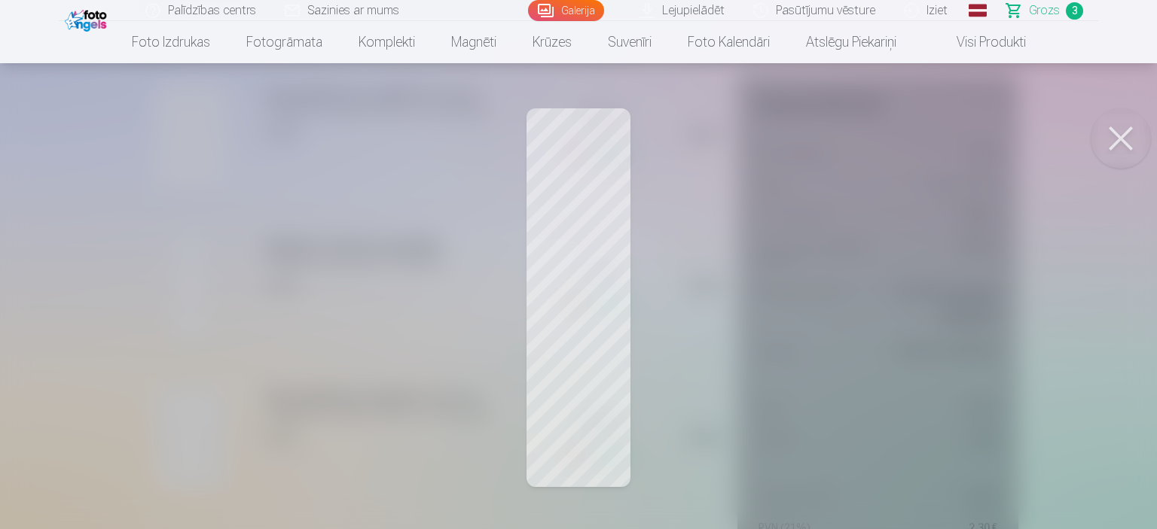
click at [1122, 136] on button at bounding box center [1121, 138] width 60 height 60
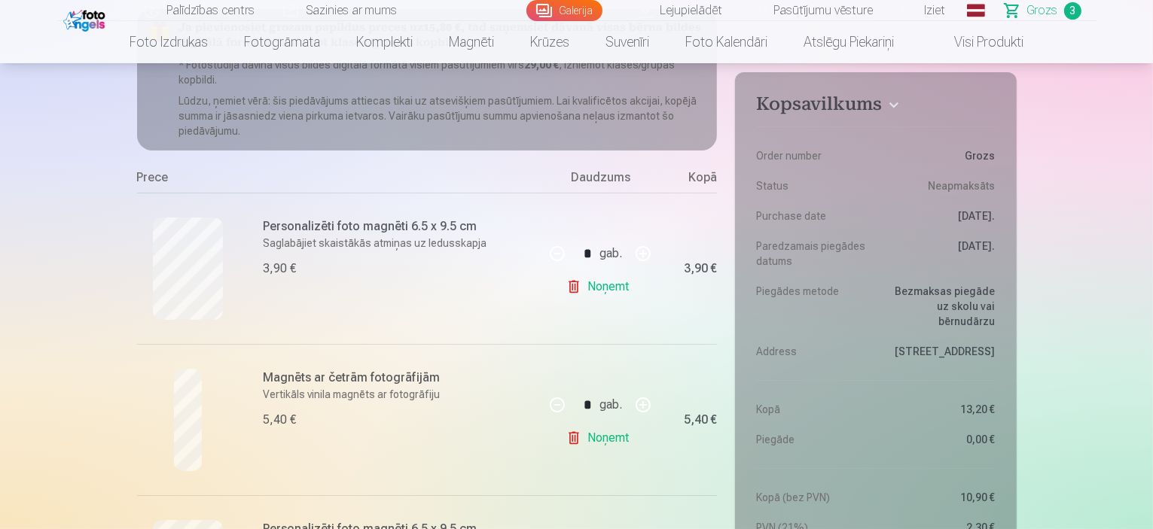
scroll to position [178, 0]
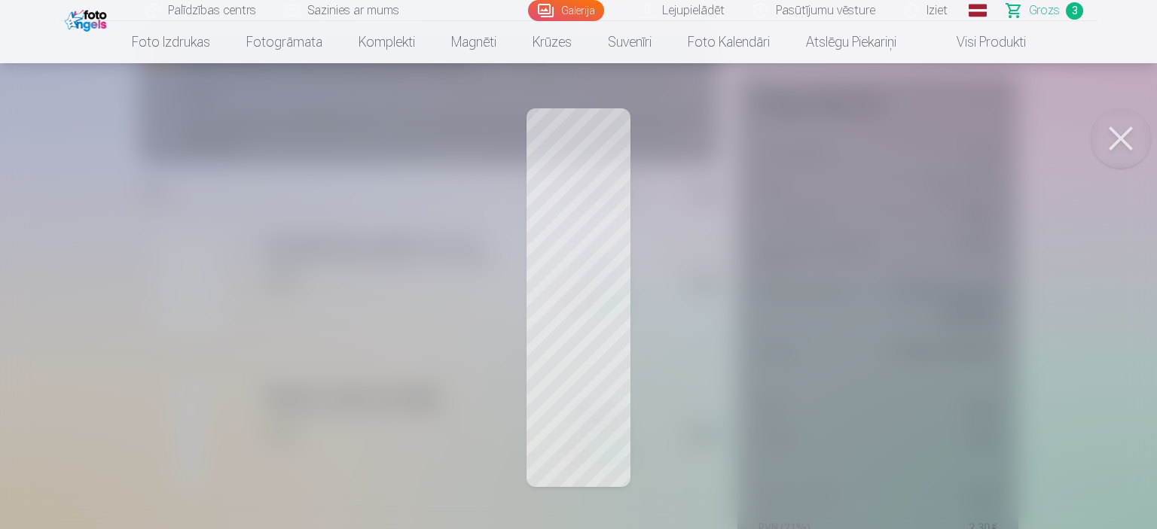
click at [598, 347] on div at bounding box center [578, 264] width 1157 height 529
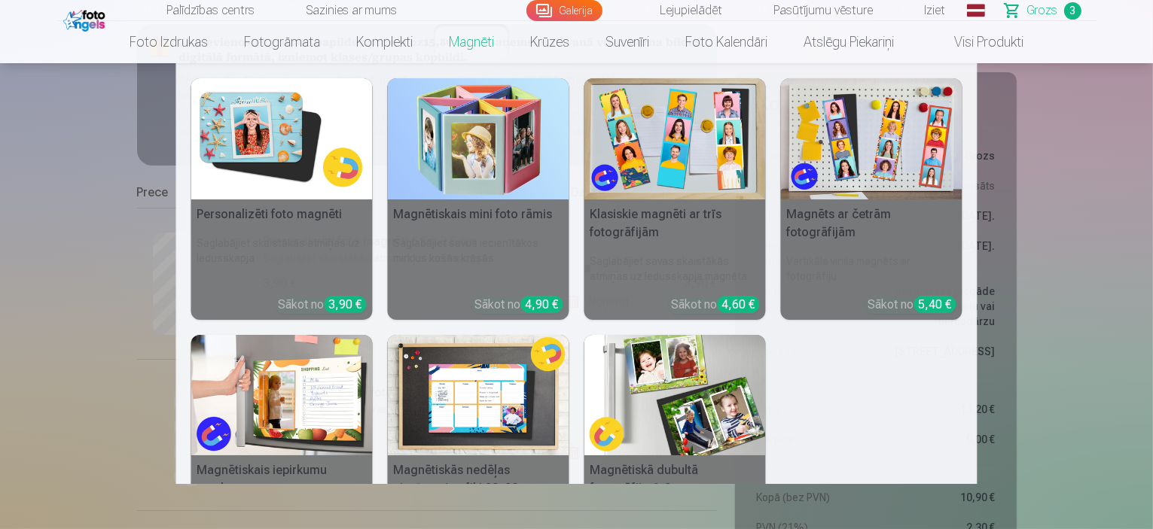
click at [488, 46] on link "Magnēti" at bounding box center [471, 42] width 81 height 42
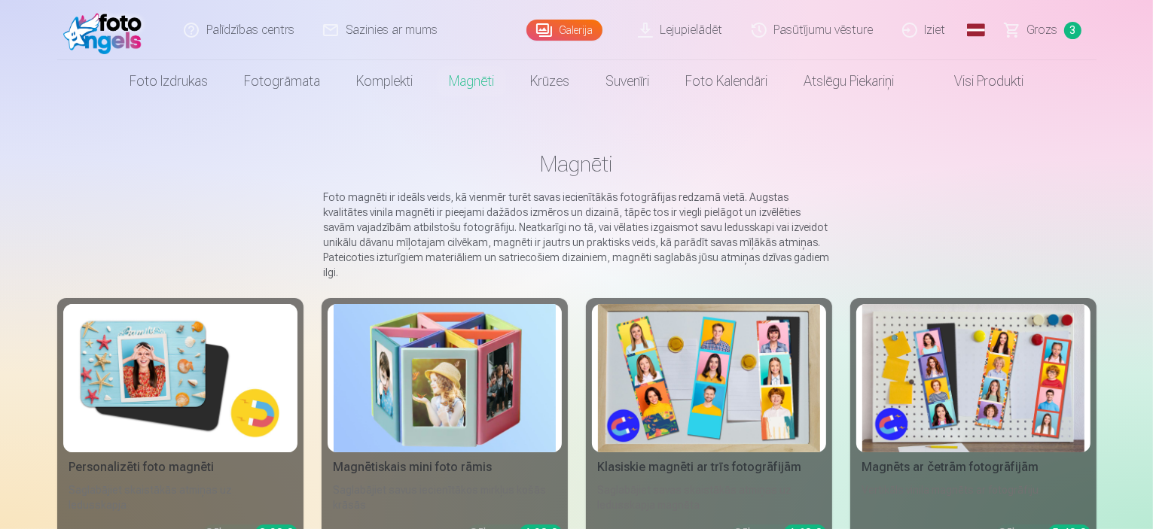
click at [1023, 362] on img at bounding box center [973, 378] width 222 height 148
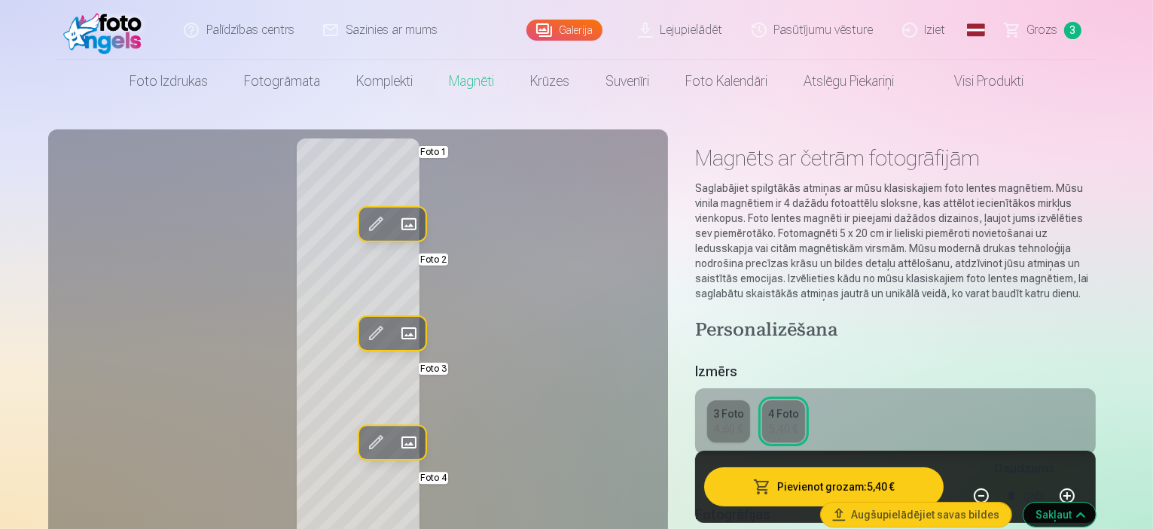
drag, startPoint x: 1152, startPoint y: 29, endPoint x: 1151, endPoint y: 52, distance: 22.6
click at [1151, 52] on header "Palīdzības centrs Sazinies ar mums Galerija Lejupielādēt Pasūtījumu vēsture Izi…" at bounding box center [576, 51] width 1153 height 102
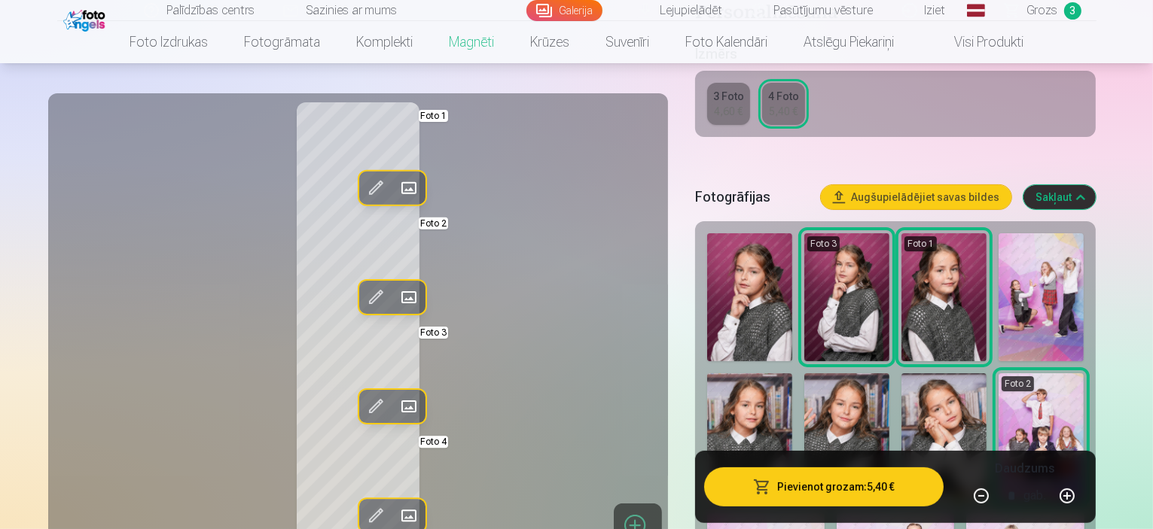
scroll to position [395, 0]
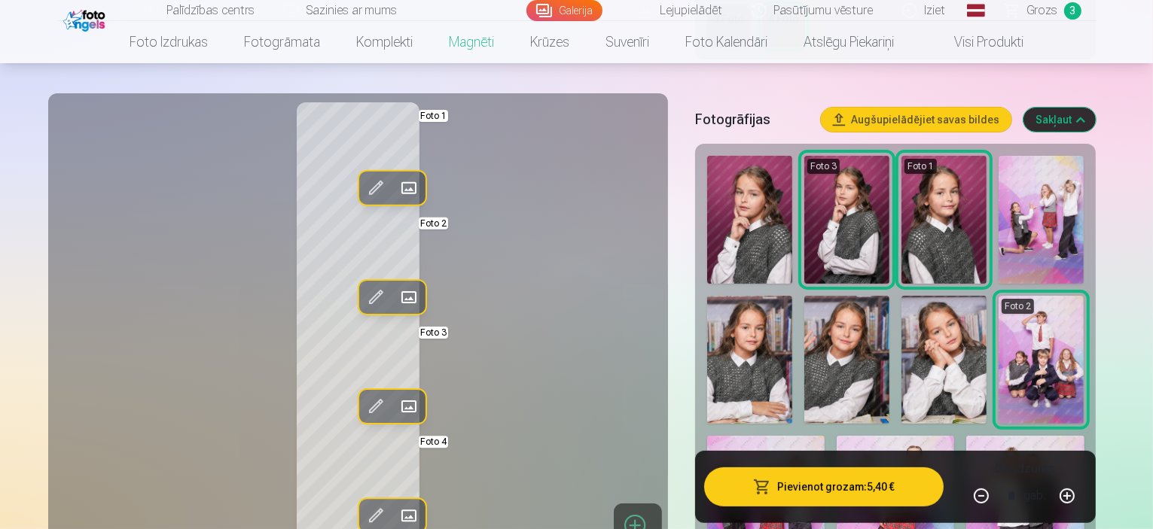
click at [804, 310] on img at bounding box center [846, 360] width 85 height 128
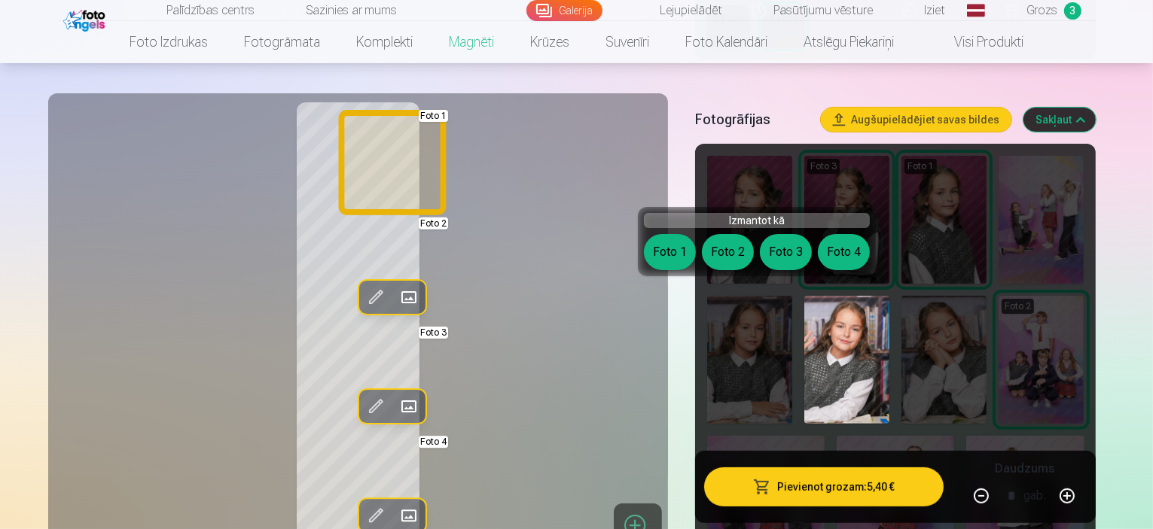
click at [659, 243] on button "Foto 1" at bounding box center [670, 252] width 52 height 36
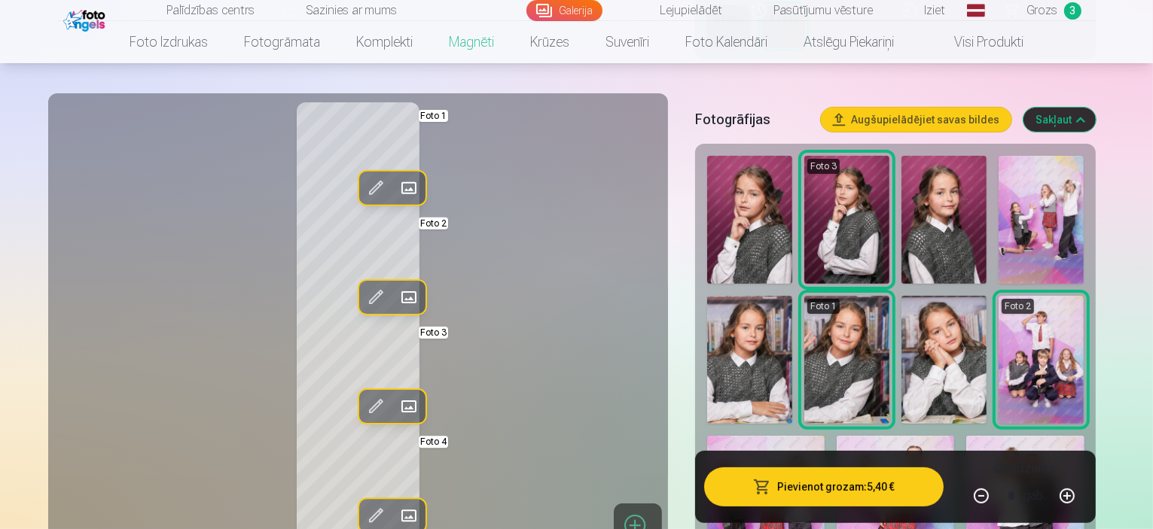
click at [902, 319] on img at bounding box center [944, 360] width 85 height 128
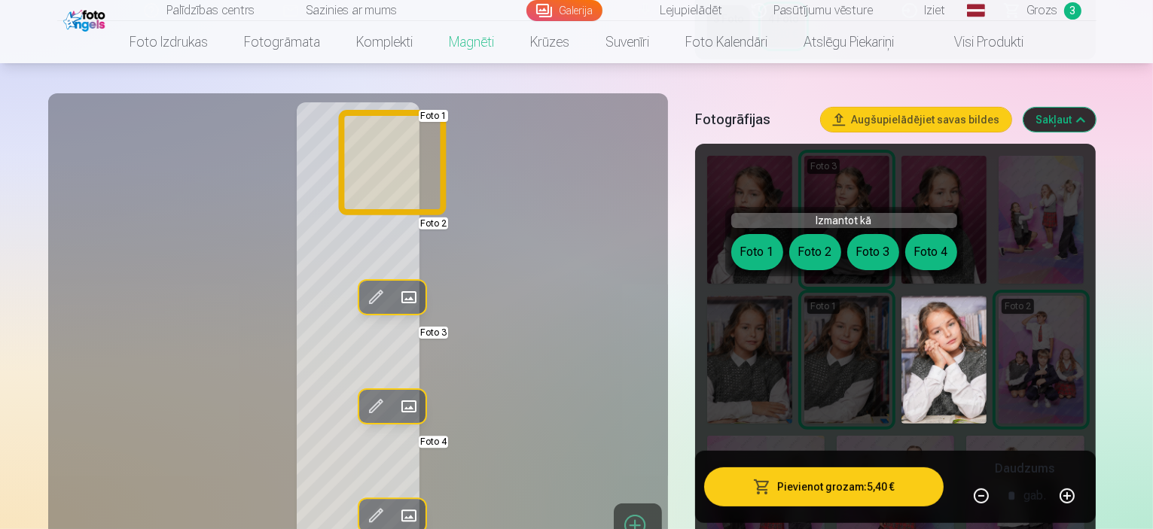
click at [740, 252] on button "Foto 1" at bounding box center [757, 252] width 52 height 36
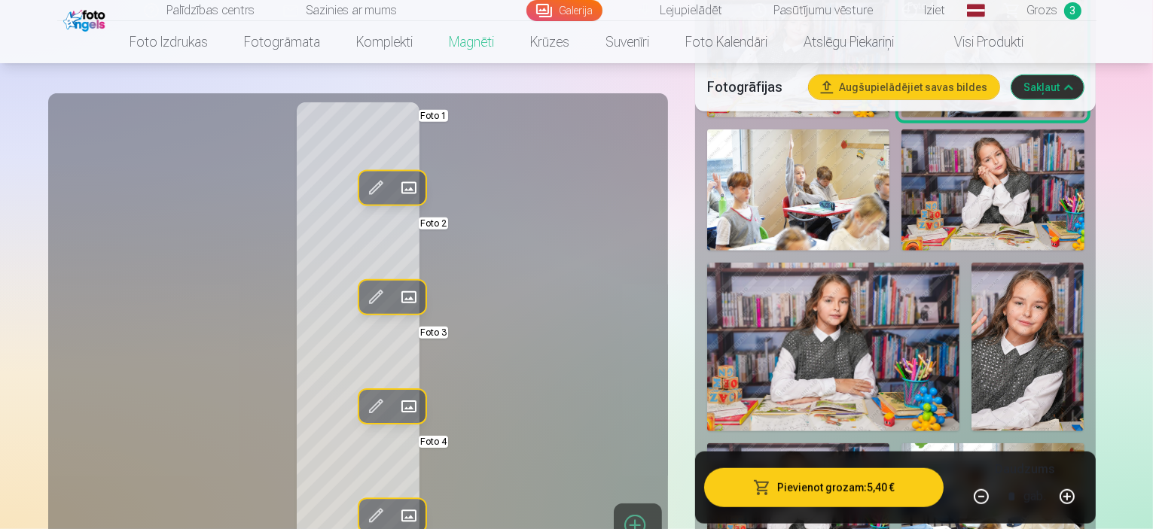
scroll to position [1085, 0]
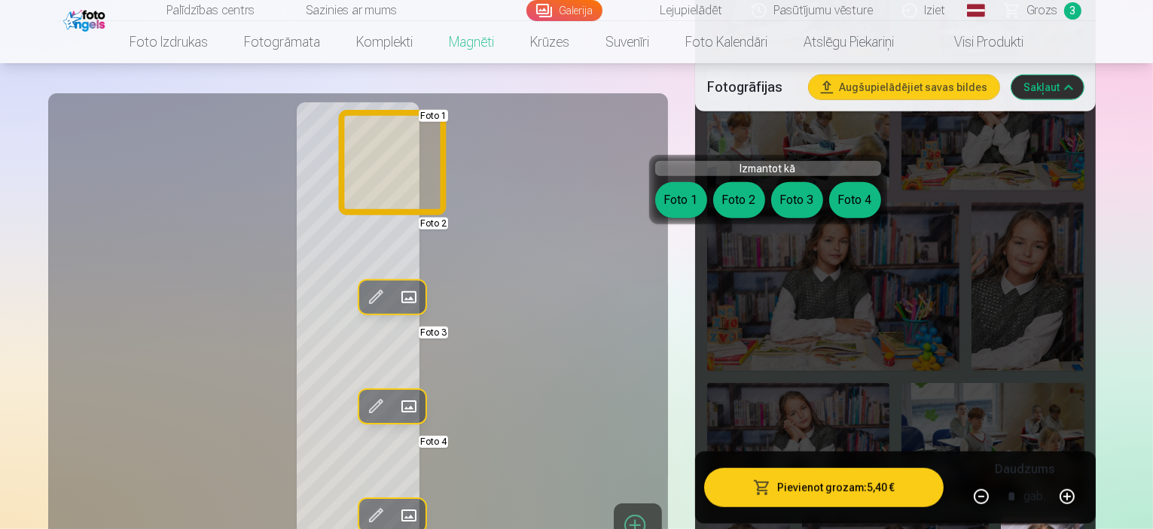
click at [664, 199] on button "Foto 1" at bounding box center [681, 200] width 52 height 36
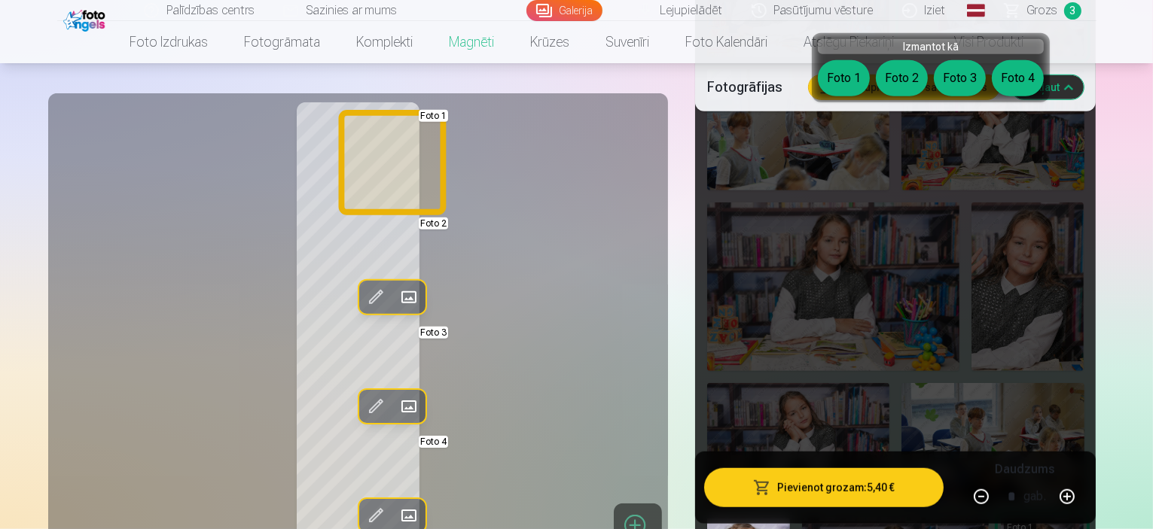
click at [851, 79] on button "Foto 1" at bounding box center [844, 78] width 52 height 36
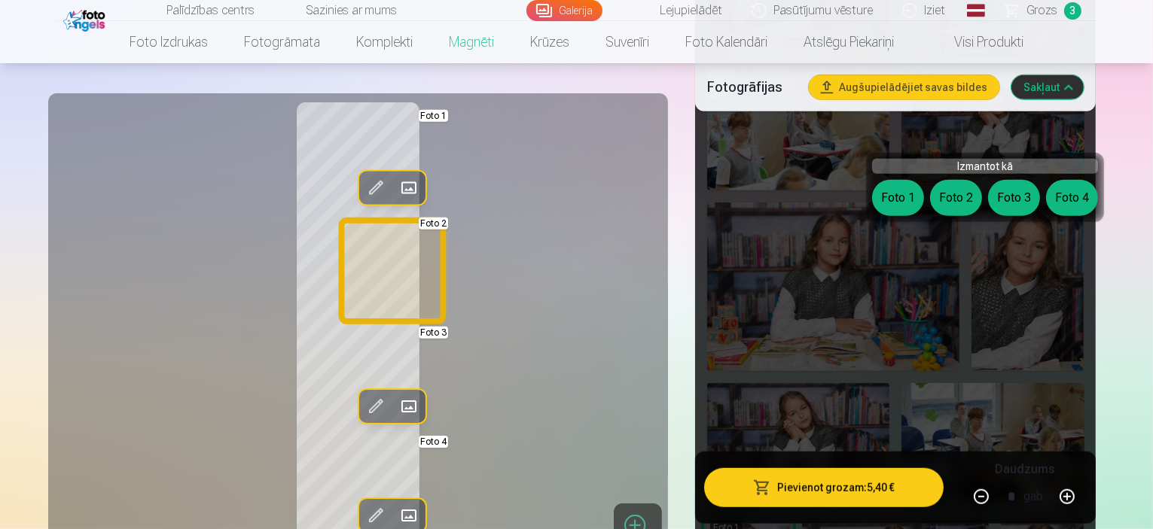
click at [943, 198] on button "Foto 2" at bounding box center [956, 198] width 52 height 36
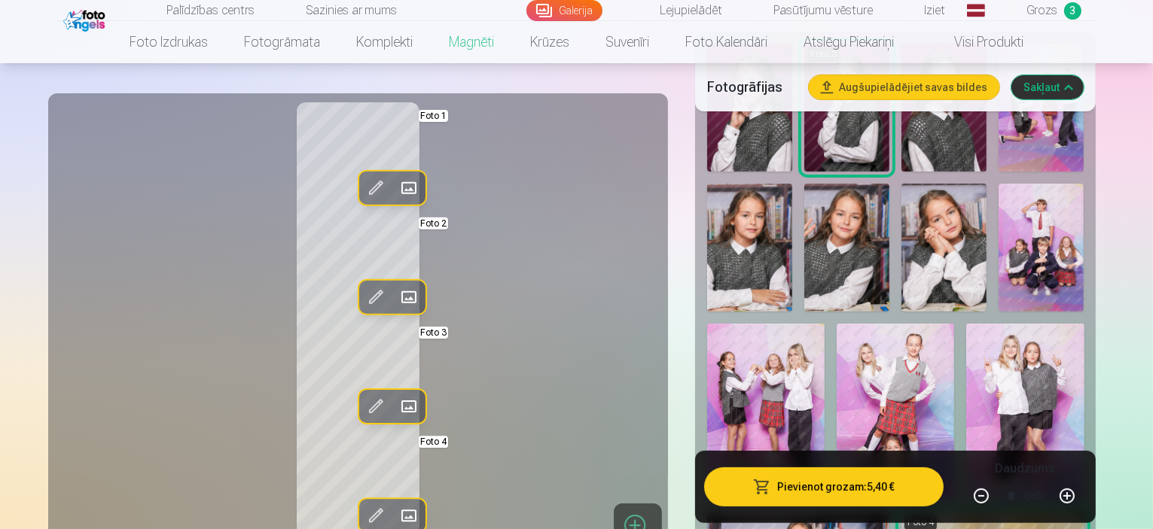
scroll to position [499, 0]
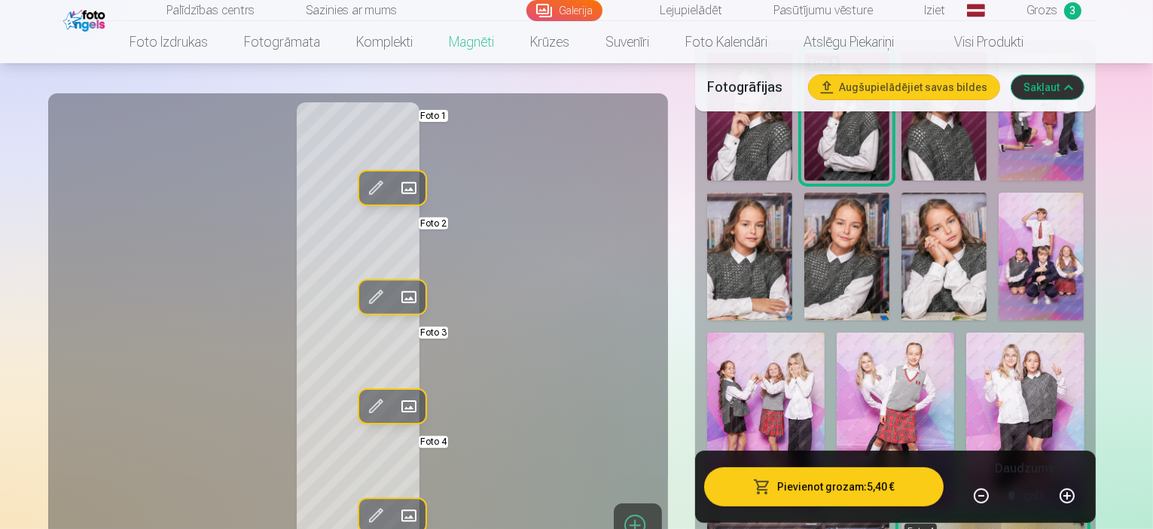
click at [954, 333] on img at bounding box center [895, 421] width 117 height 176
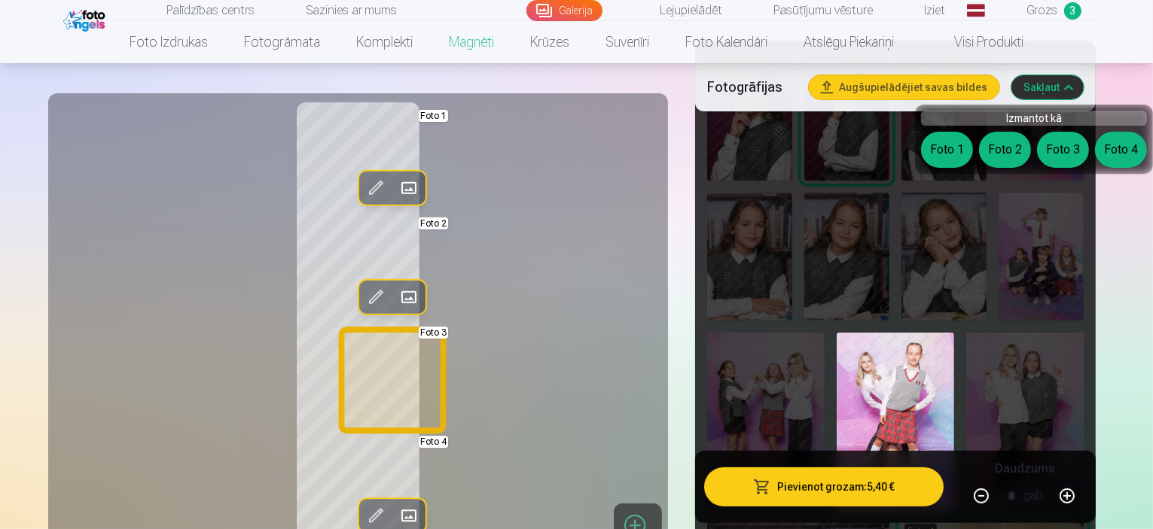
click at [1060, 145] on button "Foto 3" at bounding box center [1063, 150] width 52 height 36
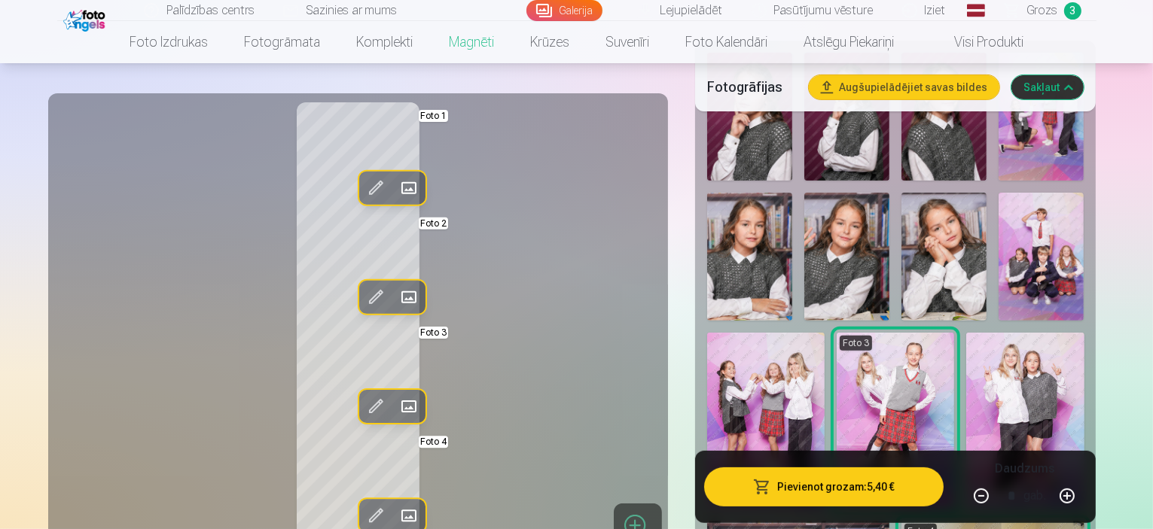
click at [966, 352] on img at bounding box center [1024, 421] width 117 height 177
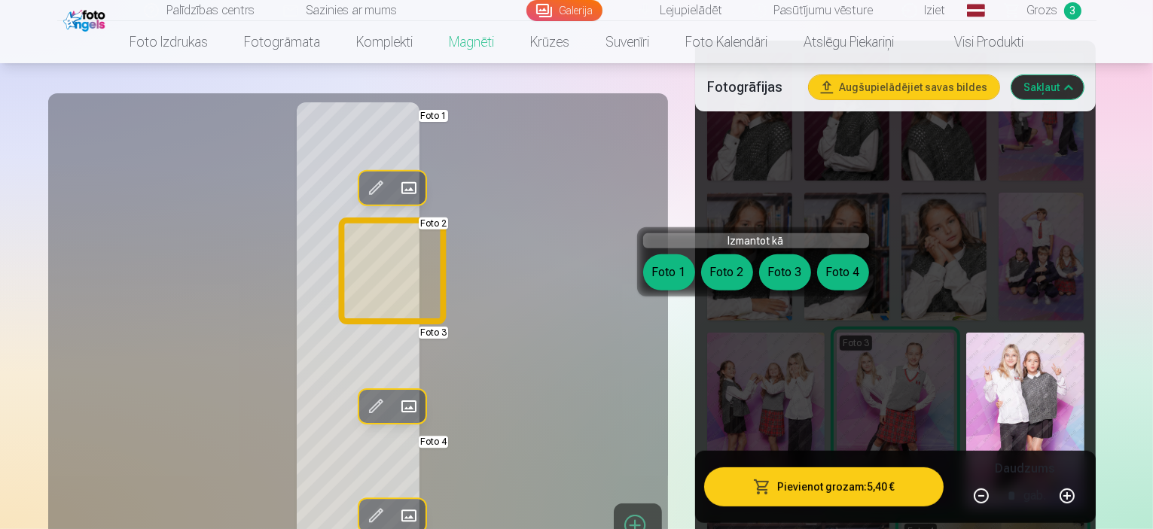
click at [721, 272] on button "Foto 2" at bounding box center [727, 273] width 52 height 36
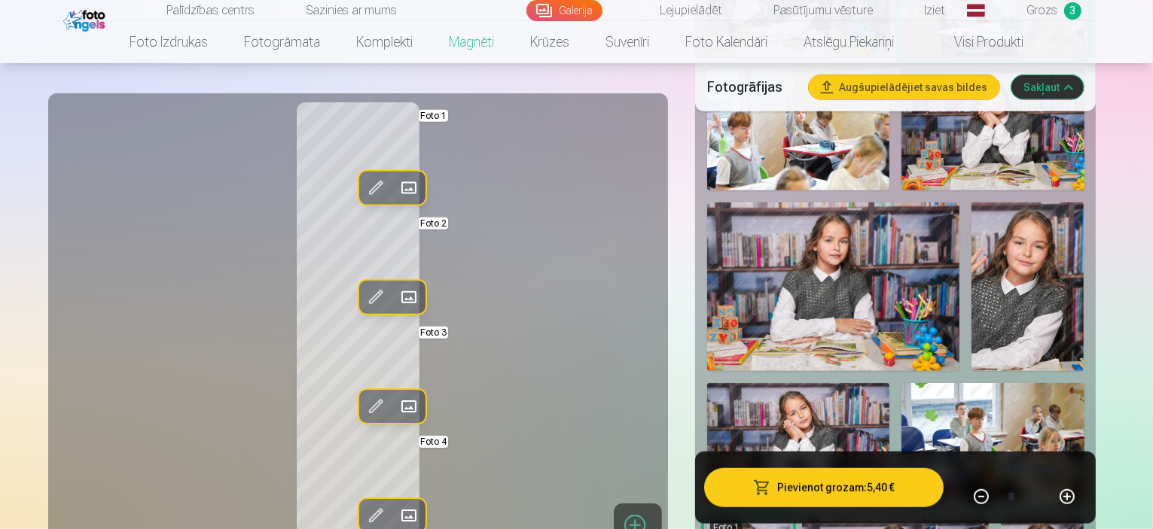
scroll to position [1101, 0]
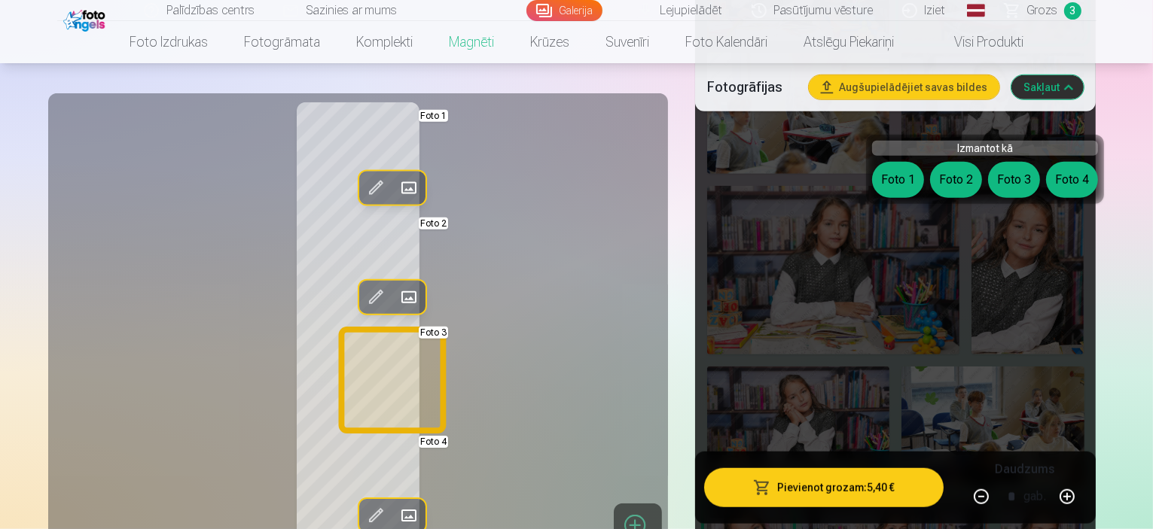
click at [1019, 179] on button "Foto 3" at bounding box center [1014, 180] width 52 height 36
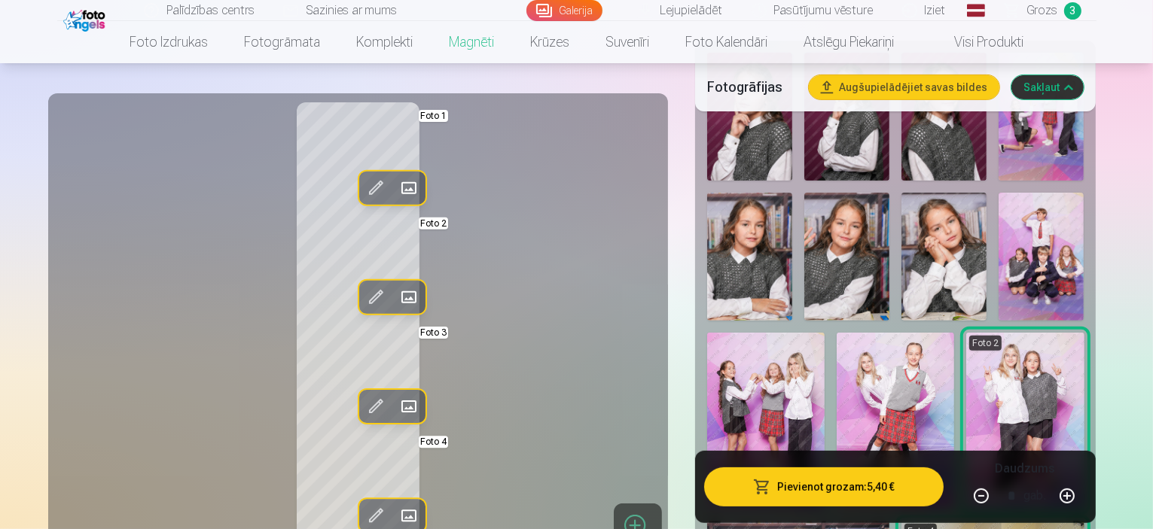
scroll to position [447, 0]
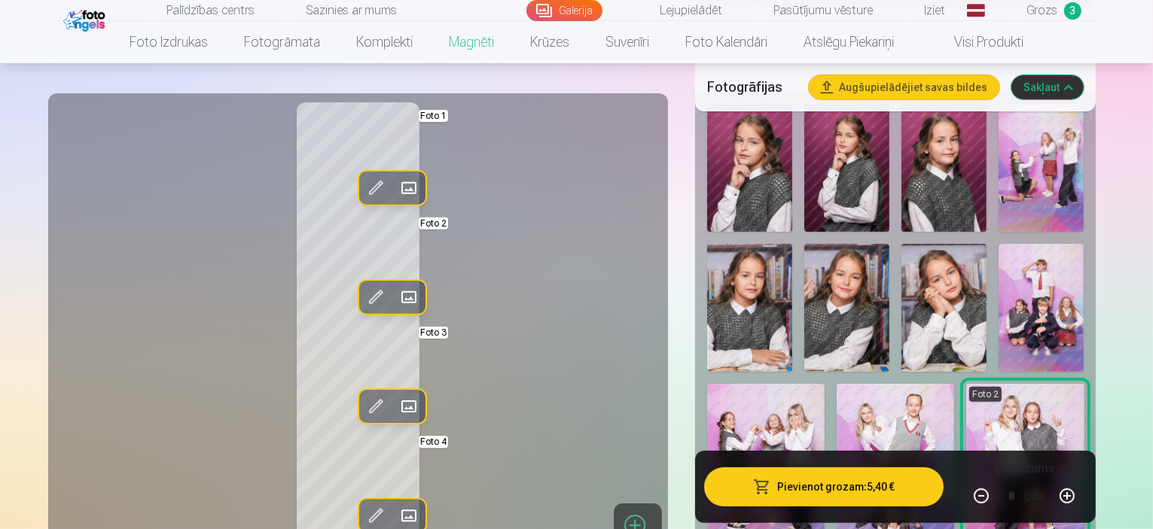
click at [999, 281] on img at bounding box center [1041, 308] width 85 height 128
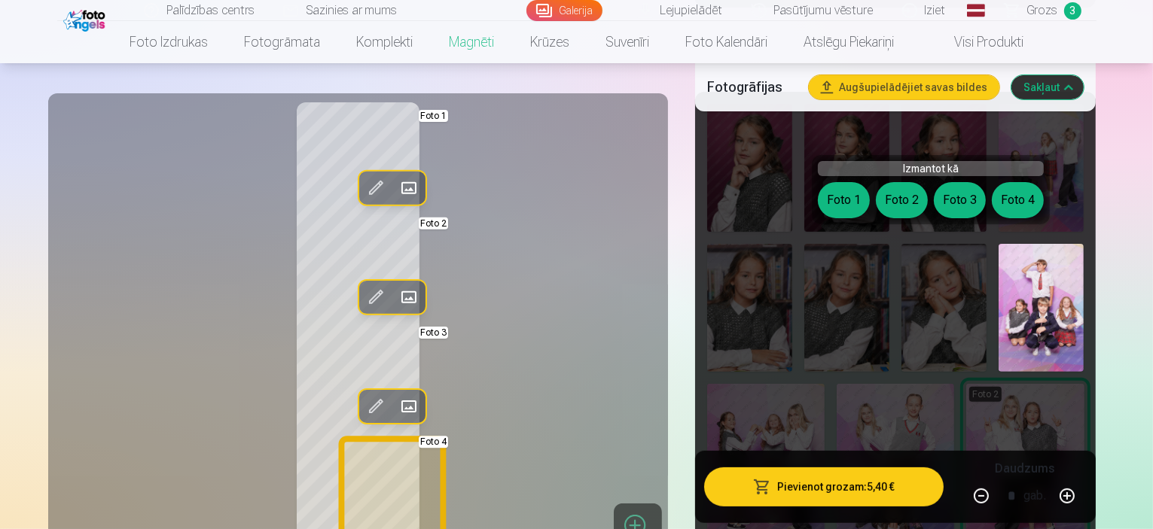
click at [1009, 198] on button "Foto 4" at bounding box center [1018, 200] width 52 height 36
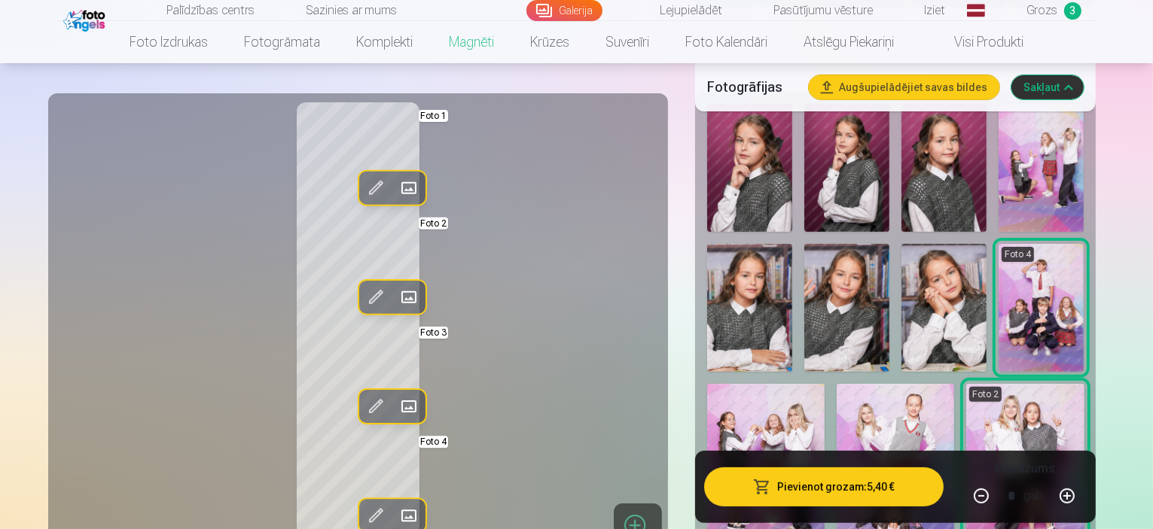
scroll to position [533, 0]
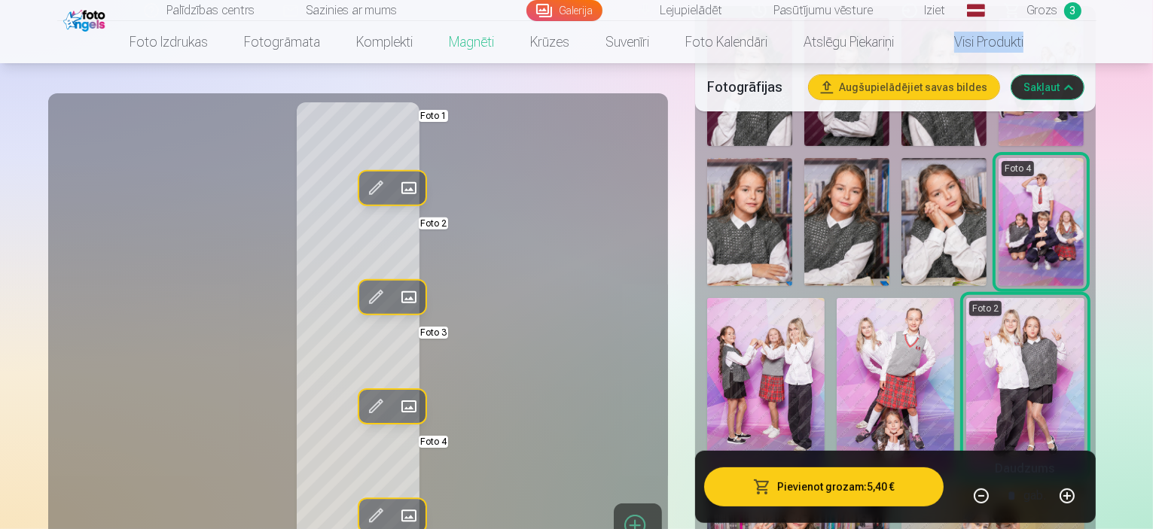
drag, startPoint x: 1152, startPoint y: 60, endPoint x: 1152, endPoint y: 42, distance: 18.1
click at [1152, 42] on nav "Foto izdrukas Augstas kvalitātes fotoattēlu izdrukas 210 gsm papīrs, piesātināt…" at bounding box center [576, 42] width 1153 height 42
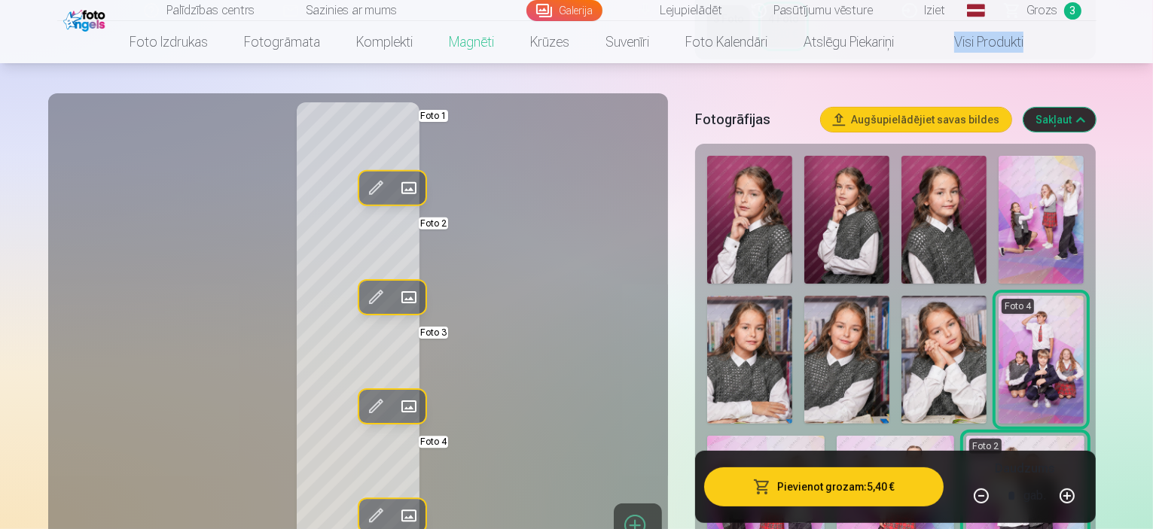
scroll to position [404, 0]
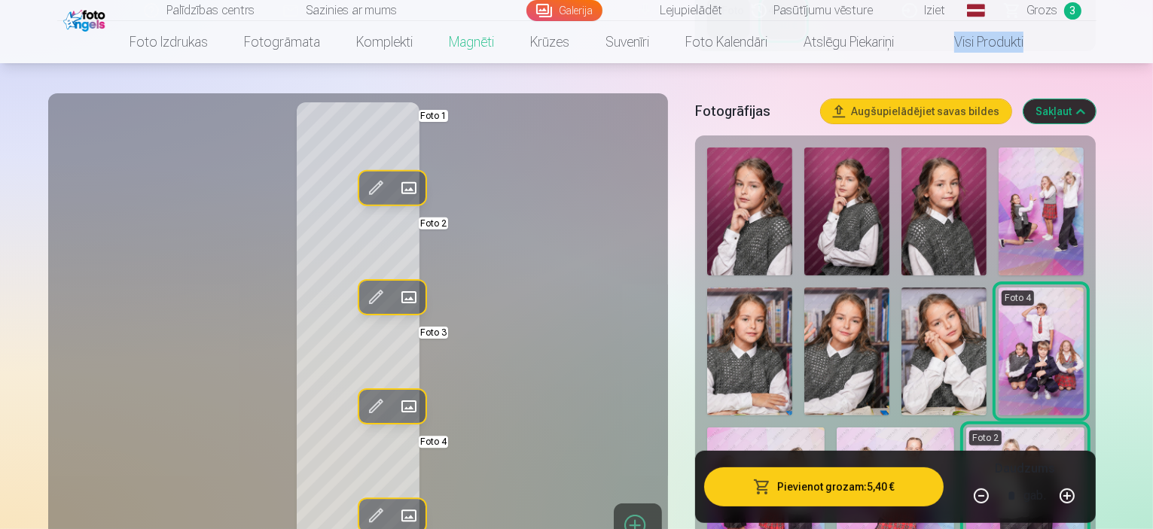
click at [1009, 202] on img at bounding box center [1041, 212] width 85 height 128
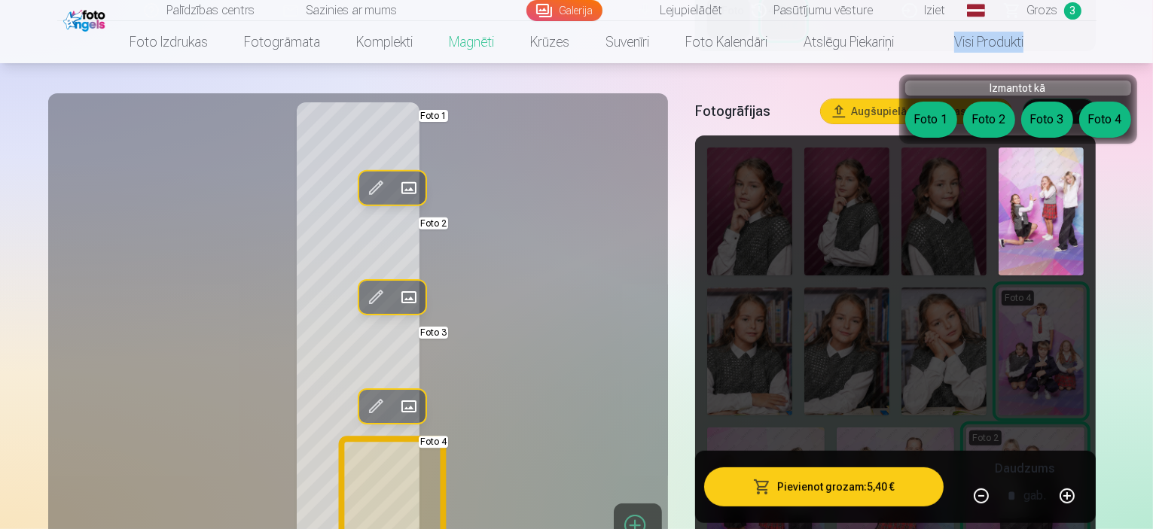
click at [1100, 121] on button "Foto 4" at bounding box center [1105, 120] width 52 height 36
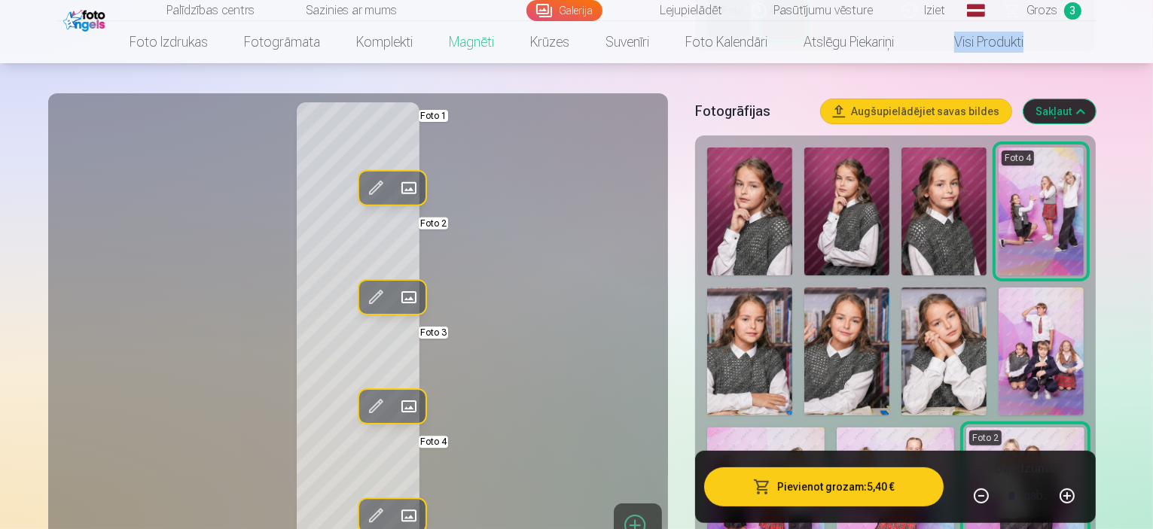
scroll to position [447, 0]
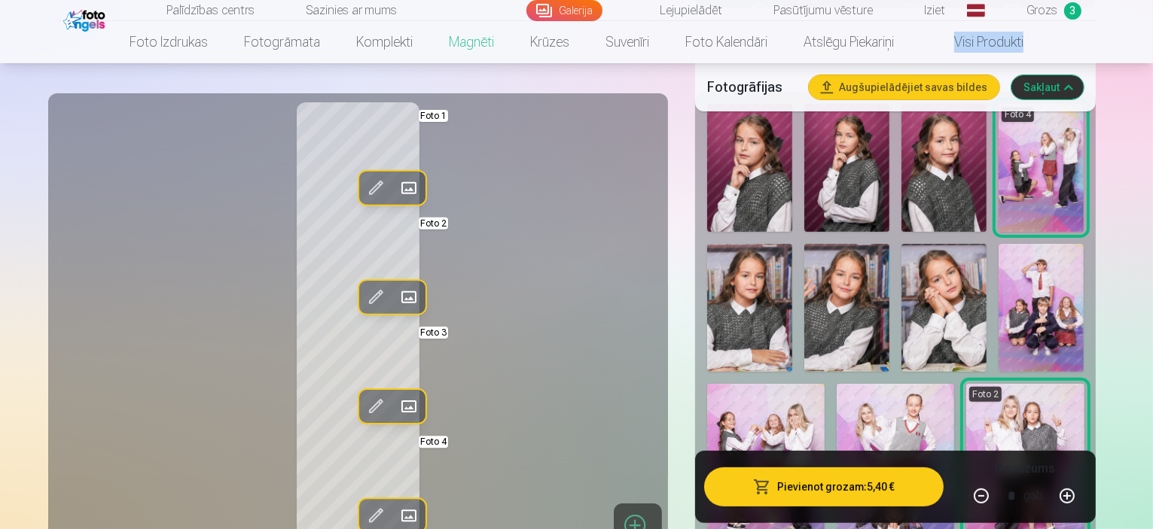
click at [999, 274] on img at bounding box center [1041, 308] width 85 height 128
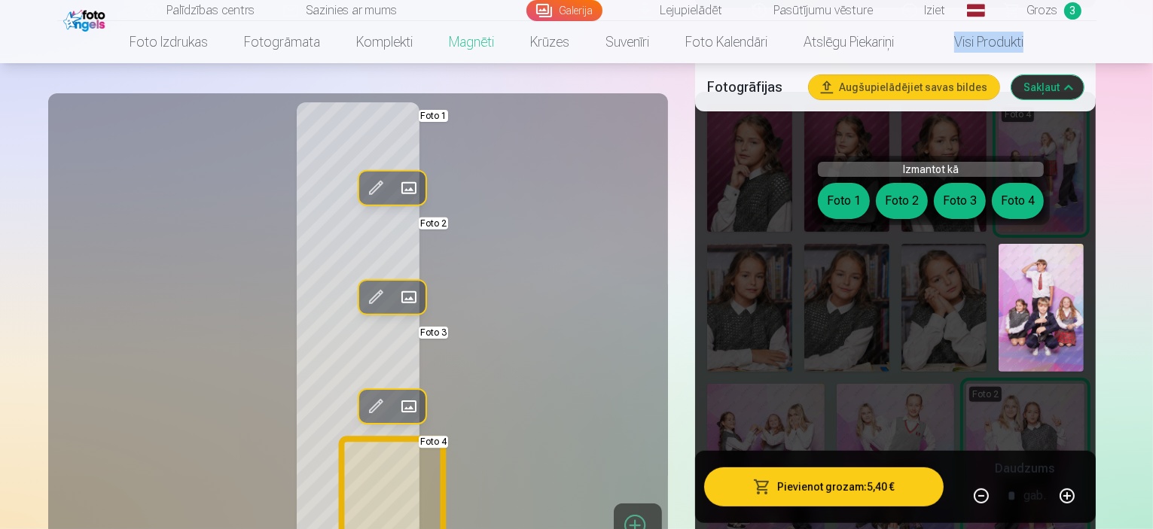
click at [1002, 200] on button "Foto 4" at bounding box center [1018, 201] width 52 height 36
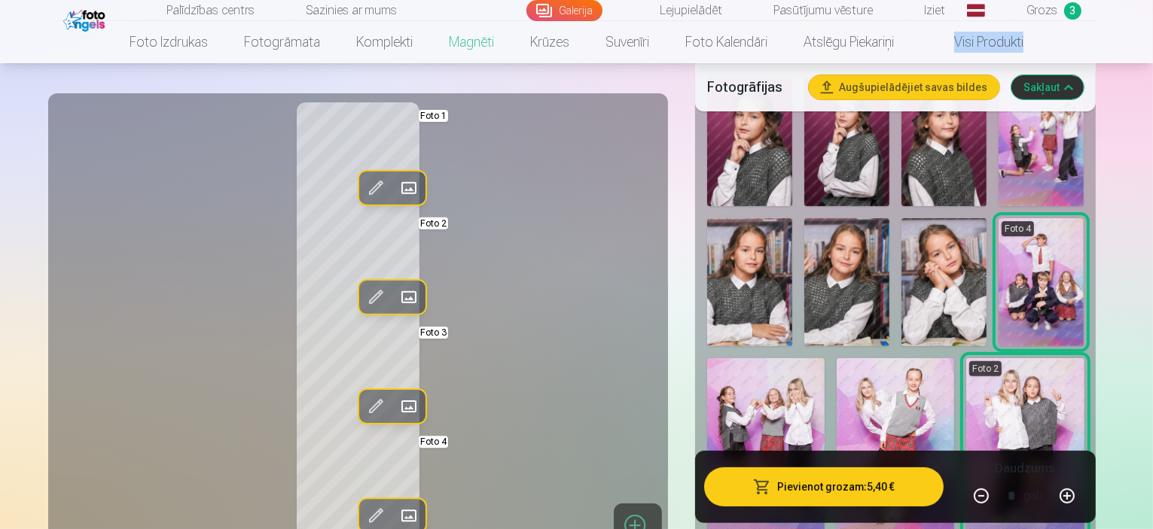
scroll to position [482, 0]
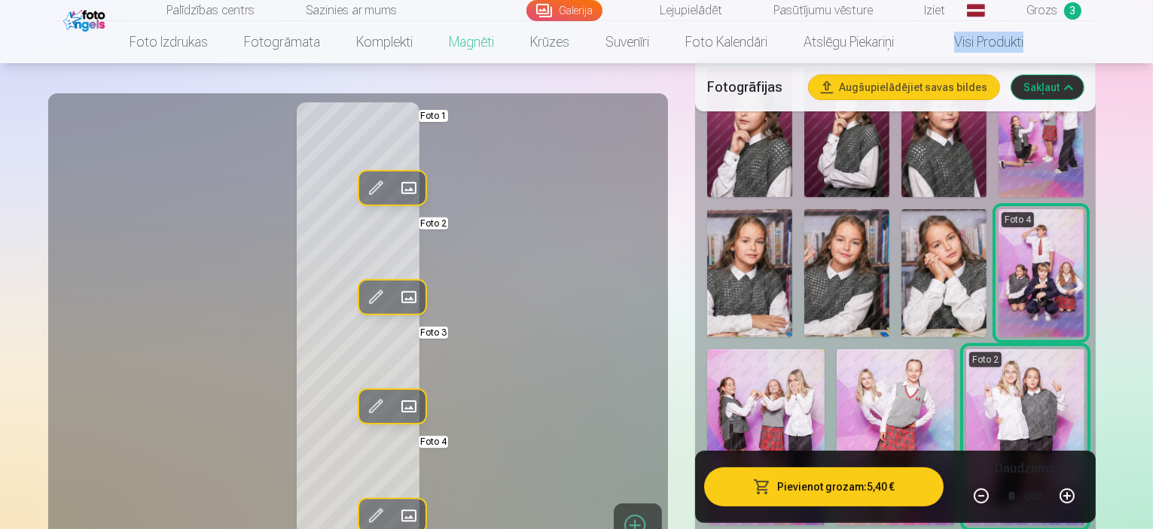
click at [396, 185] on span at bounding box center [408, 188] width 24 height 24
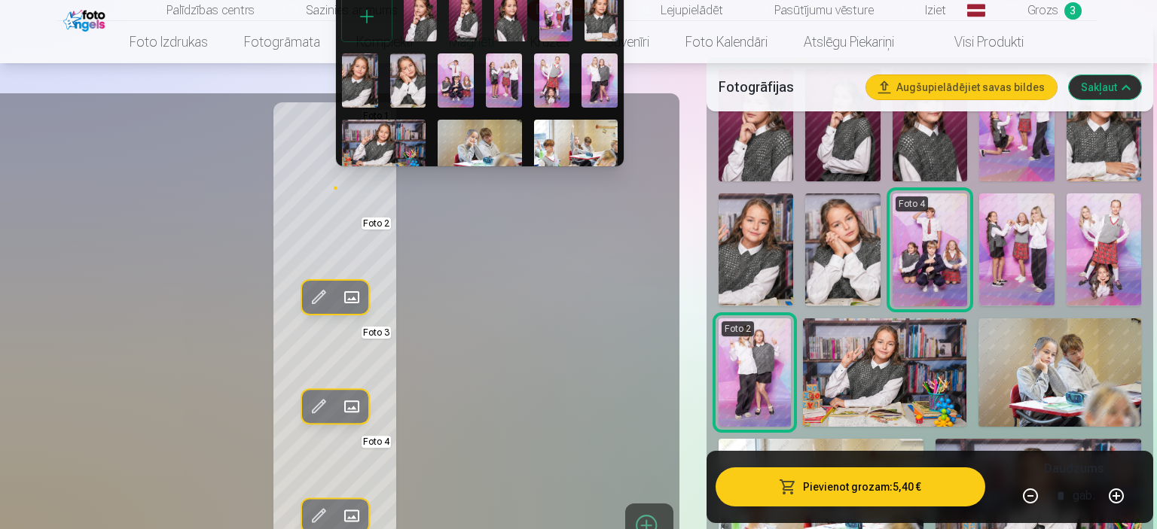
click at [461, 242] on div at bounding box center [578, 264] width 1157 height 529
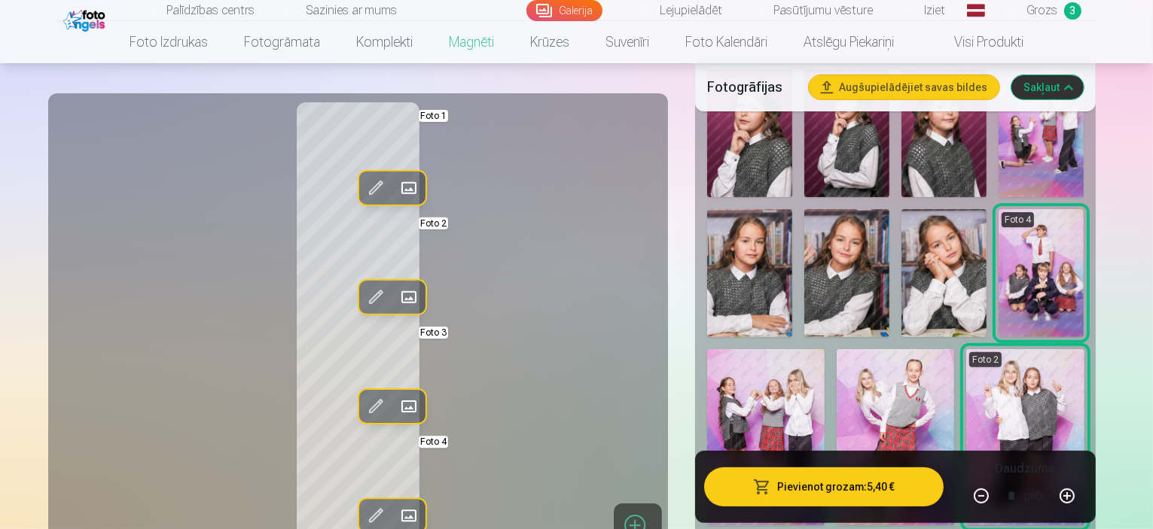
click at [999, 277] on img at bounding box center [1041, 273] width 85 height 128
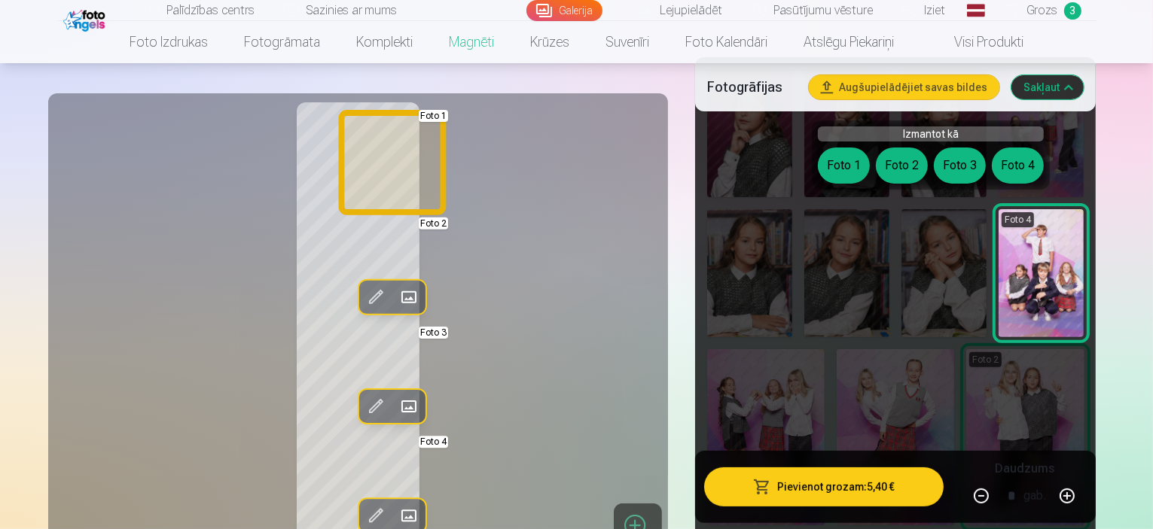
click at [853, 172] on button "Foto 1" at bounding box center [844, 166] width 52 height 36
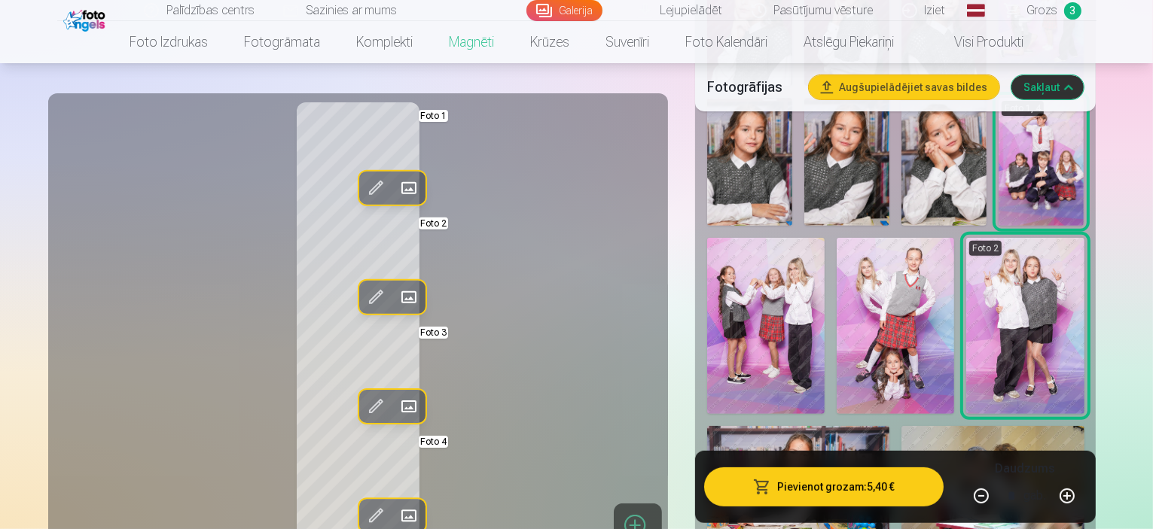
scroll to position [697, 0]
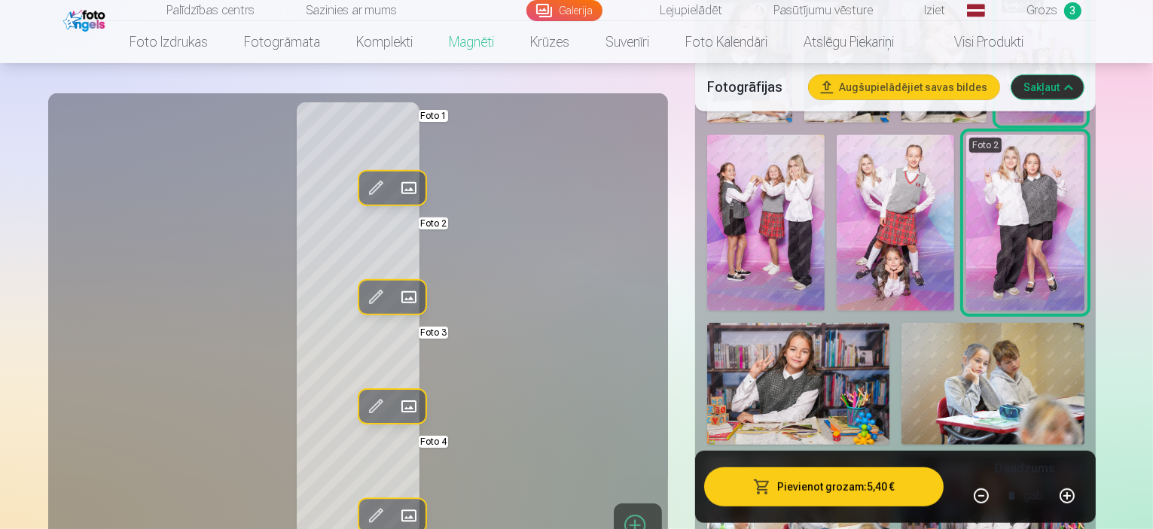
click at [966, 169] on img at bounding box center [1024, 223] width 117 height 177
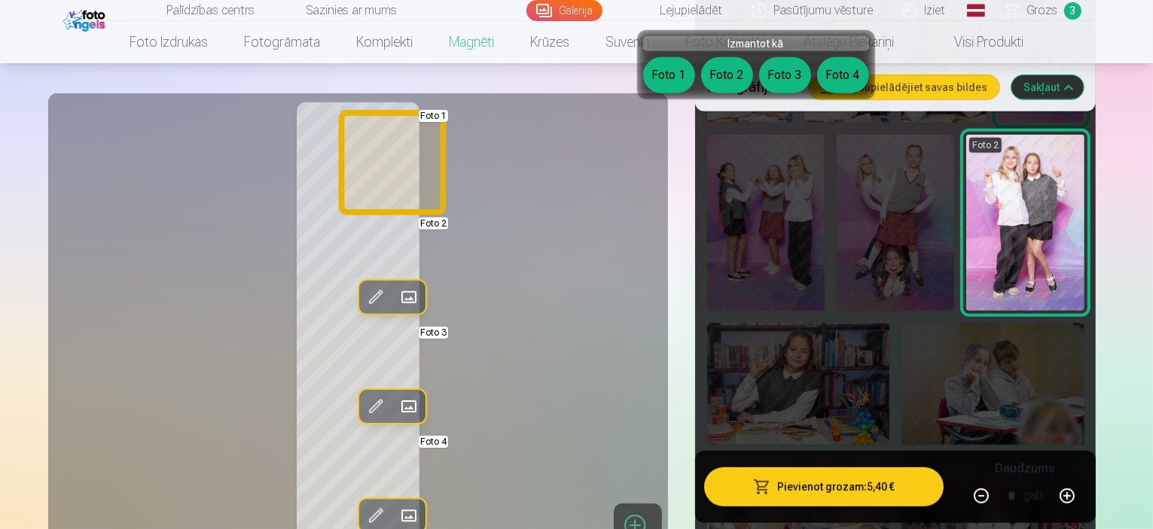
click at [654, 84] on button "Foto 1" at bounding box center [669, 75] width 52 height 36
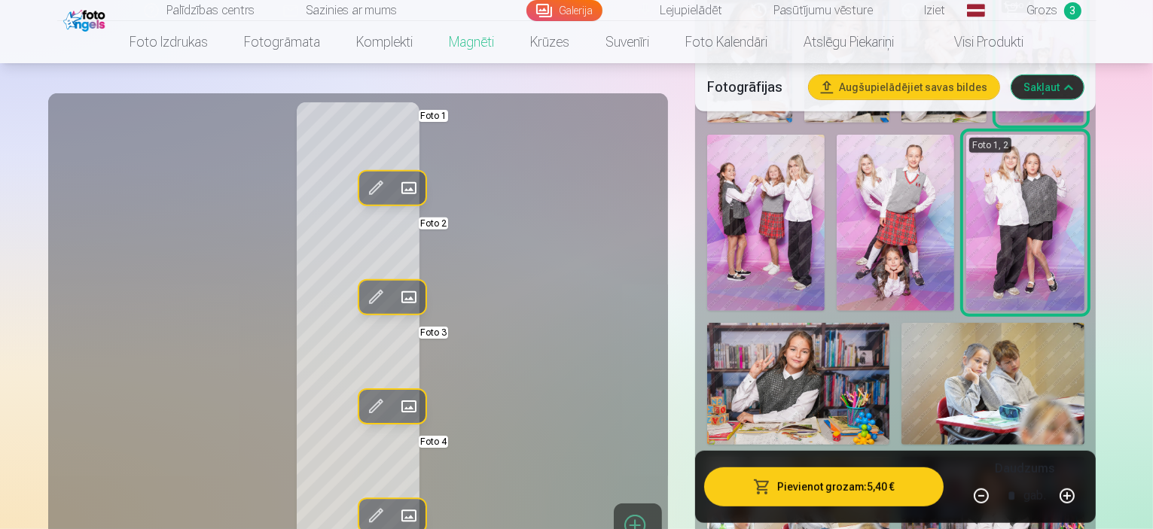
scroll to position [404, 0]
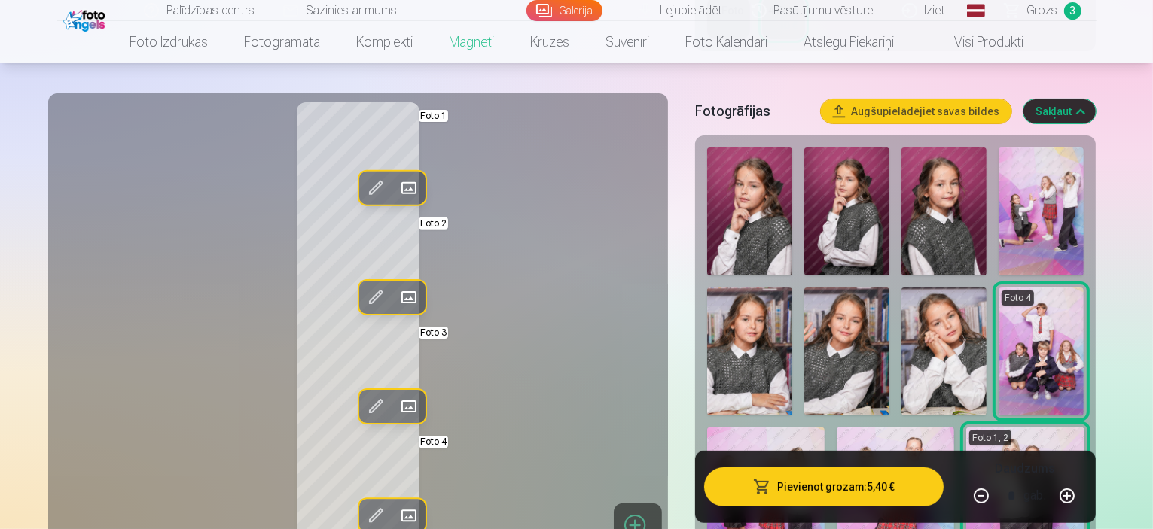
click at [1011, 215] on img at bounding box center [1041, 212] width 85 height 128
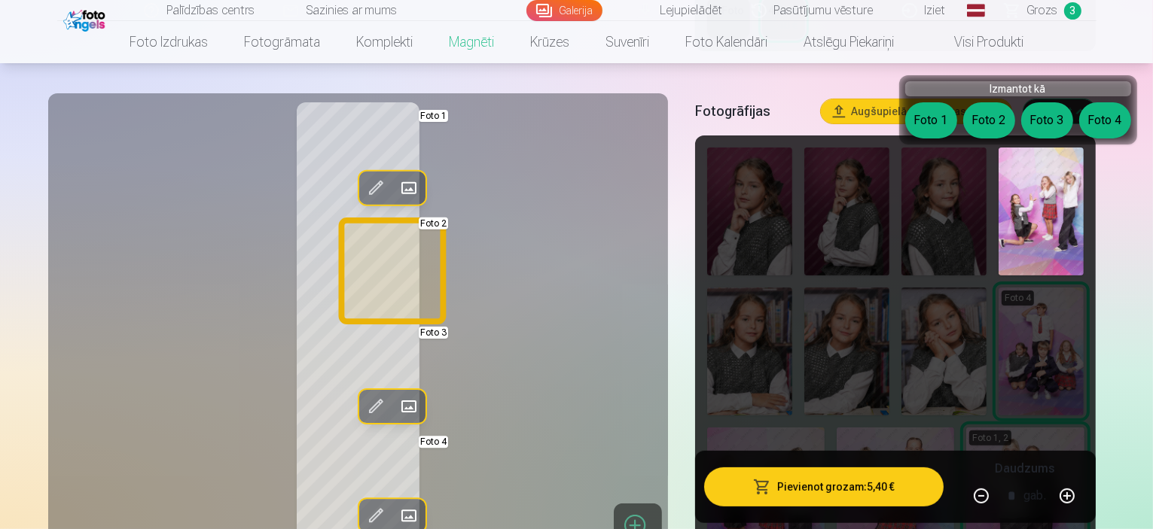
click at [984, 125] on button "Foto 2" at bounding box center [989, 120] width 52 height 36
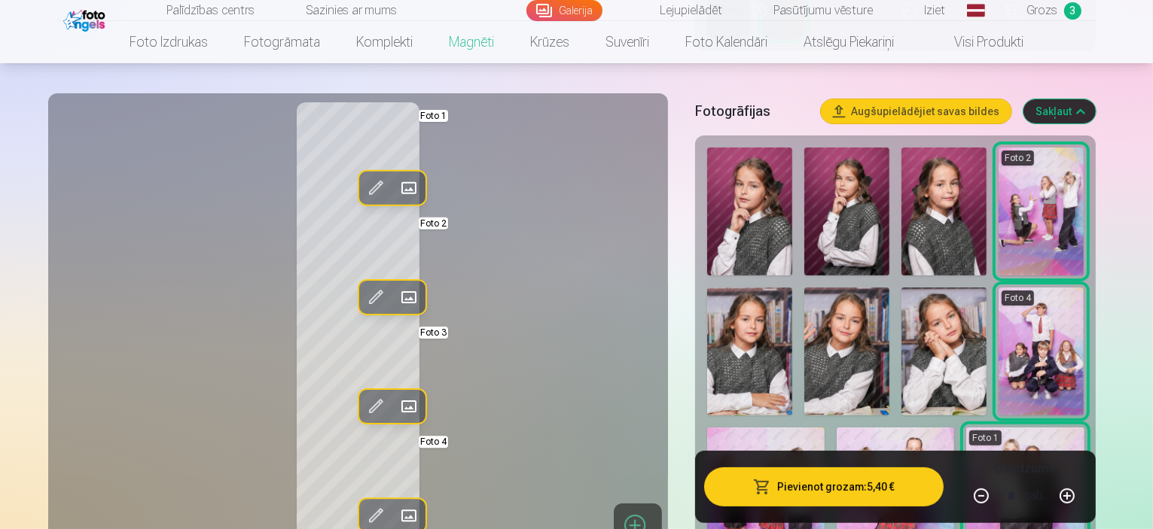
click at [999, 294] on img at bounding box center [1041, 352] width 85 height 128
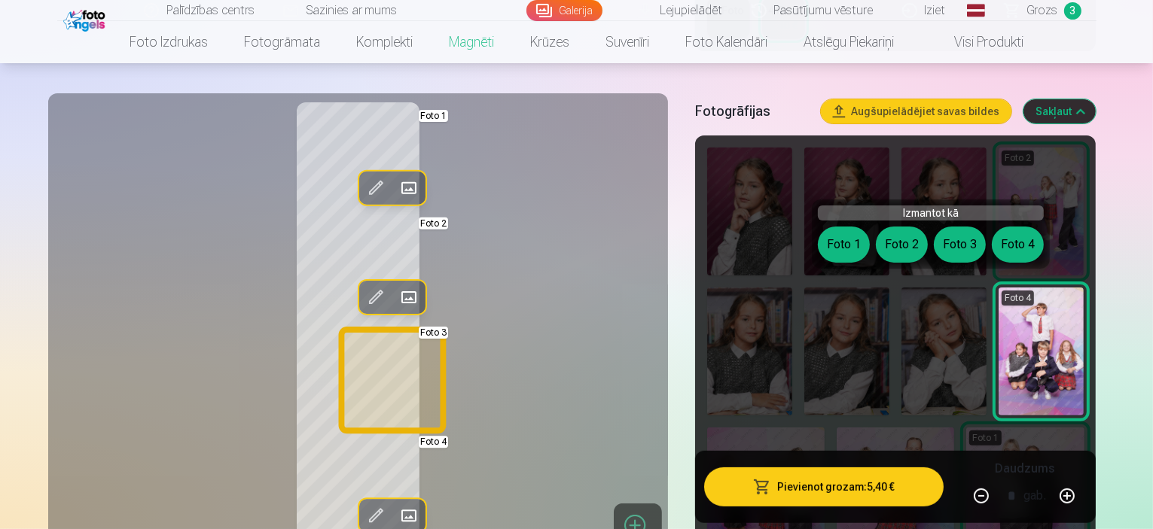
click at [957, 243] on button "Foto 3" at bounding box center [960, 245] width 52 height 36
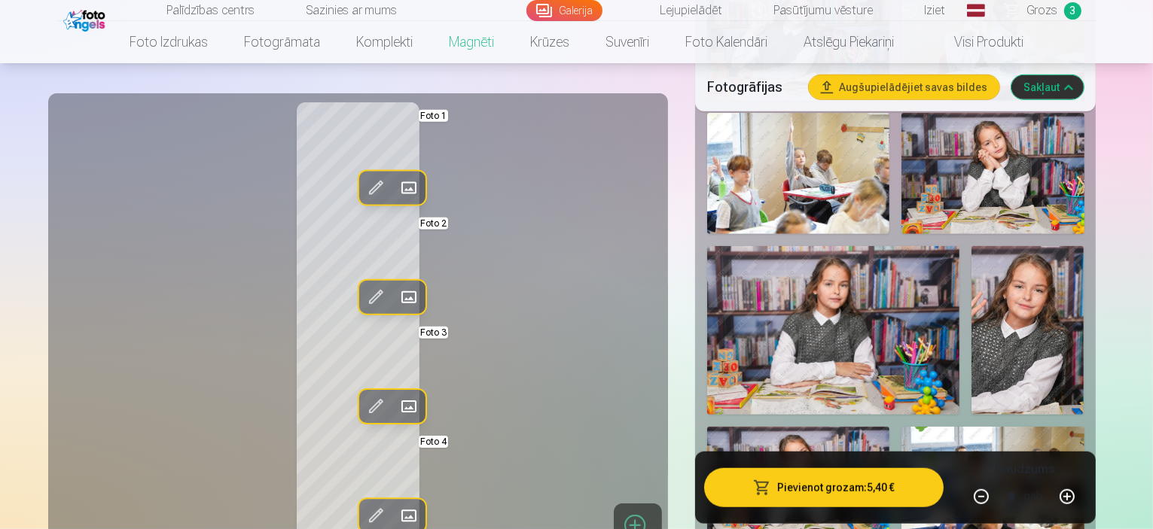
scroll to position [1050, 0]
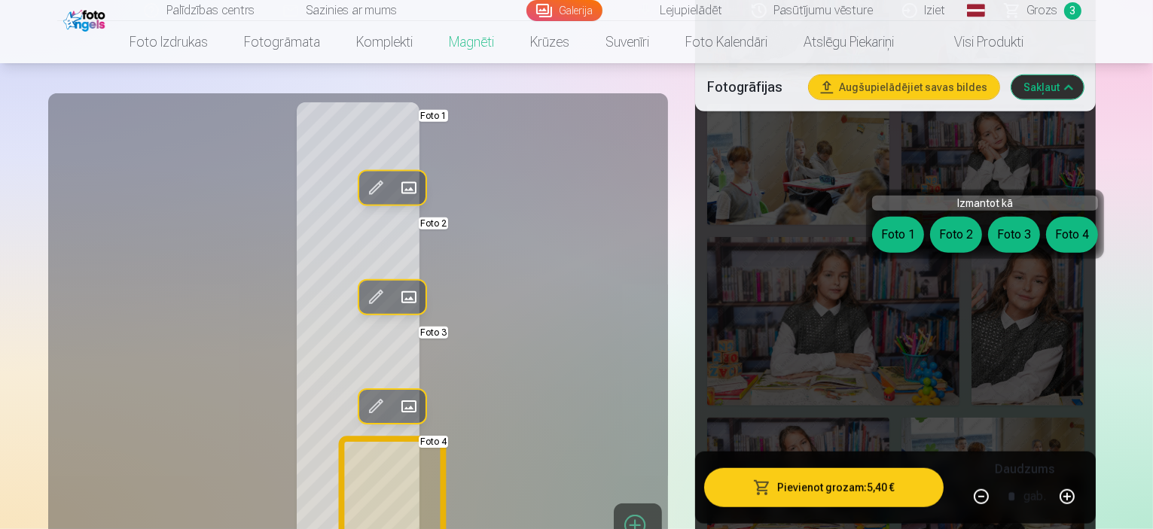
click at [1063, 228] on button "Foto 4" at bounding box center [1072, 235] width 52 height 36
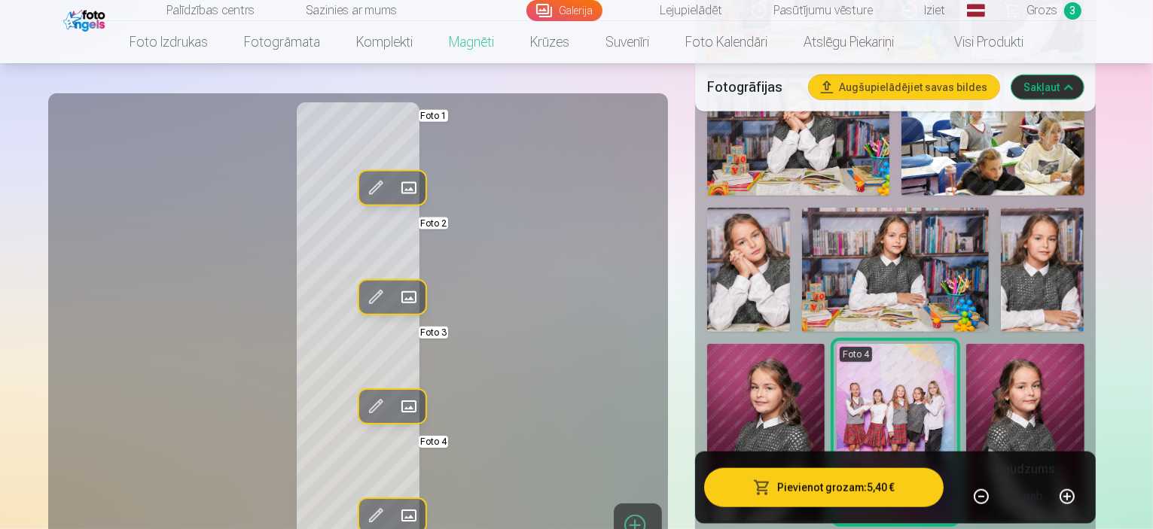
scroll to position [1419, 0]
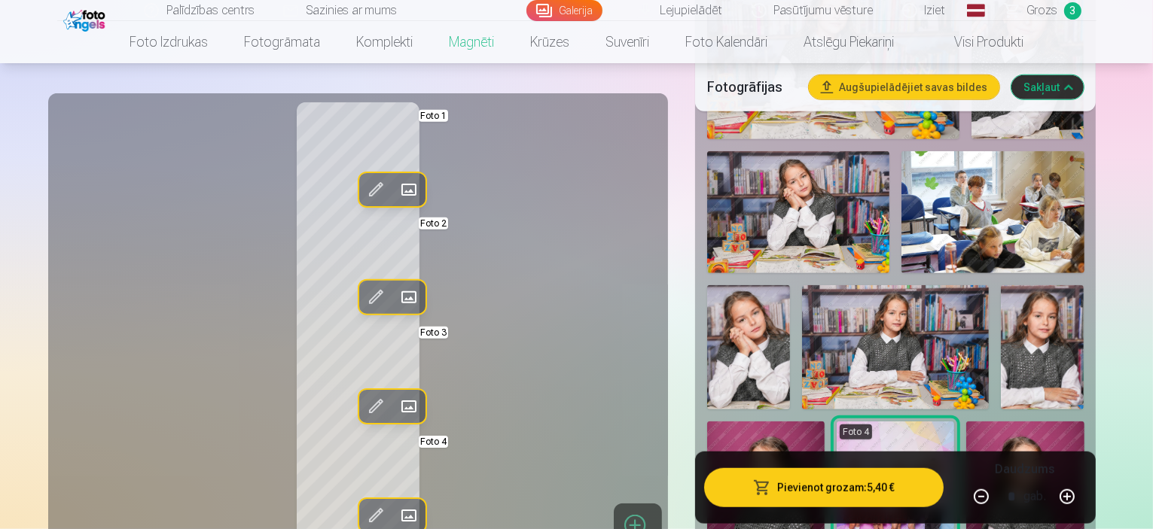
scroll to position [1437, 0]
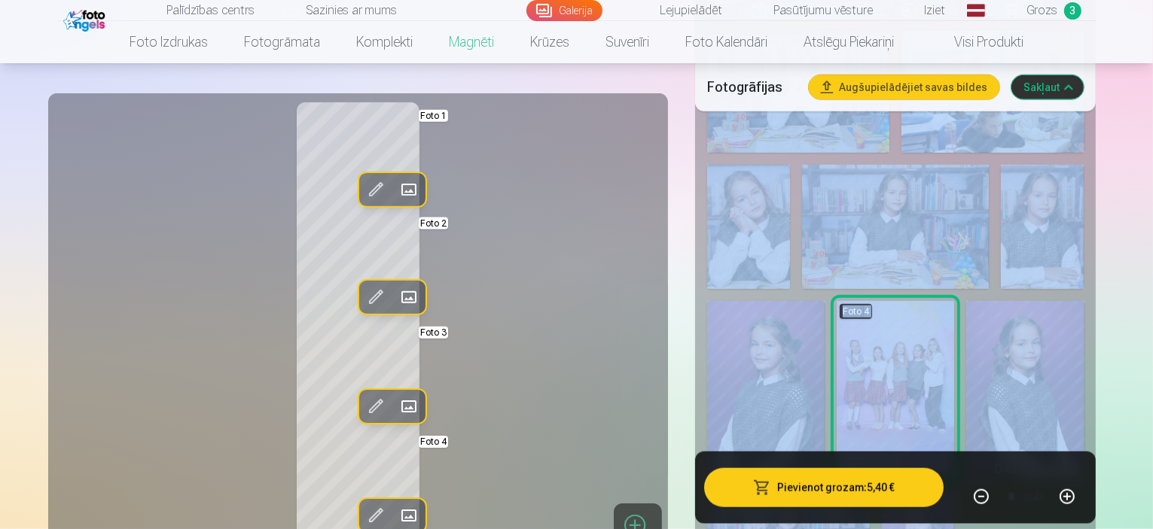
drag, startPoint x: 1151, startPoint y: 127, endPoint x: 1151, endPoint y: 105, distance: 21.8
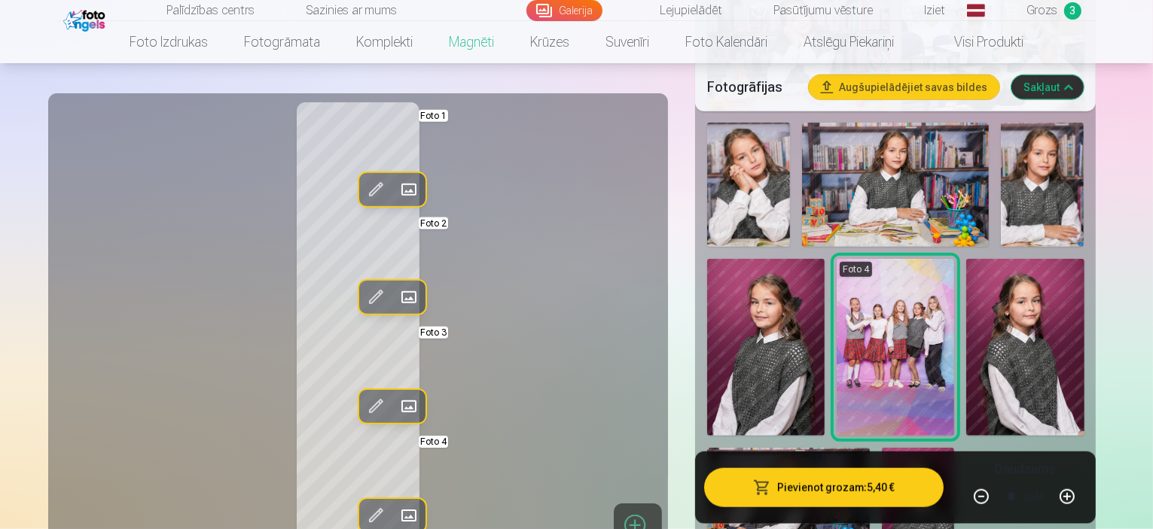
scroll to position [1539, 0]
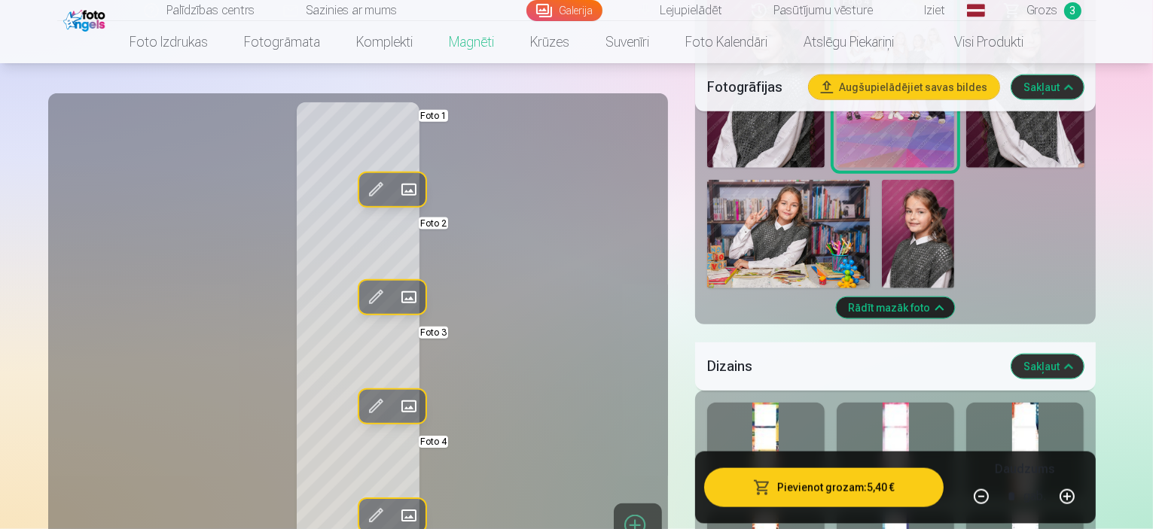
scroll to position [1756, 0]
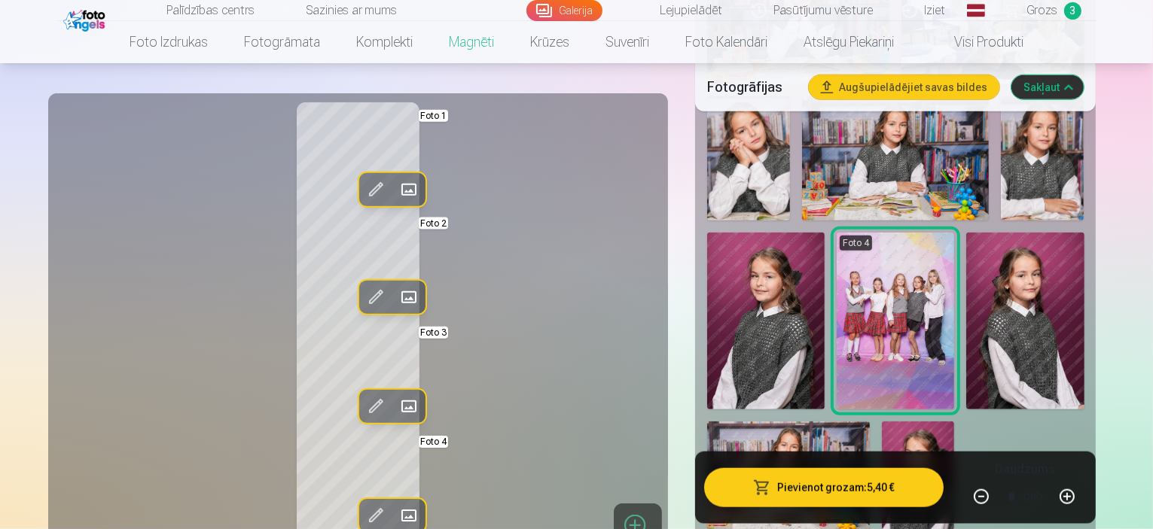
scroll to position [1488, 0]
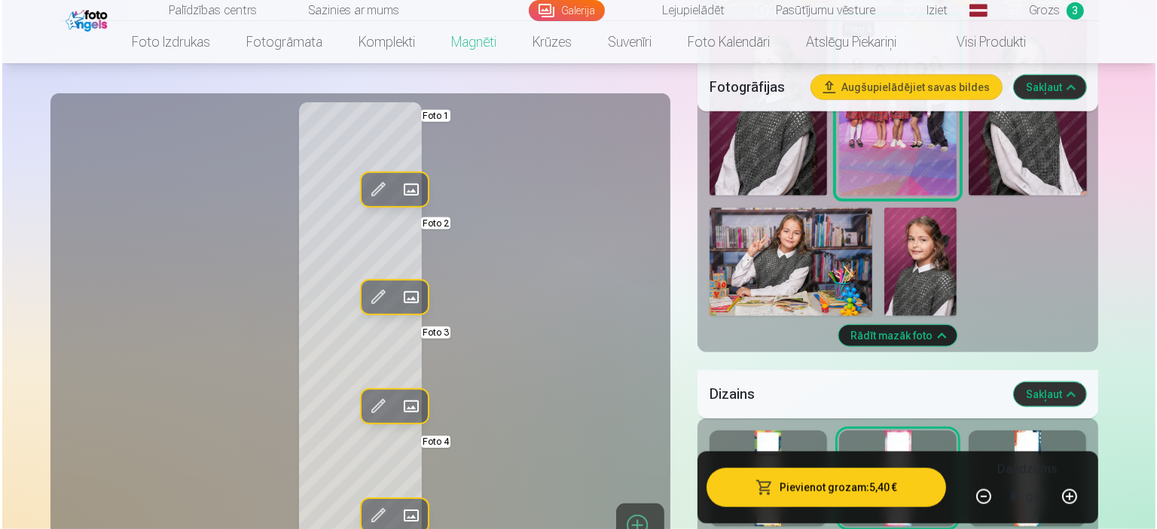
scroll to position [1756, 0]
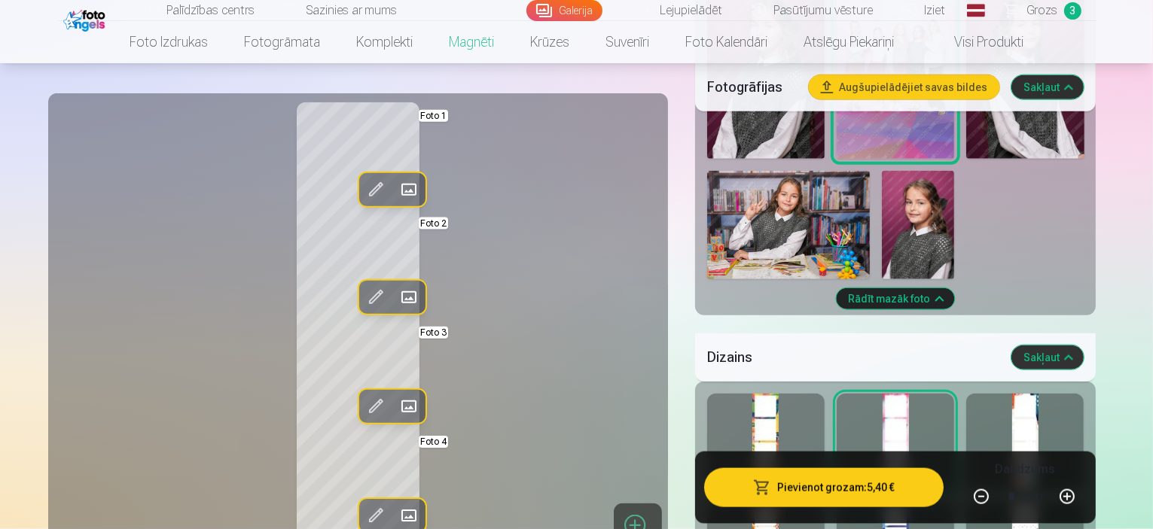
click at [816, 487] on button "Pievienot grozam : 5,40 €" at bounding box center [824, 487] width 240 height 39
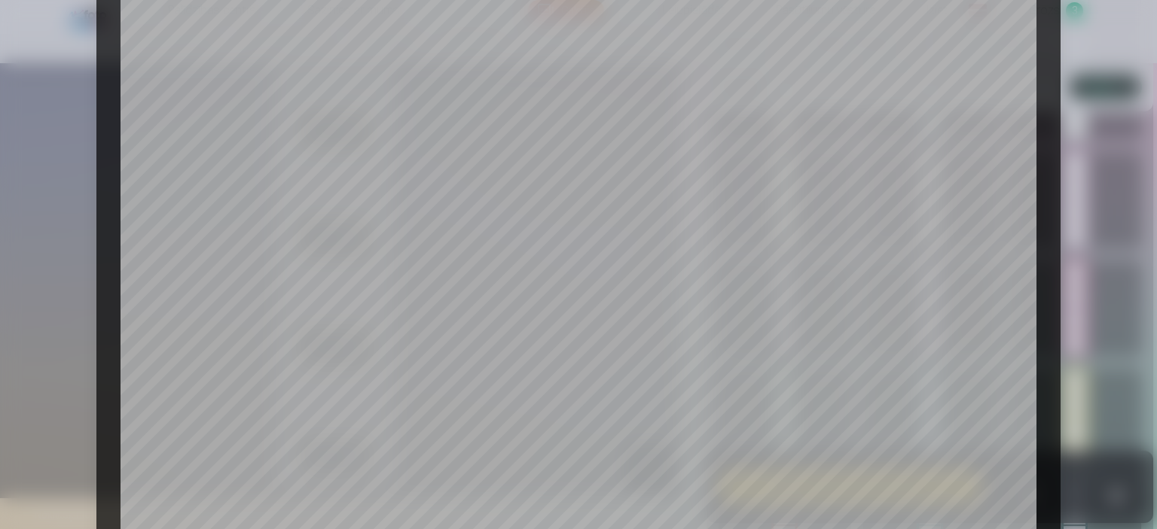
scroll to position [91, 0]
click at [1143, 180] on div at bounding box center [578, 264] width 1157 height 529
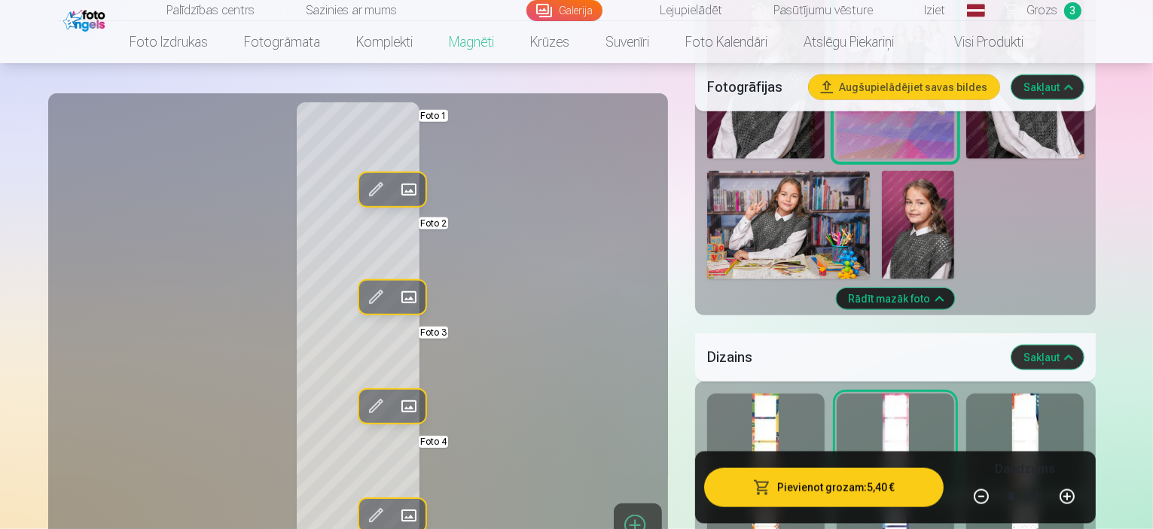
click at [881, 487] on button "Pievienot grozam : 5,40 €" at bounding box center [824, 487] width 240 height 39
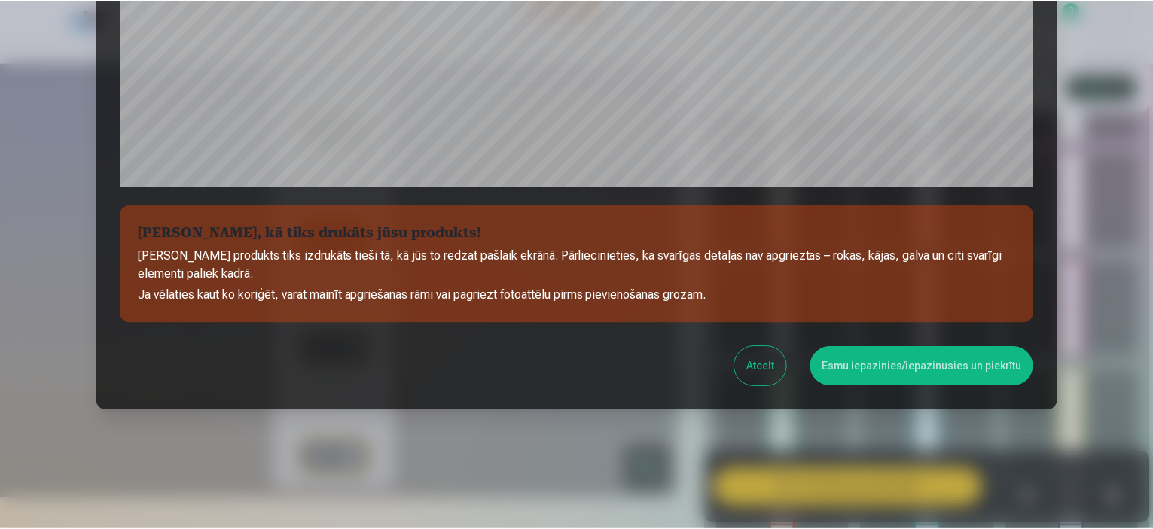
scroll to position [554, 0]
click at [914, 369] on button "Esmu iepazinies/iepazinusies un piekrītu" at bounding box center [925, 365] width 224 height 39
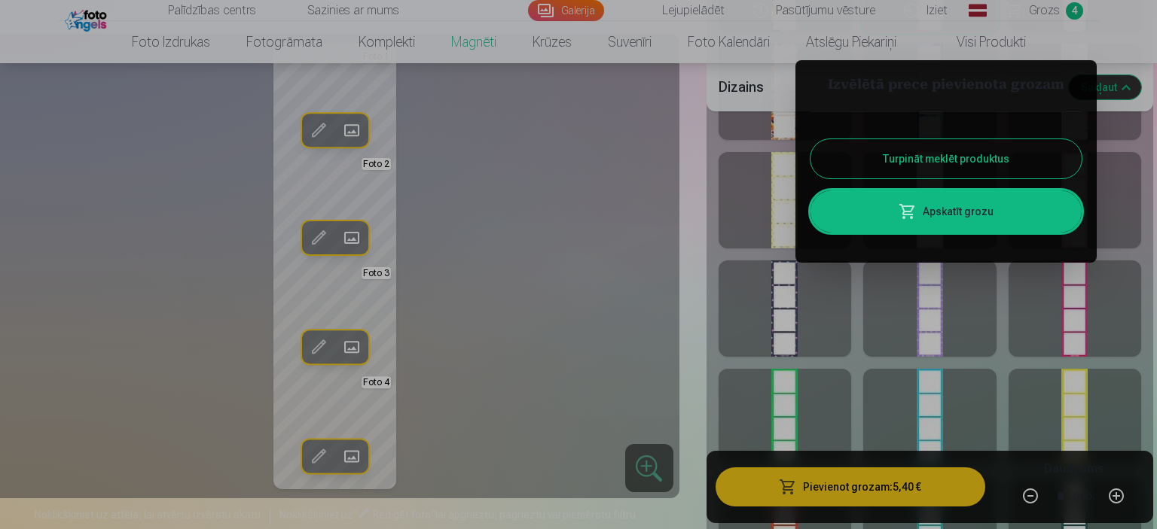
click at [951, 207] on link "Apskatīt grozu" at bounding box center [945, 212] width 271 height 42
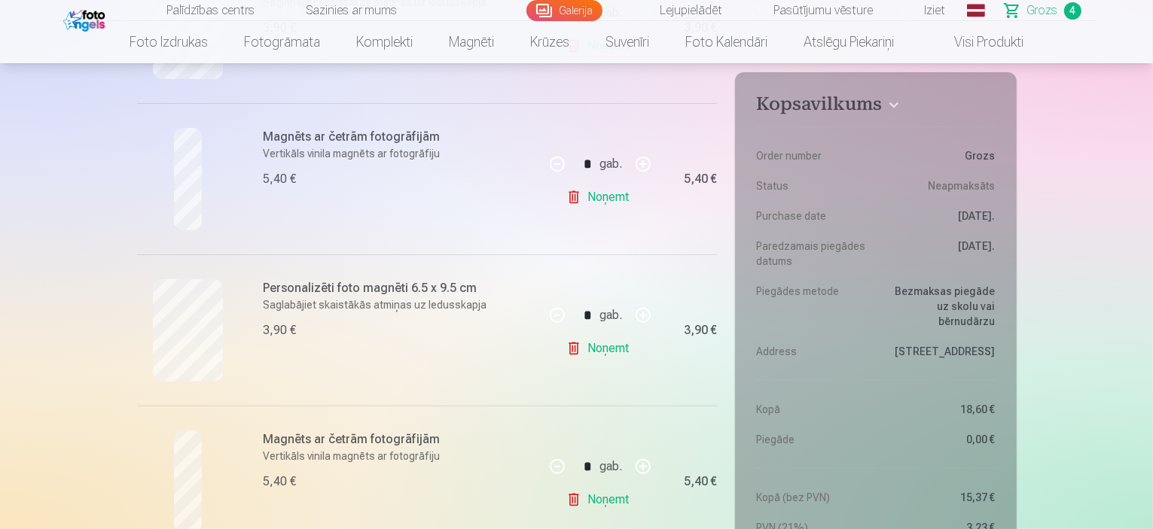
scroll to position [479, 0]
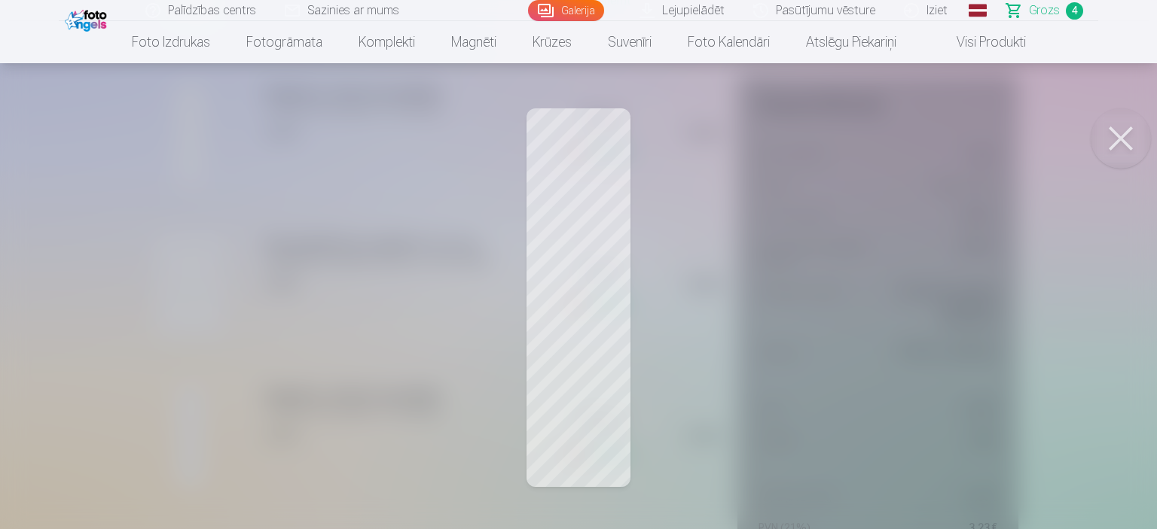
click at [1127, 147] on button at bounding box center [1121, 138] width 60 height 60
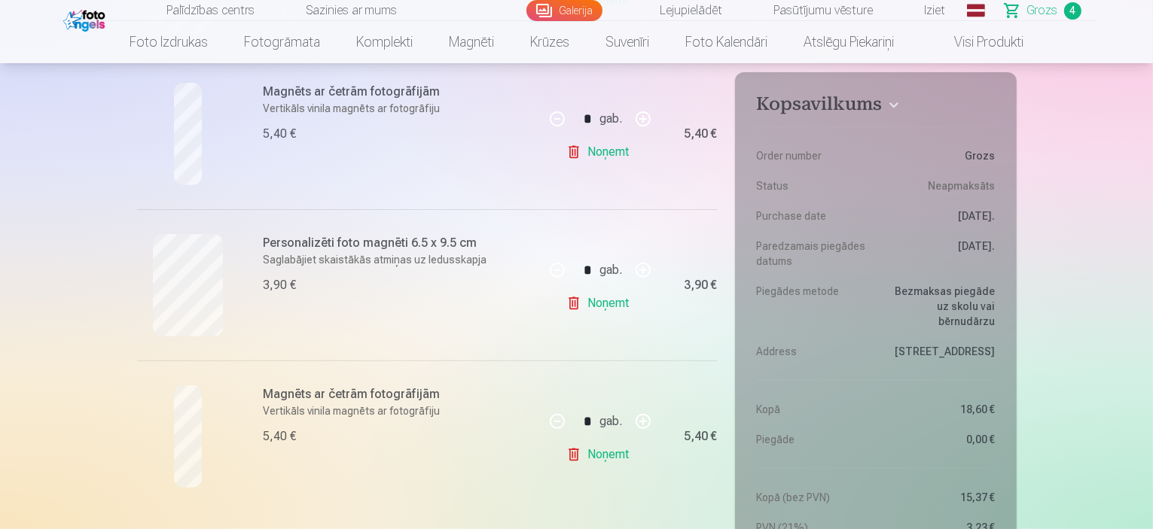
click at [205, 423] on div at bounding box center [188, 437] width 102 height 102
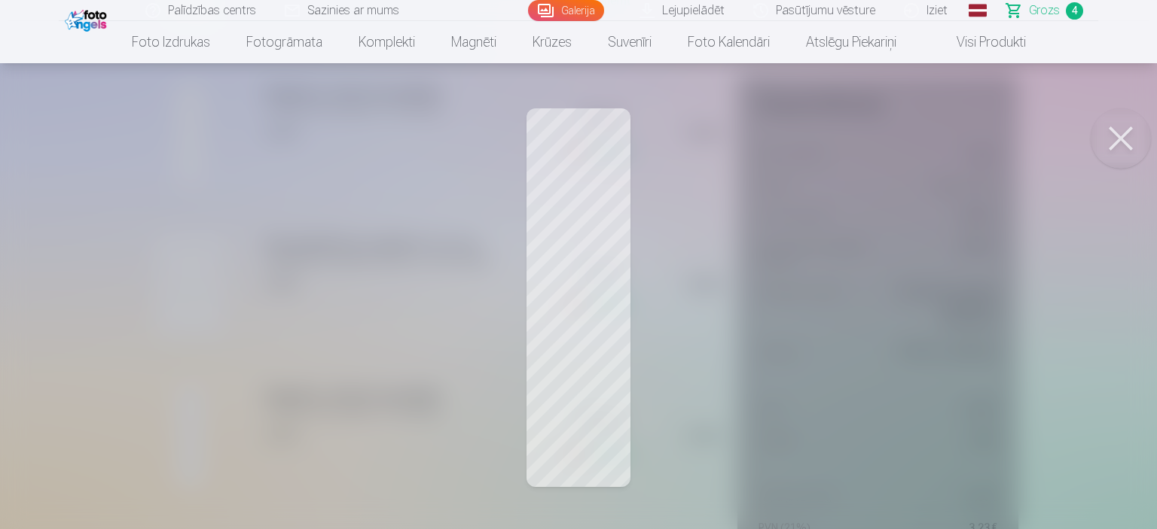
click at [1115, 139] on button at bounding box center [1121, 138] width 60 height 60
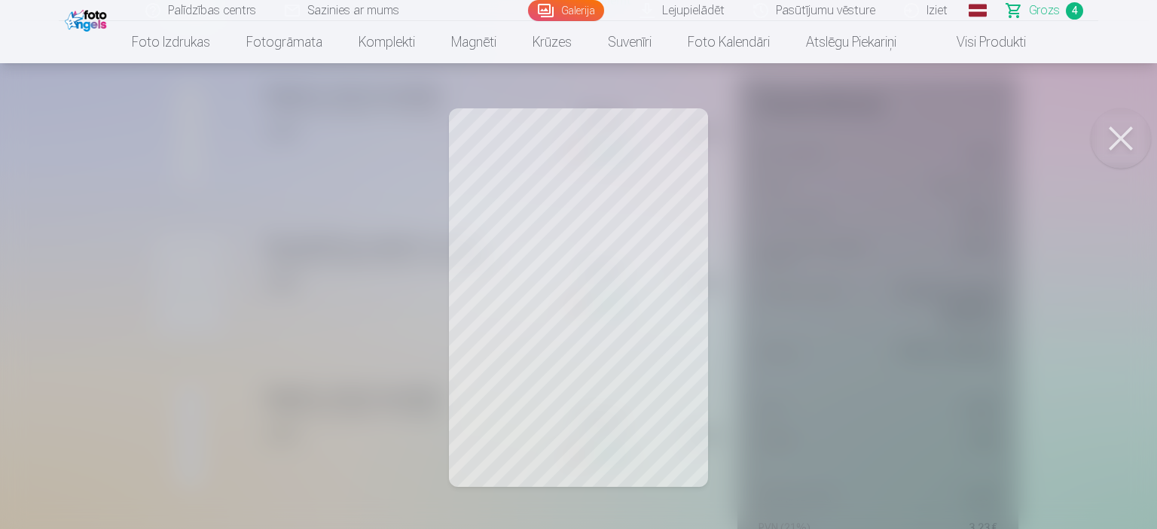
click at [1122, 151] on button at bounding box center [1121, 138] width 60 height 60
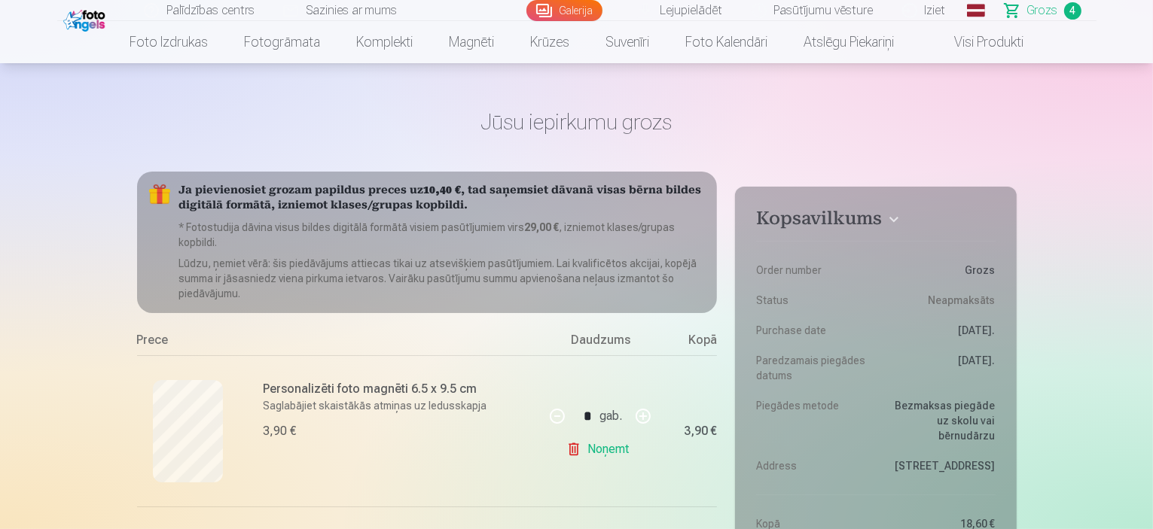
scroll to position [0, 0]
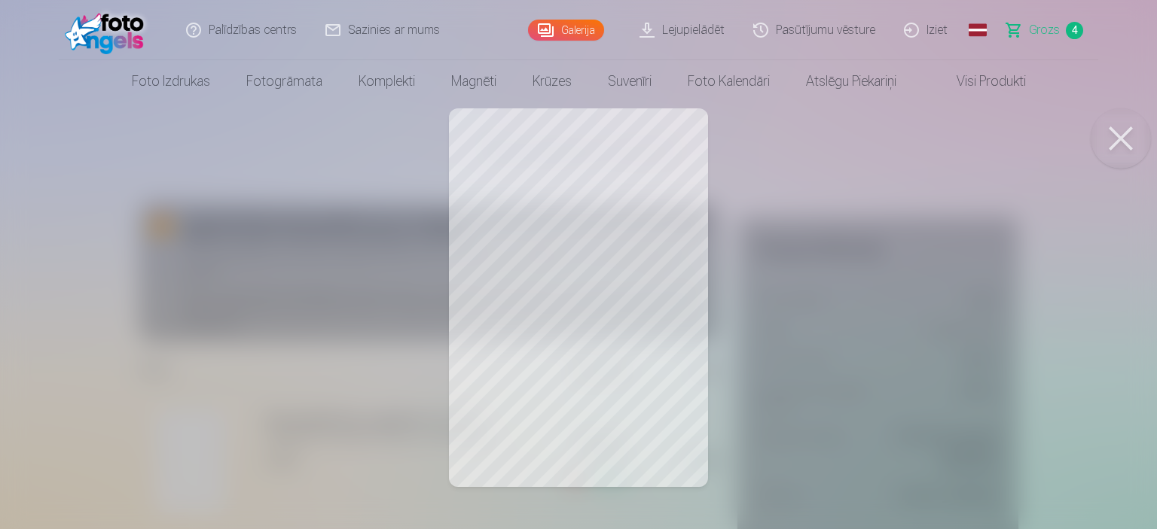
click at [1121, 145] on button at bounding box center [1121, 138] width 60 height 60
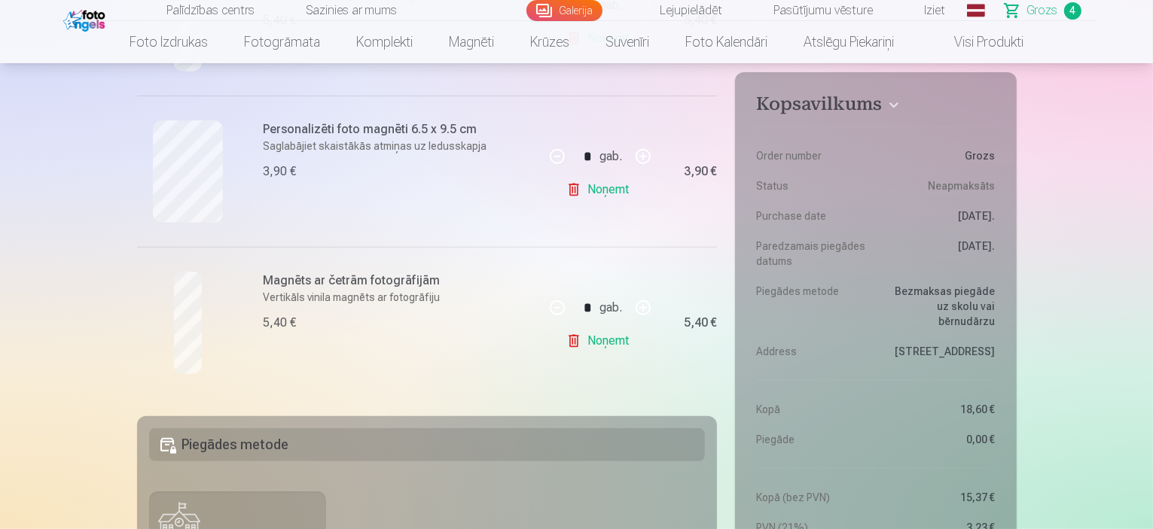
scroll to position [425, 0]
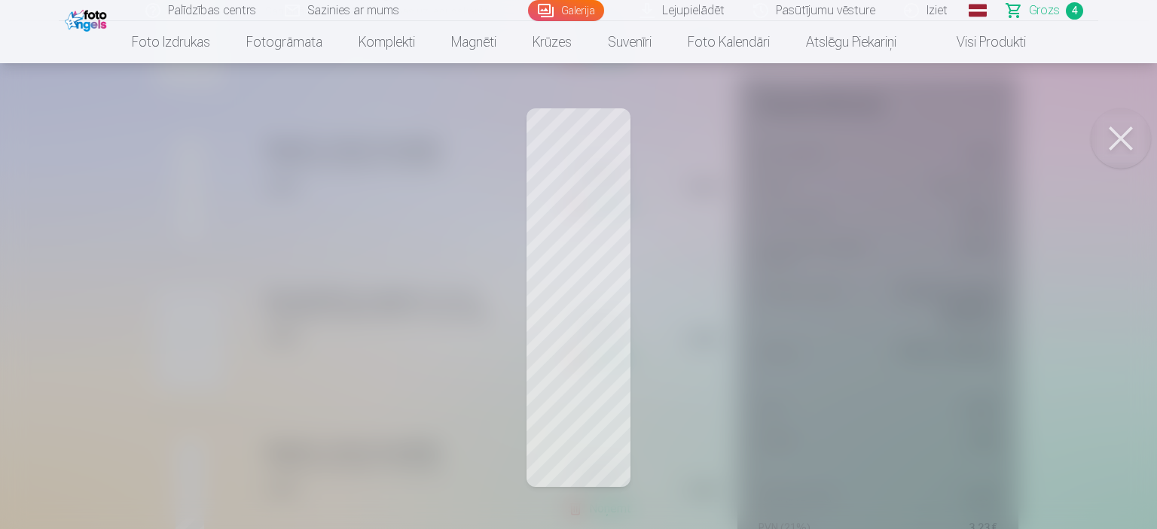
click at [1111, 145] on button at bounding box center [1121, 138] width 60 height 60
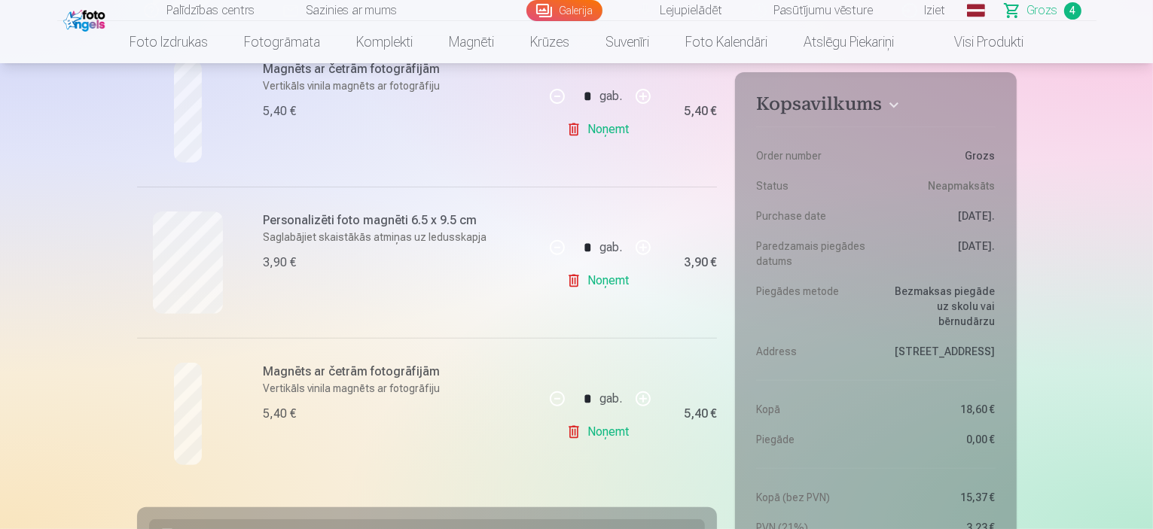
scroll to position [563, 0]
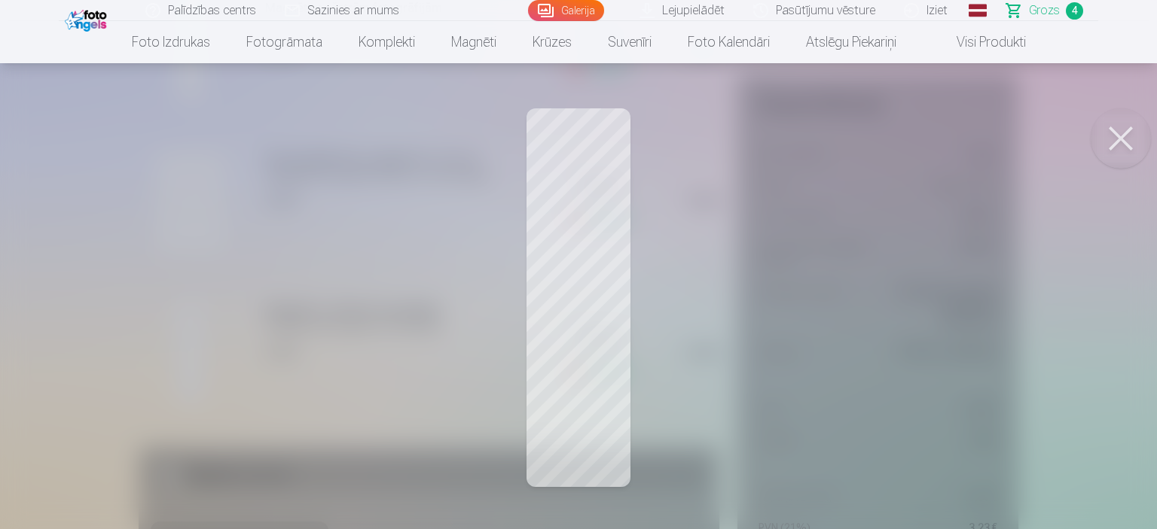
click at [1115, 133] on button at bounding box center [1121, 138] width 60 height 60
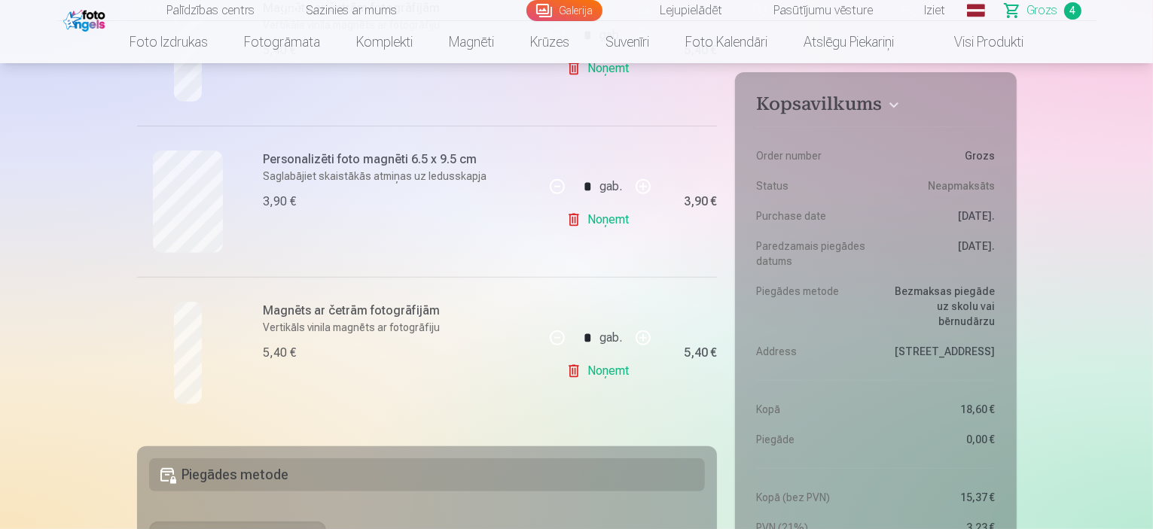
scroll to position [456, 0]
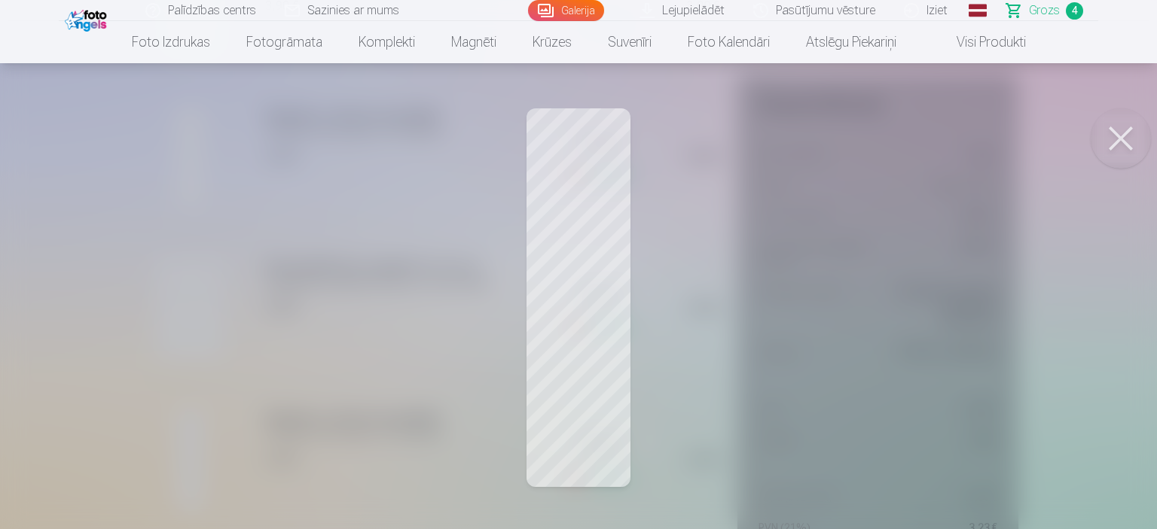
click at [1121, 138] on button at bounding box center [1121, 138] width 60 height 60
click at [1124, 145] on button at bounding box center [1121, 138] width 60 height 60
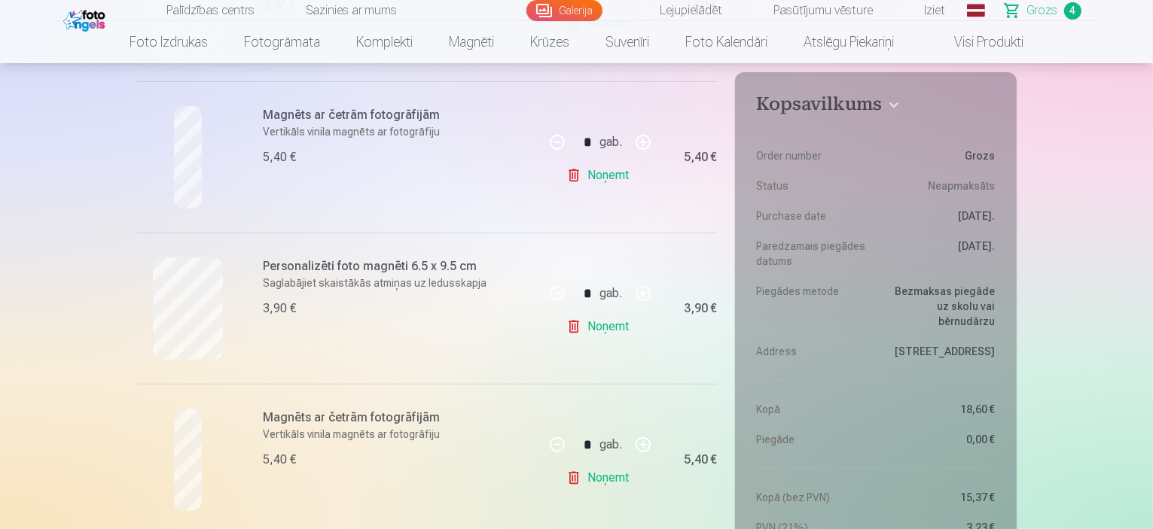
scroll to position [349, 0]
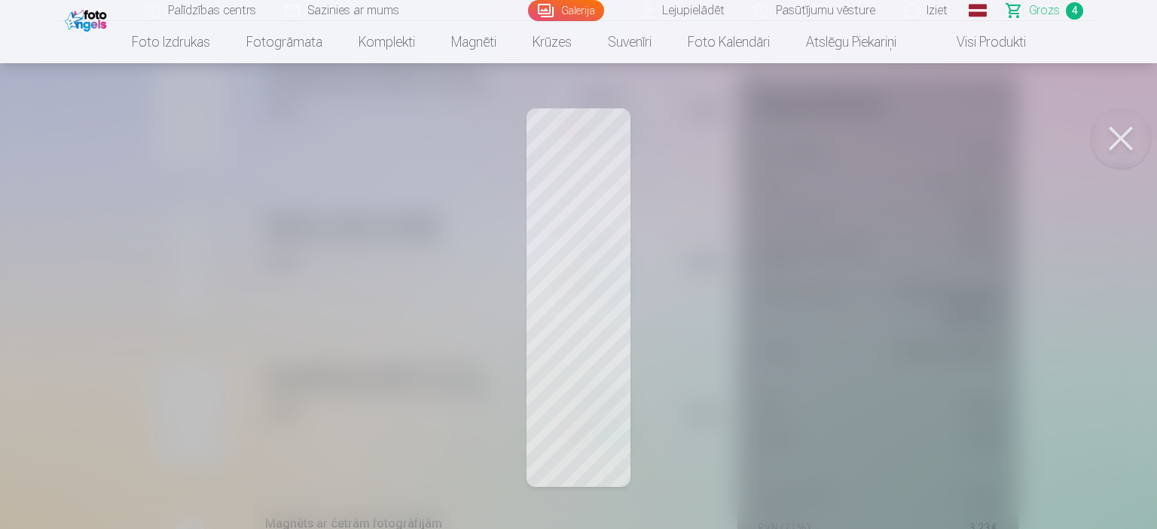
click at [1115, 136] on button at bounding box center [1121, 138] width 60 height 60
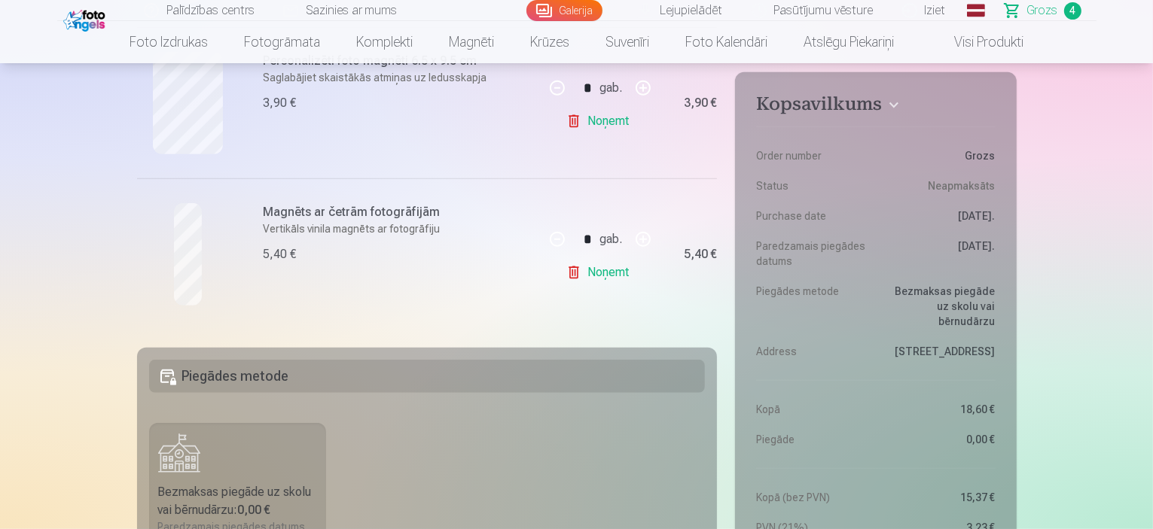
scroll to position [730, 0]
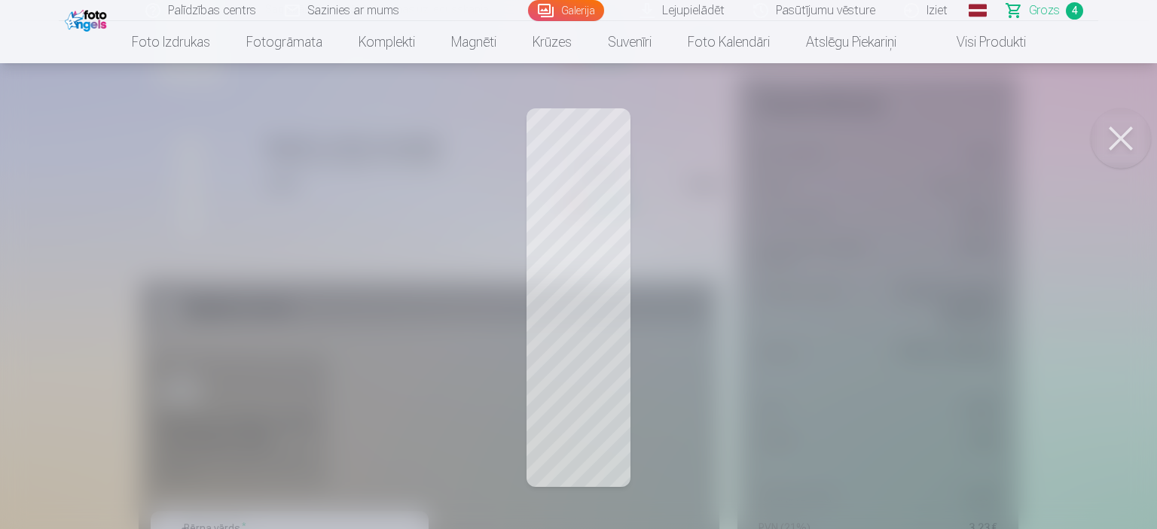
click at [1116, 138] on button at bounding box center [1121, 138] width 60 height 60
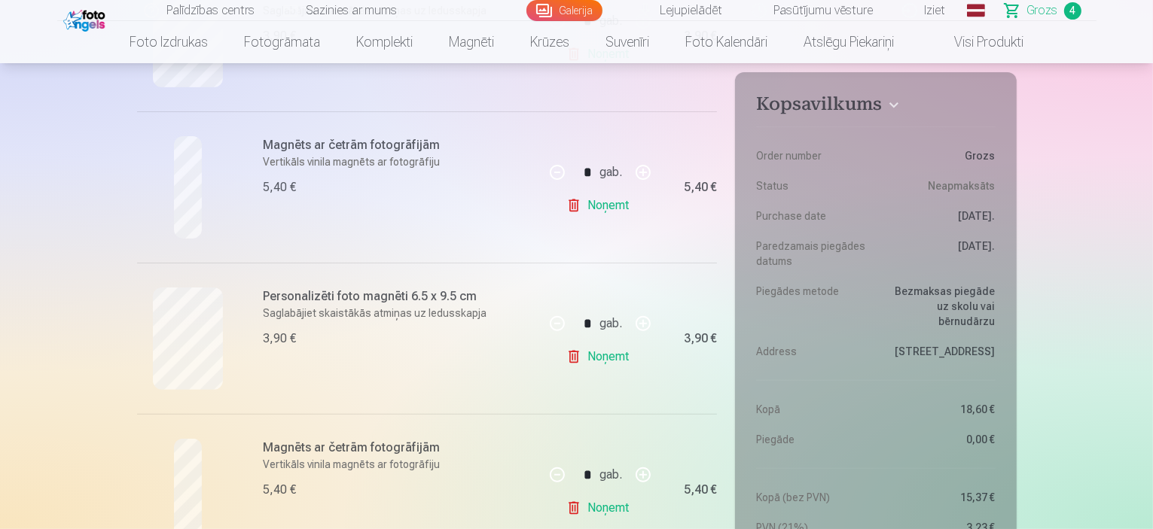
scroll to position [418, 0]
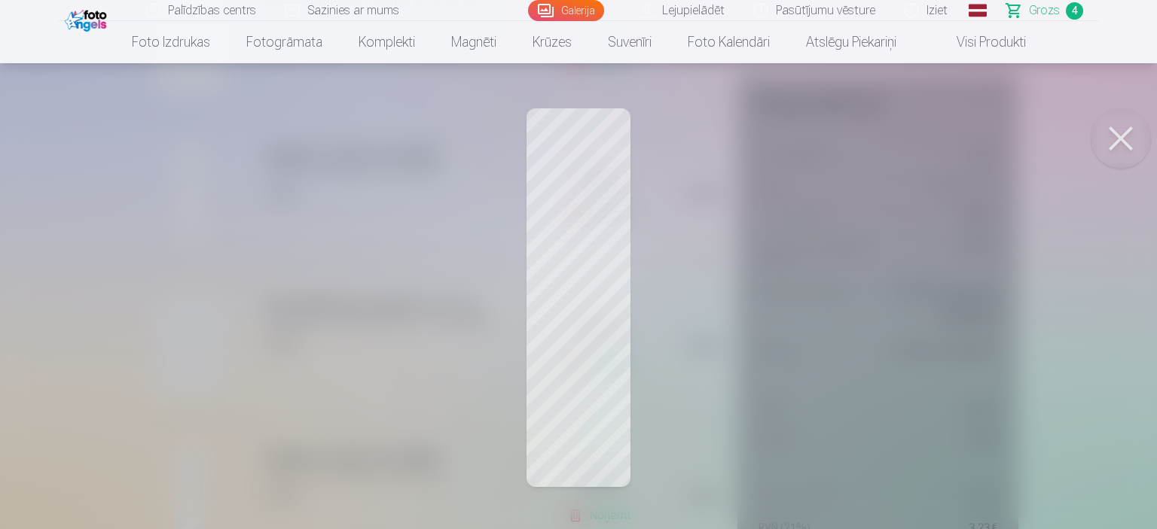
click at [1118, 133] on button at bounding box center [1121, 138] width 60 height 60
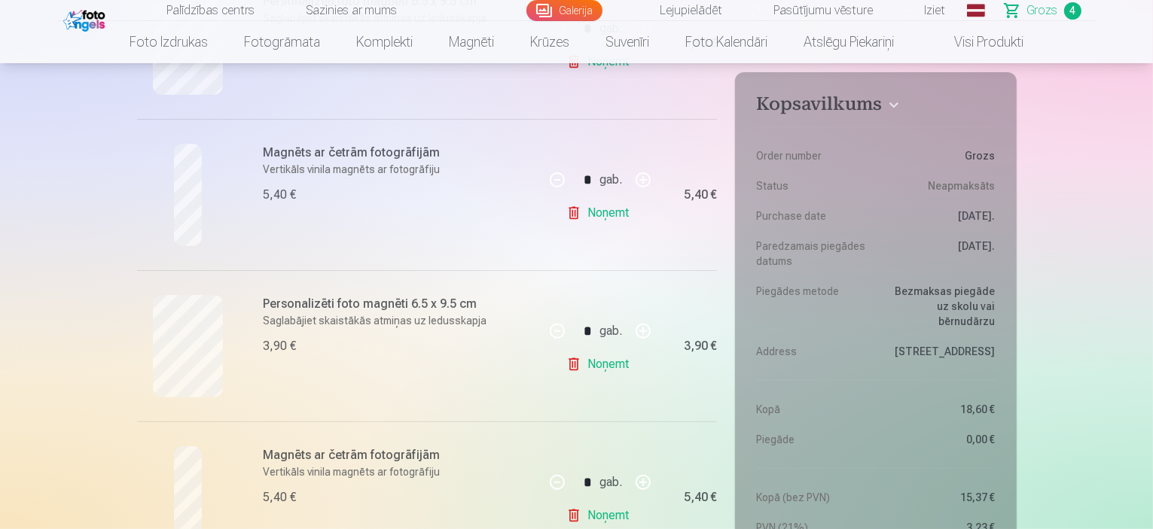
click at [615, 215] on link "Noņemt" at bounding box center [600, 213] width 69 height 30
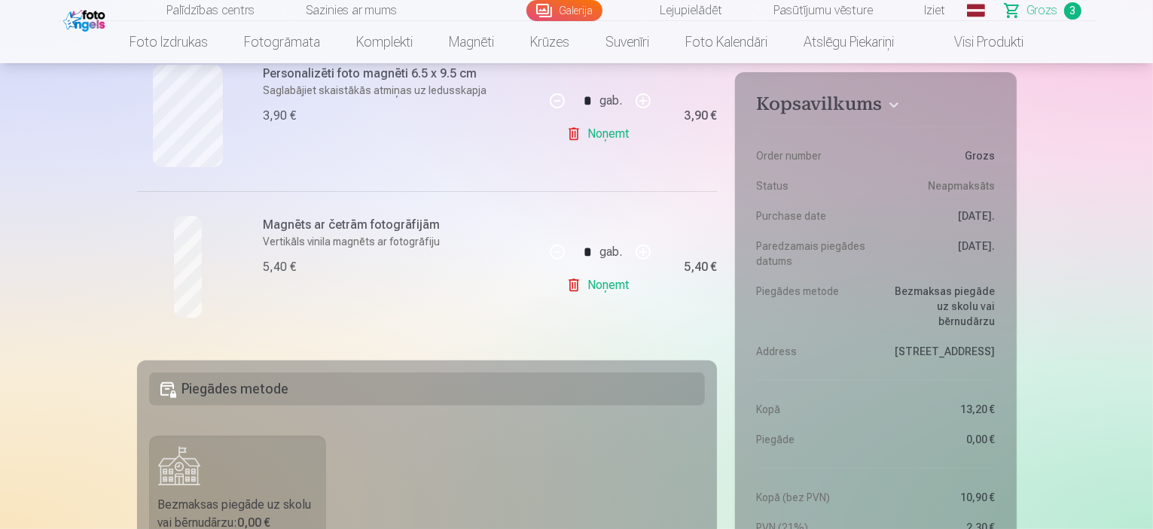
scroll to position [505, 0]
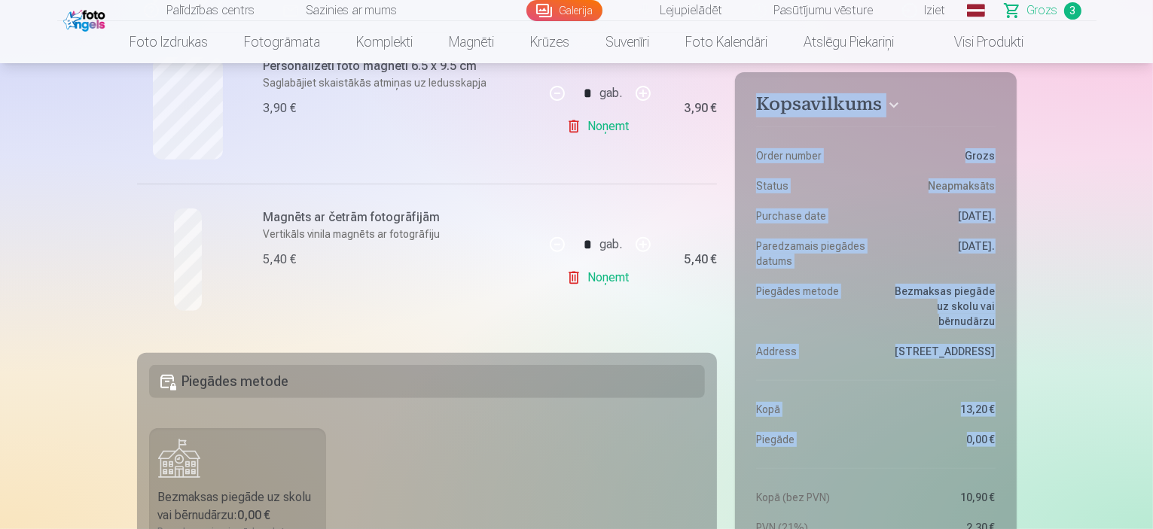
drag, startPoint x: 1151, startPoint y: 56, endPoint x: 1148, endPoint y: 78, distance: 21.3
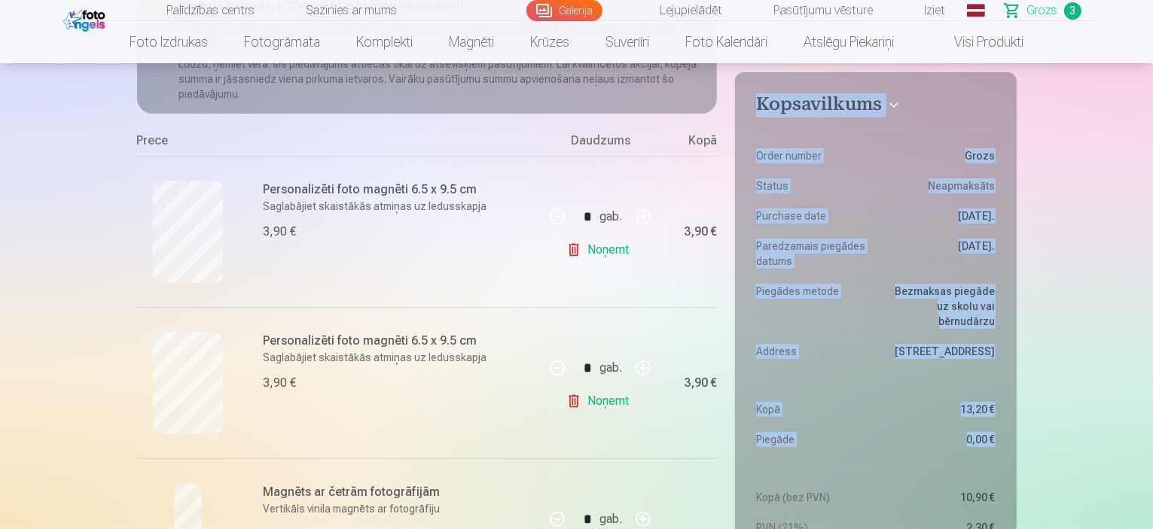
scroll to position [178, 0]
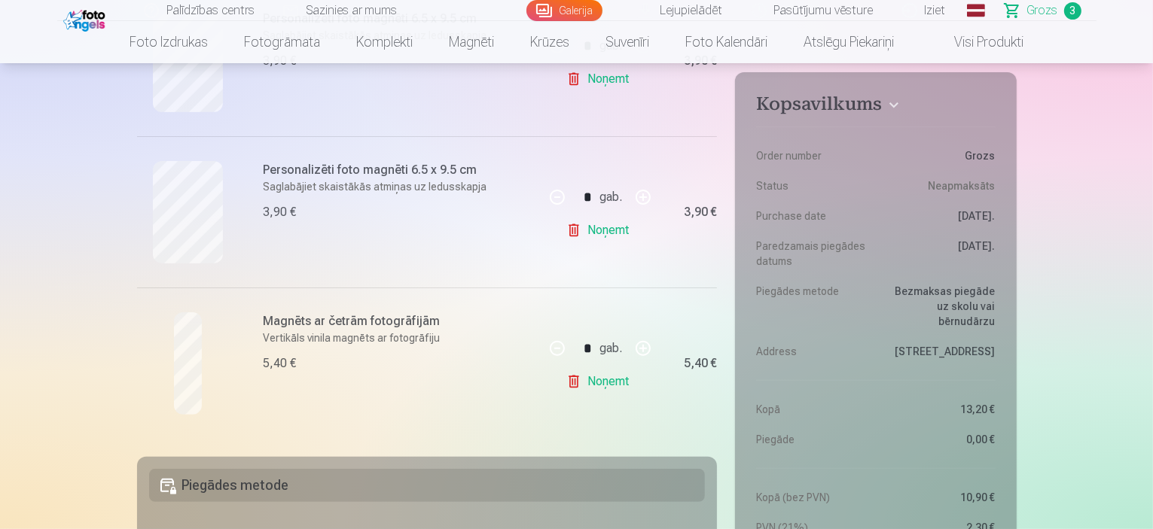
scroll to position [452, 0]
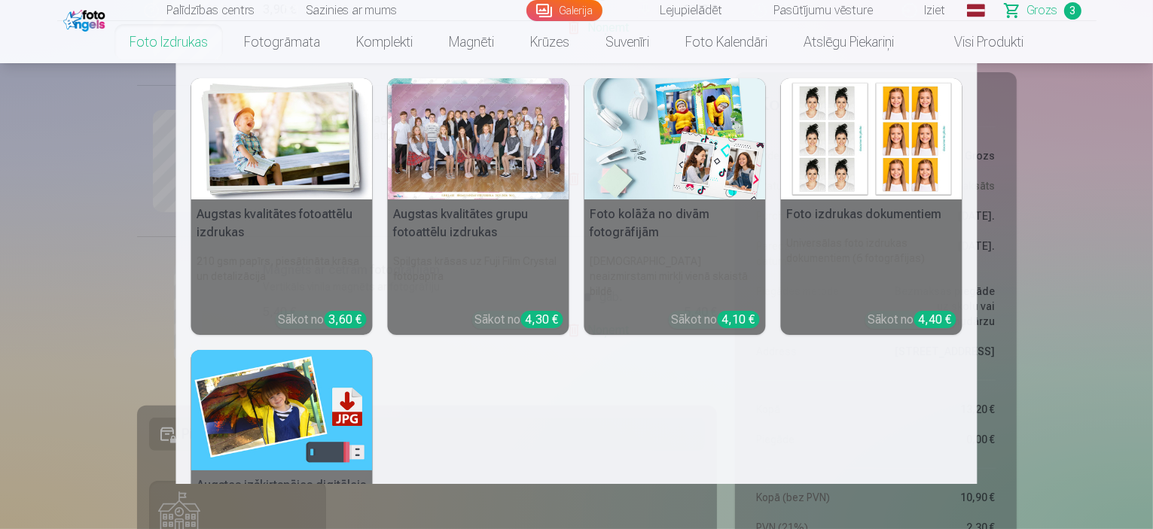
click at [444, 148] on div at bounding box center [479, 138] width 182 height 121
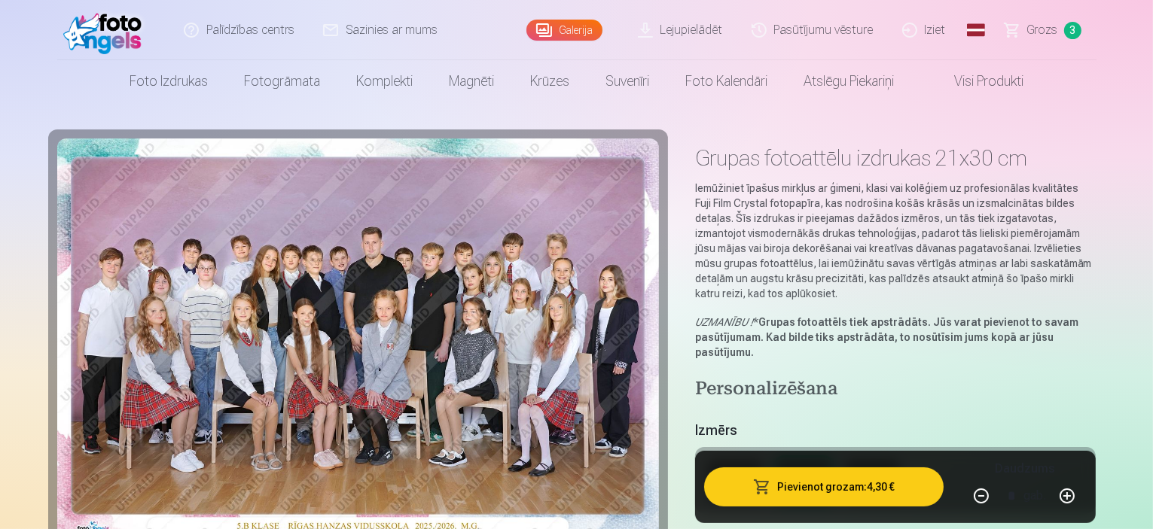
click at [739, 465] on div "15x22cm" at bounding box center [735, 472] width 44 height 15
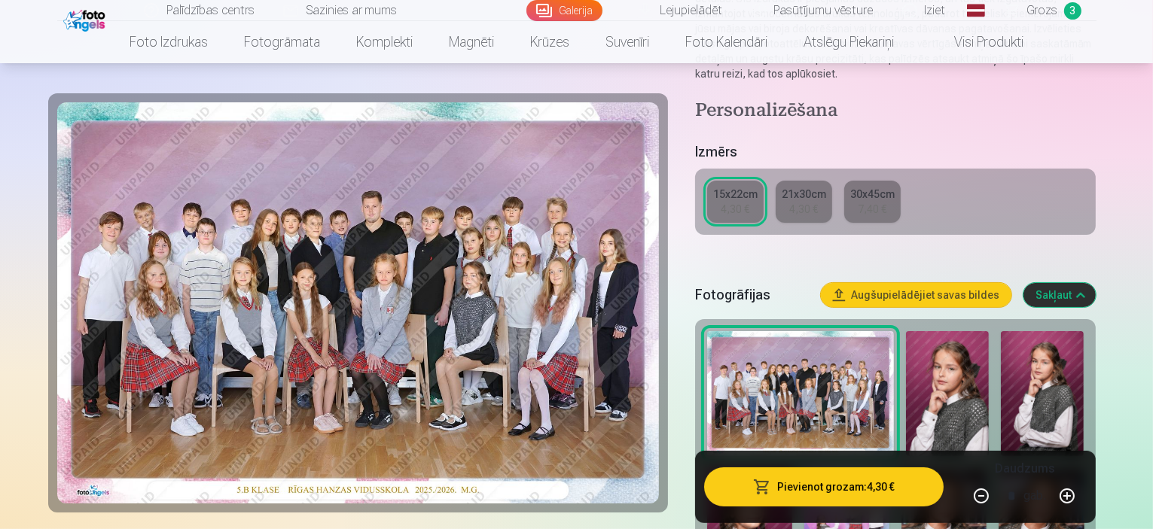
scroll to position [278, 0]
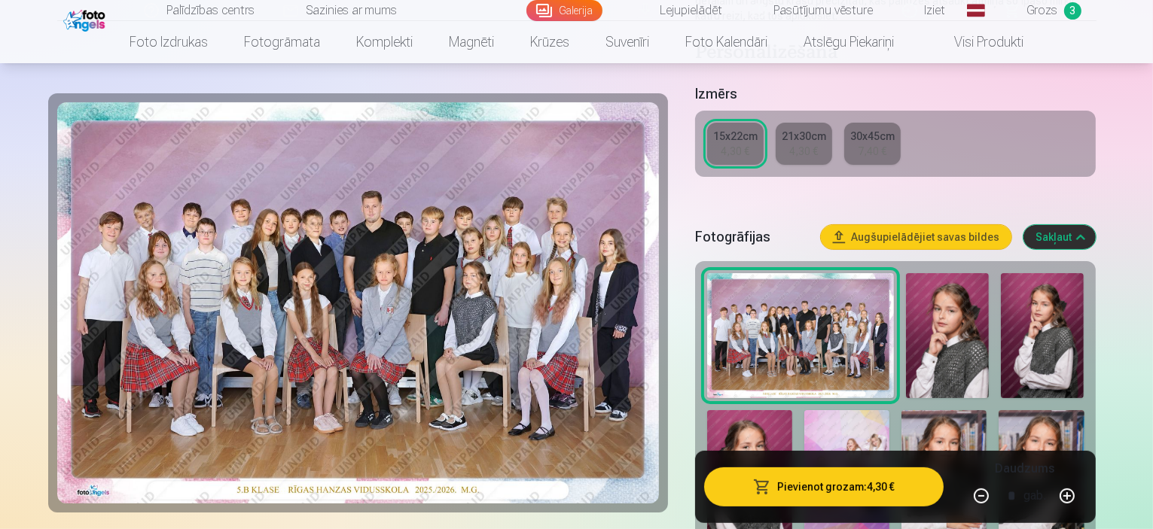
click at [838, 493] on button "Pievienot grozam : 4,30 €" at bounding box center [824, 487] width 240 height 39
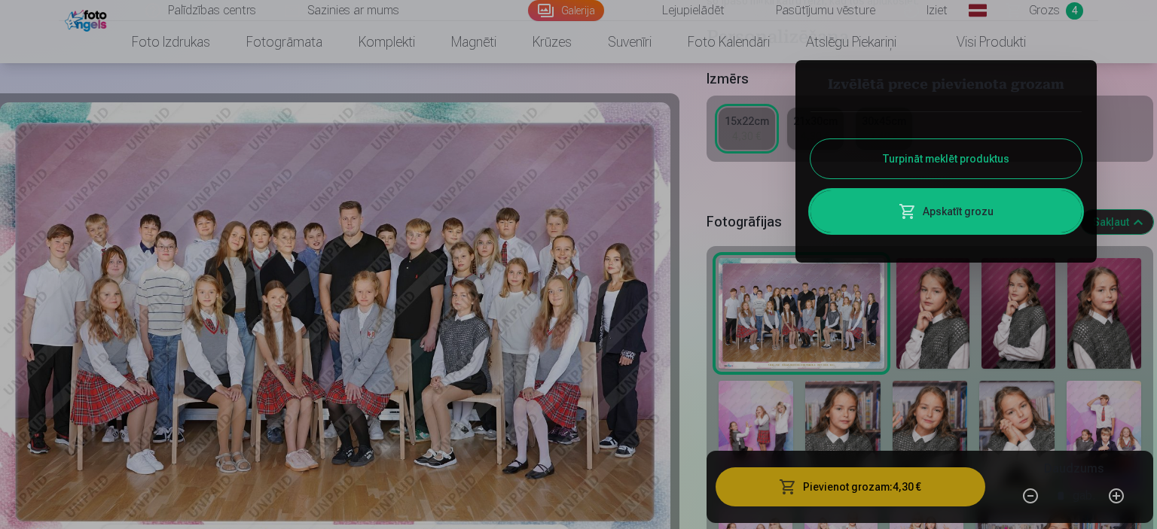
click at [938, 215] on link "Apskatīt grozu" at bounding box center [945, 212] width 271 height 42
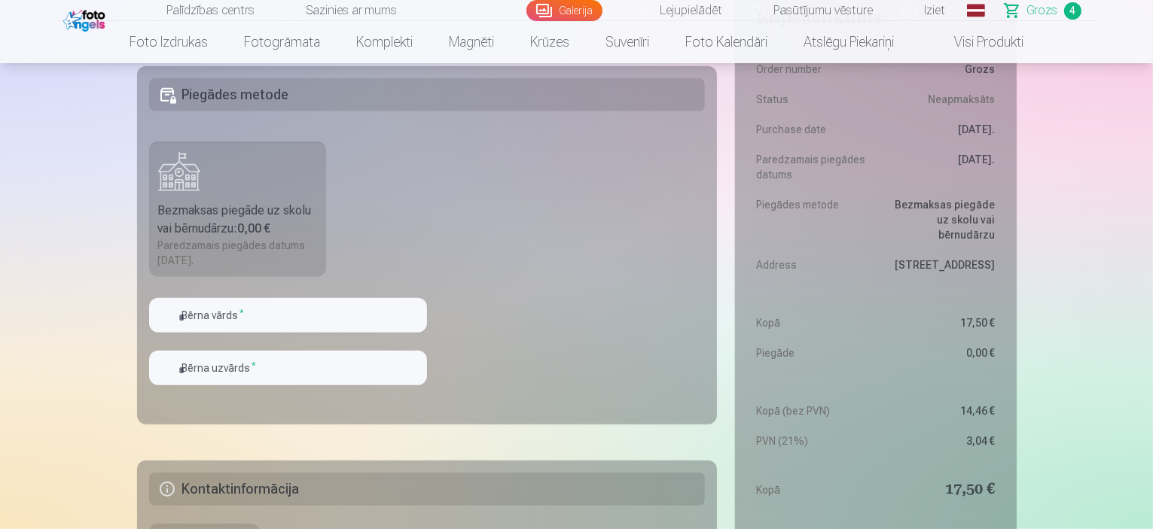
scroll to position [1018, 0]
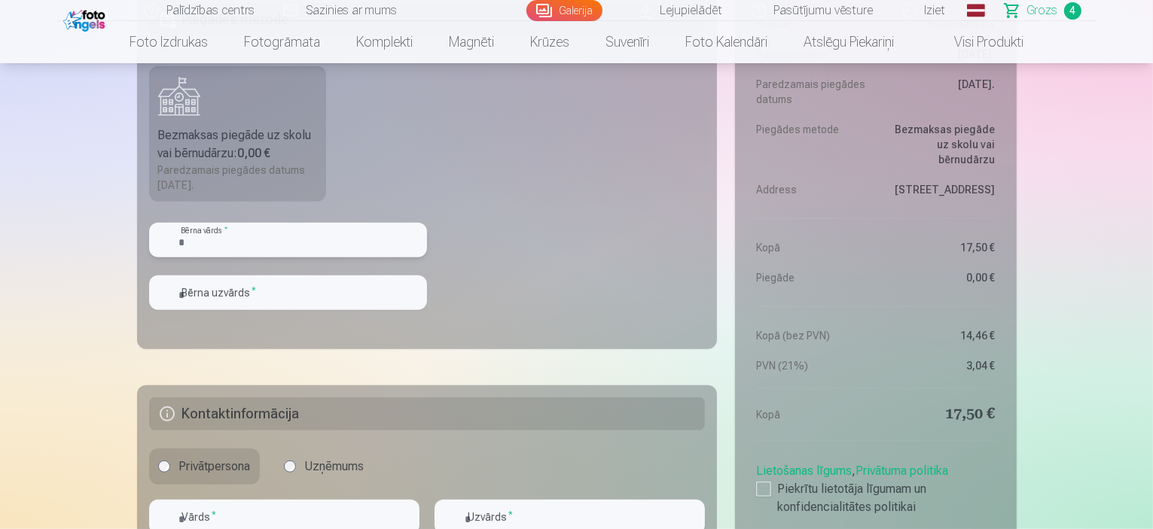
click at [267, 236] on input "text" at bounding box center [288, 240] width 278 height 35
type input "*******"
click at [239, 294] on input "text" at bounding box center [288, 293] width 278 height 35
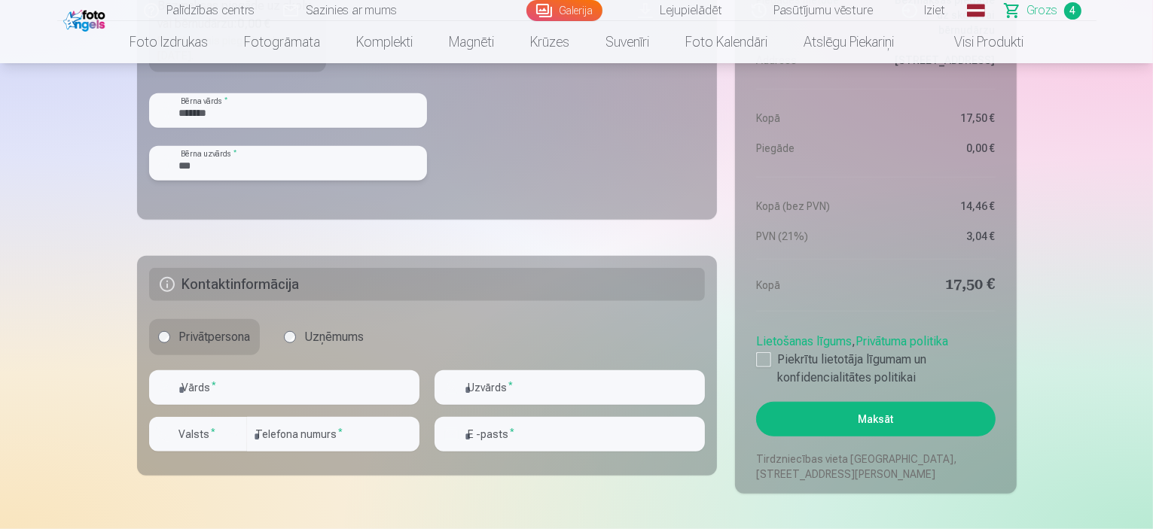
scroll to position [1155, 0]
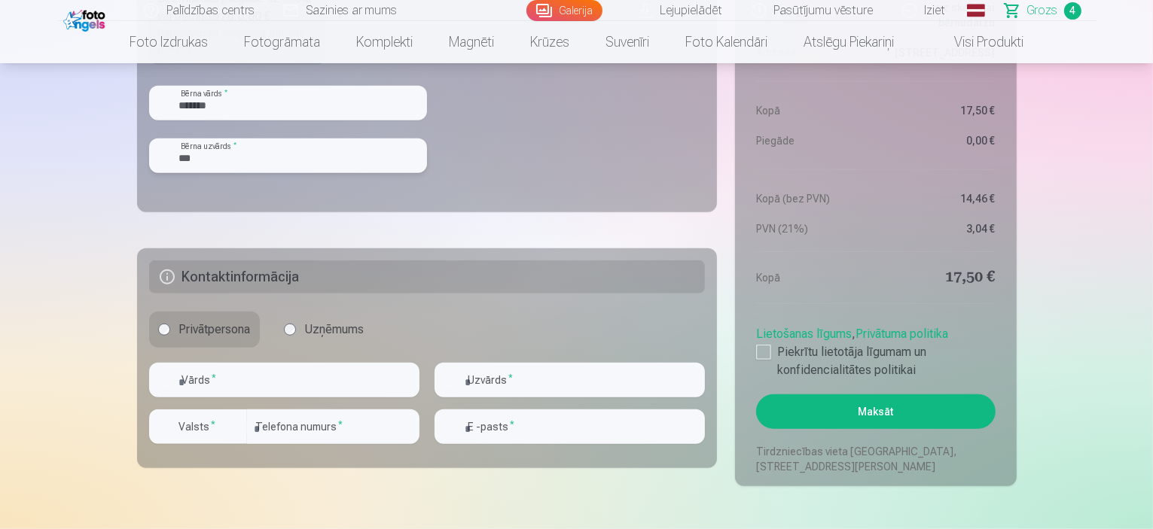
type input "***"
click at [282, 383] on input "text" at bounding box center [284, 380] width 270 height 35
type input "****"
click at [465, 388] on input "text" at bounding box center [570, 380] width 270 height 35
type input "**********"
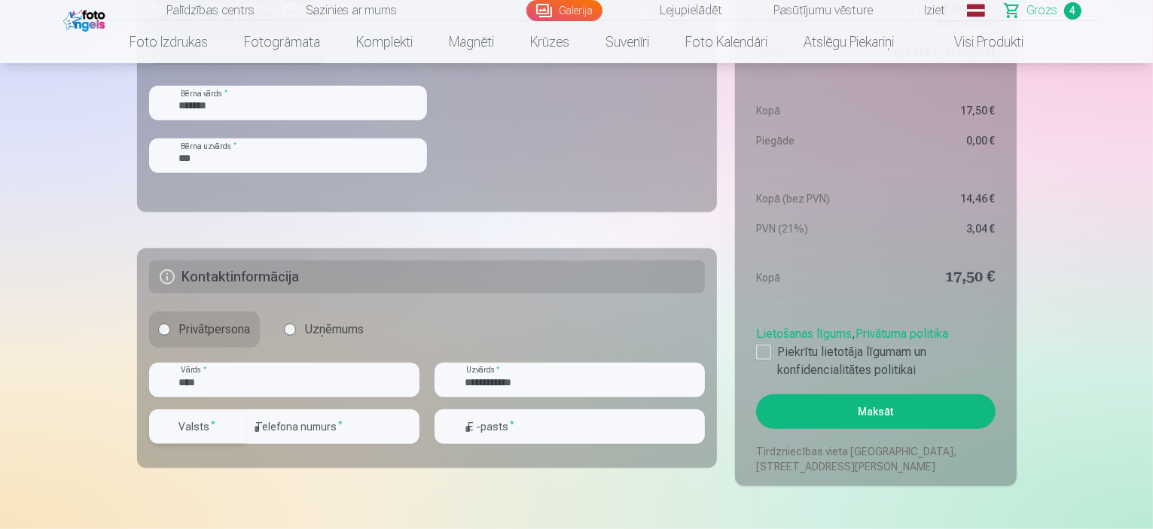
click at [195, 433] on label "Valsts *" at bounding box center [197, 427] width 49 height 15
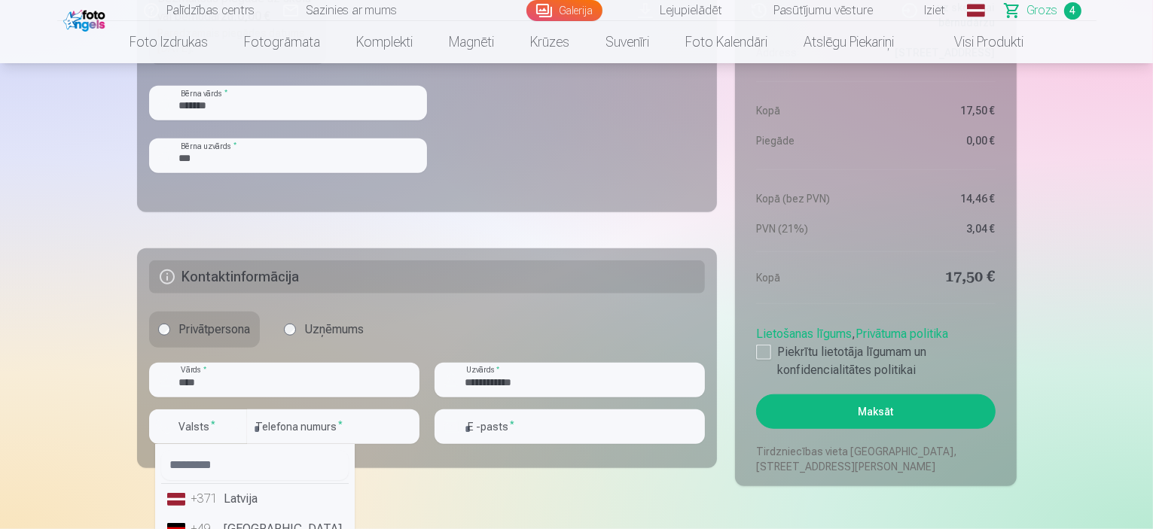
click at [243, 499] on li "+371 Latvija" at bounding box center [255, 499] width 188 height 30
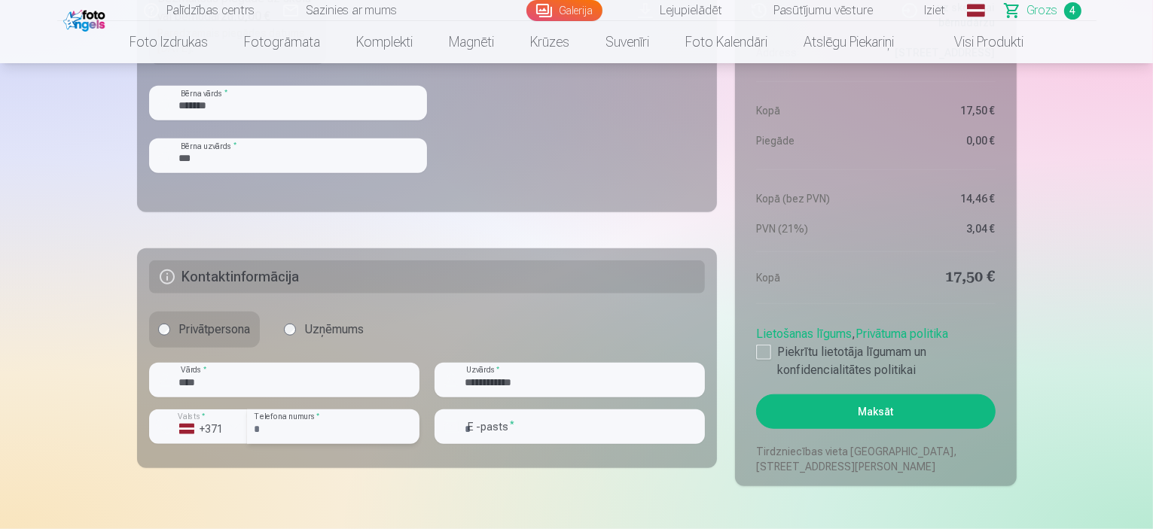
click at [316, 429] on input "number" at bounding box center [333, 427] width 172 height 35
type input "********"
click at [529, 432] on input "email" at bounding box center [570, 427] width 270 height 35
type input "**********"
click at [765, 346] on div at bounding box center [763, 352] width 15 height 15
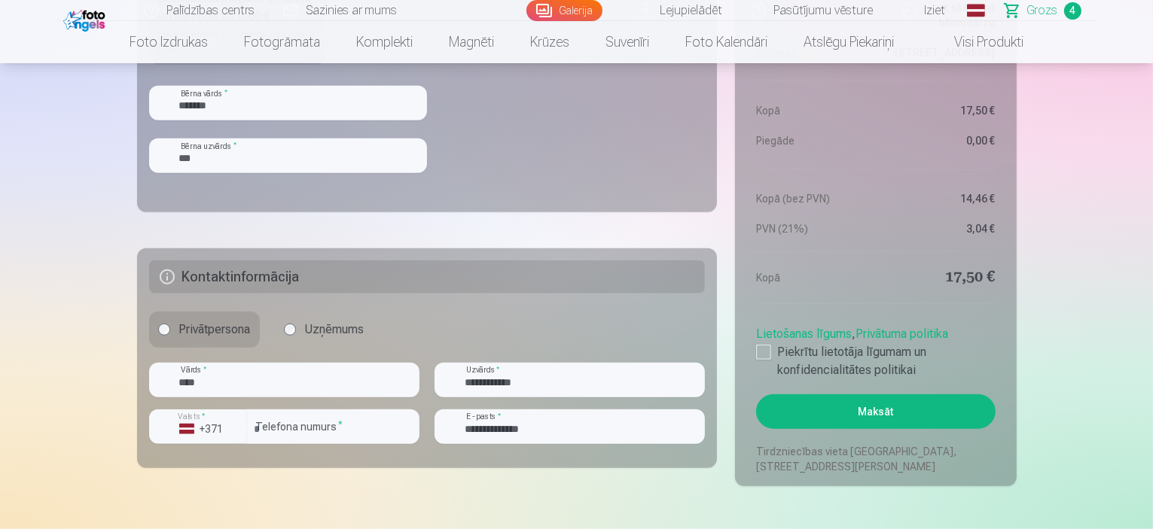
drag, startPoint x: 1152, startPoint y: 127, endPoint x: 1156, endPoint y: 93, distance: 33.4
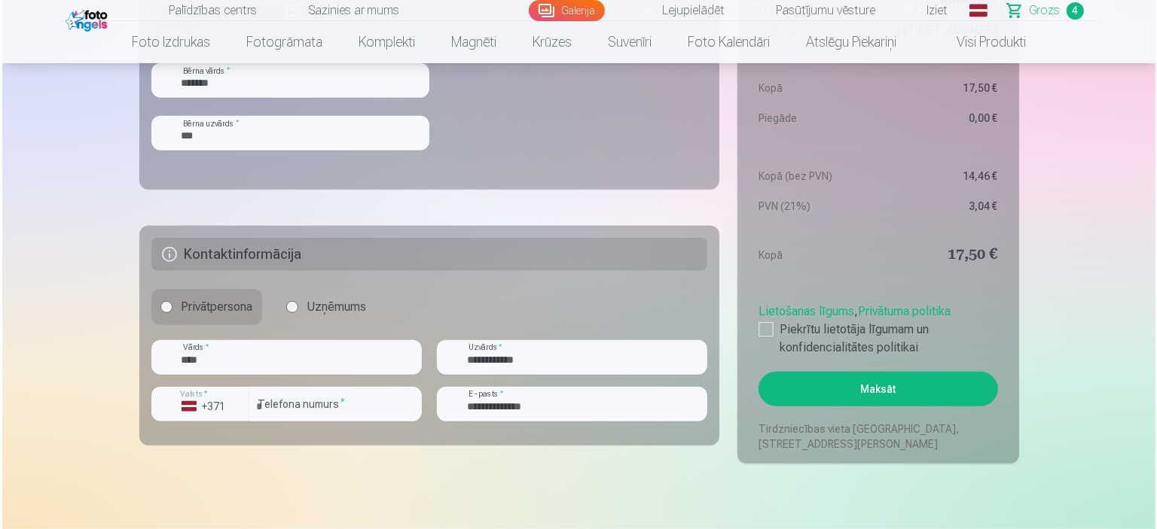
scroll to position [1209, 0]
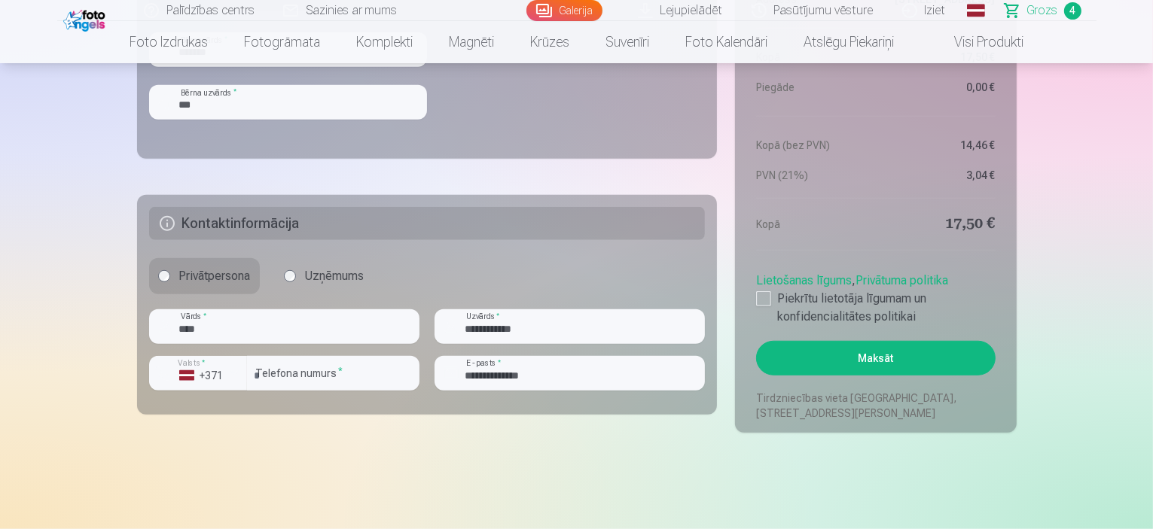
click at [935, 365] on button "Maksāt" at bounding box center [875, 358] width 239 height 35
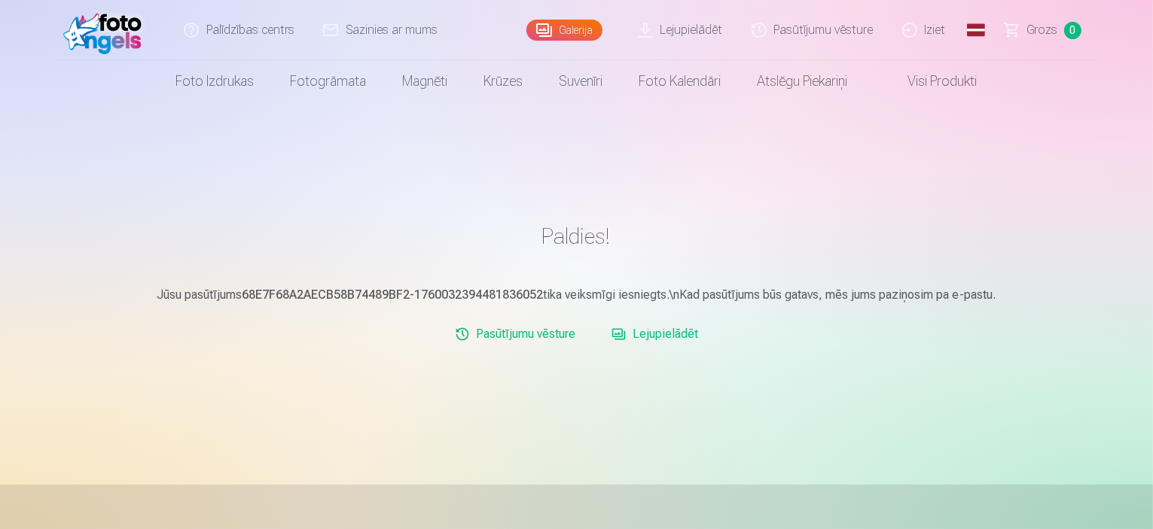
click at [937, 32] on link "Iziet" at bounding box center [925, 30] width 72 height 60
